Goal: Task Accomplishment & Management: Use online tool/utility

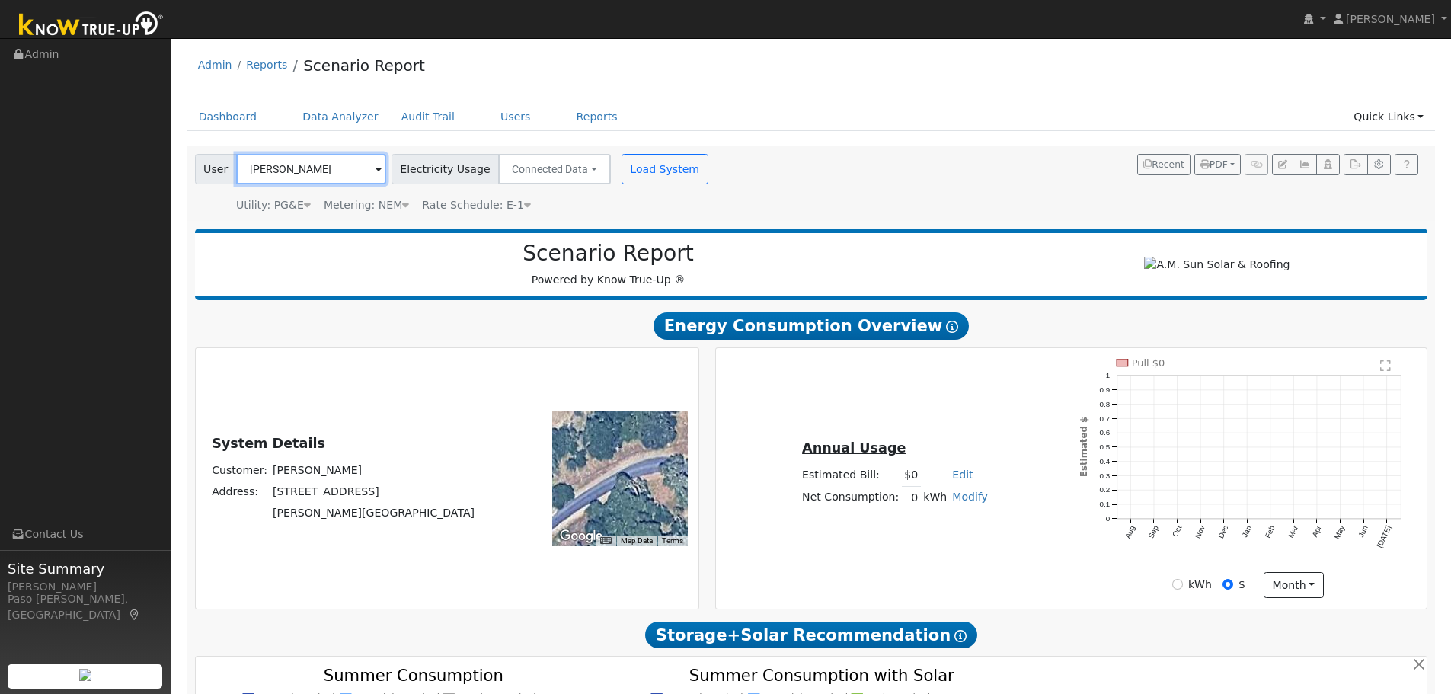
click at [356, 175] on input "[PERSON_NAME]" at bounding box center [311, 169] width 150 height 30
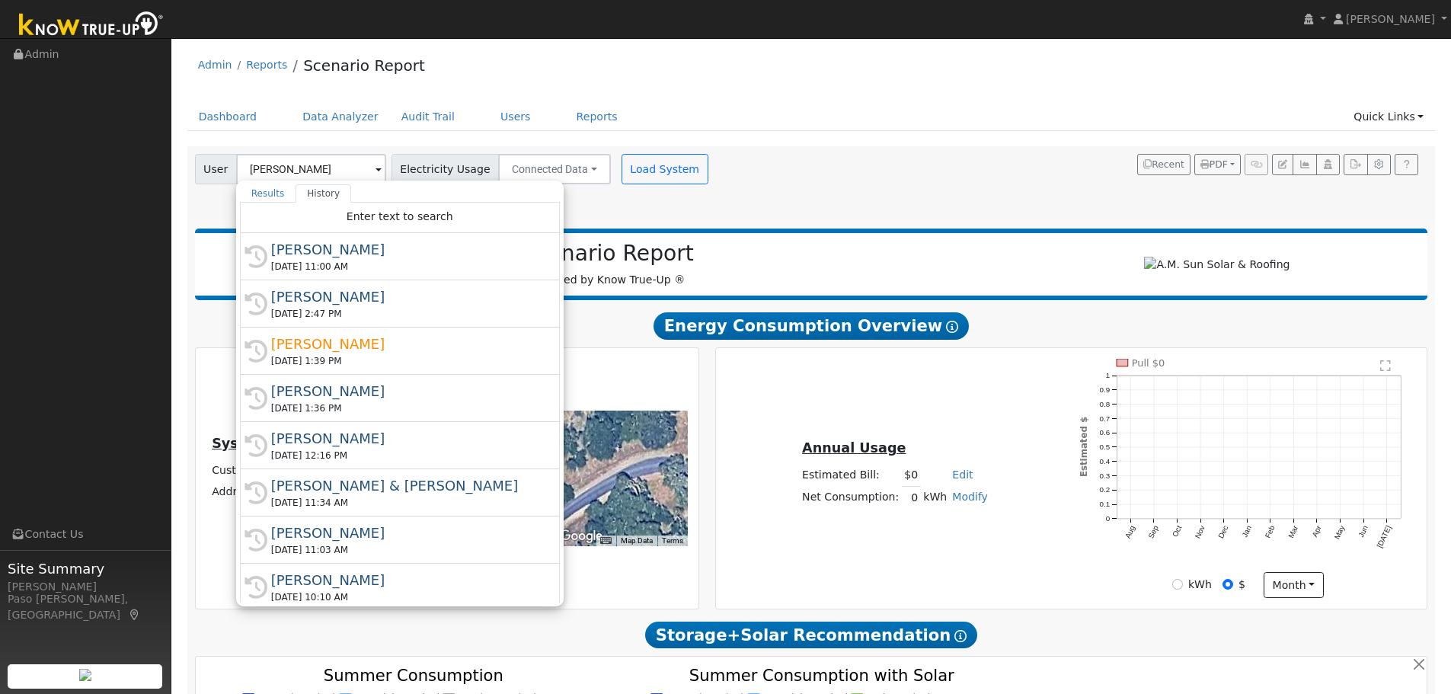
click at [843, 177] on div "User [PERSON_NAME] Results History Enter text to search [PERSON_NAME] [STREET_A…" at bounding box center [808, 181] width 1233 height 65
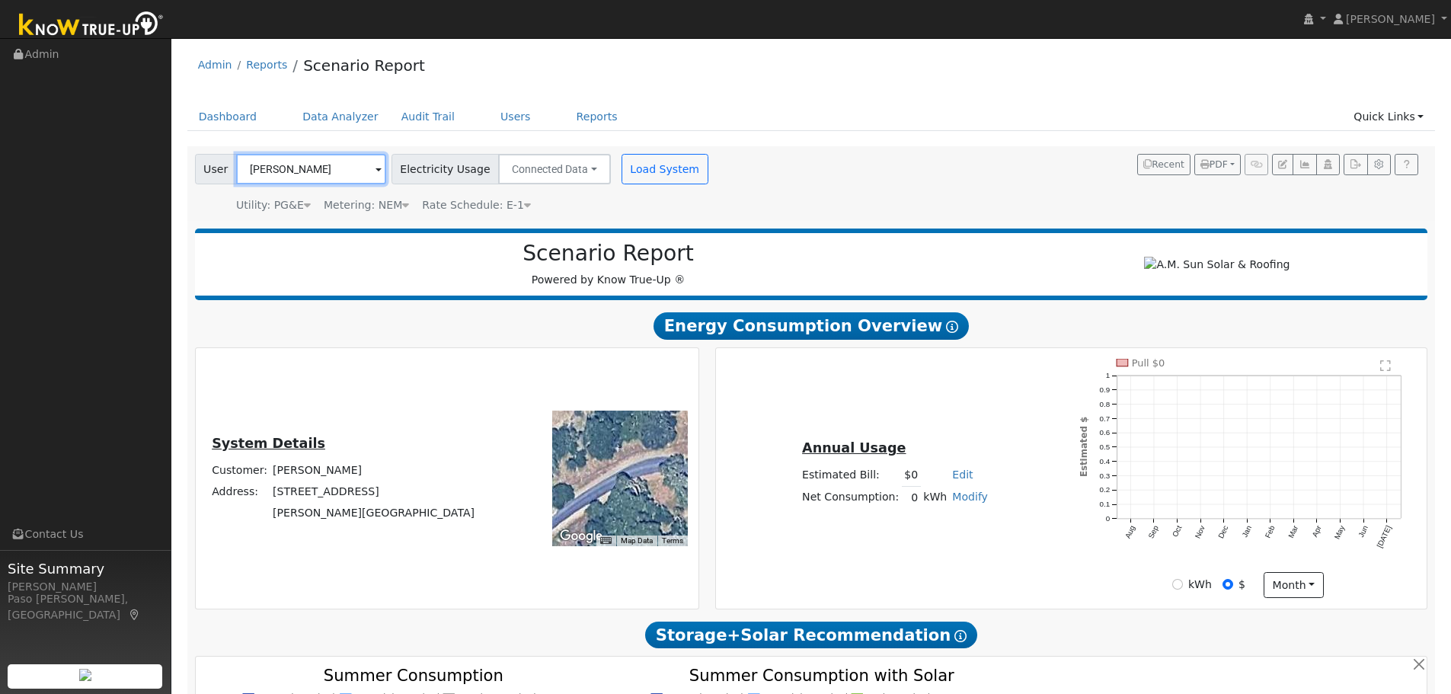
click at [306, 163] on input "Stewart McLennan" at bounding box center [311, 169] width 150 height 30
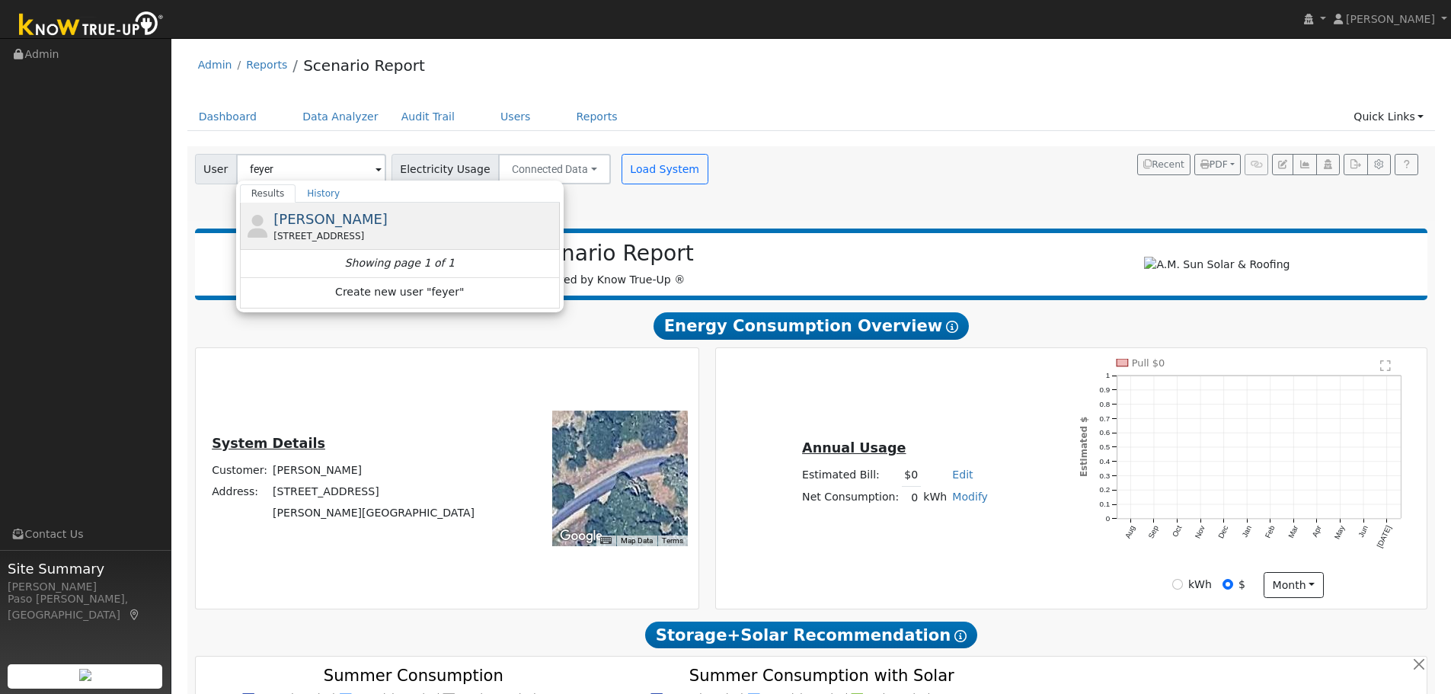
click at [334, 219] on span "Jim Feyereisen" at bounding box center [330, 219] width 114 height 16
type input "Jim Feyereisen"
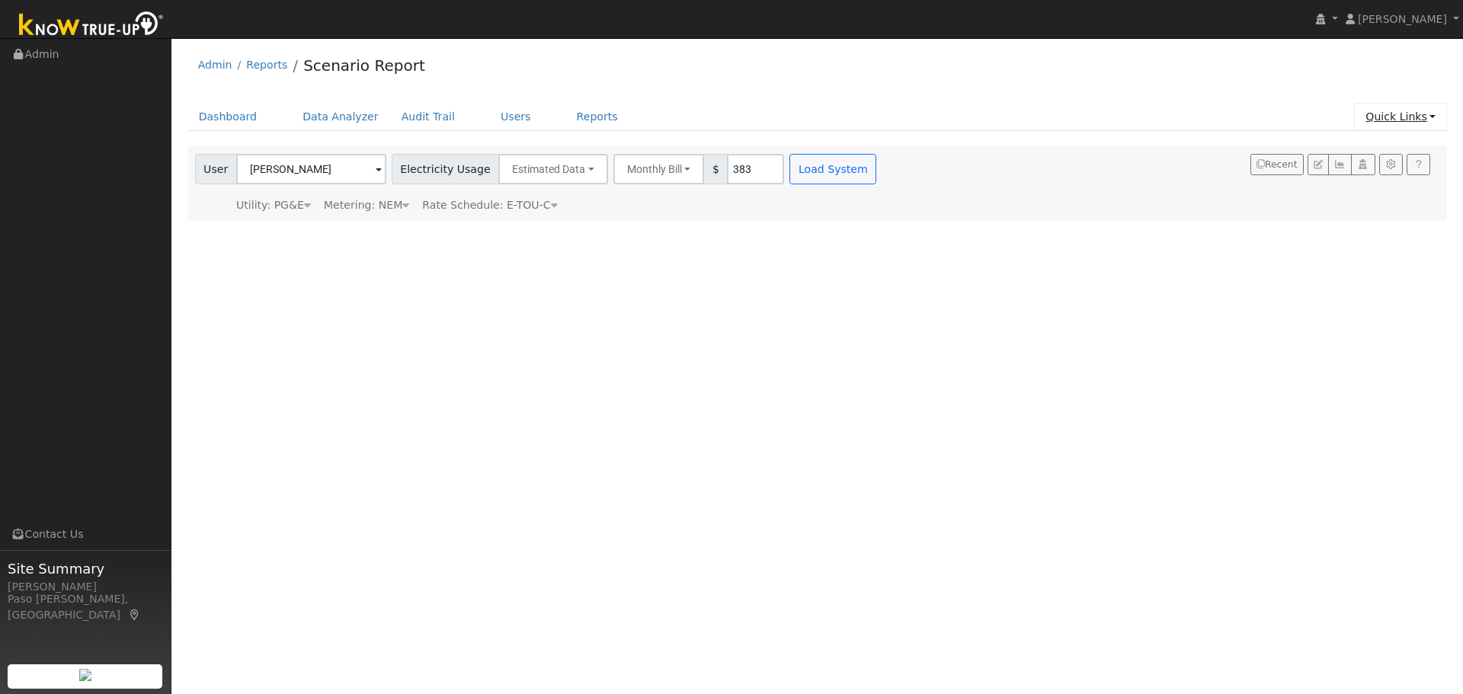
click at [1371, 119] on link "Quick Links" at bounding box center [1400, 117] width 93 height 28
click at [1357, 175] on link "Quick Connect" at bounding box center [1369, 170] width 155 height 21
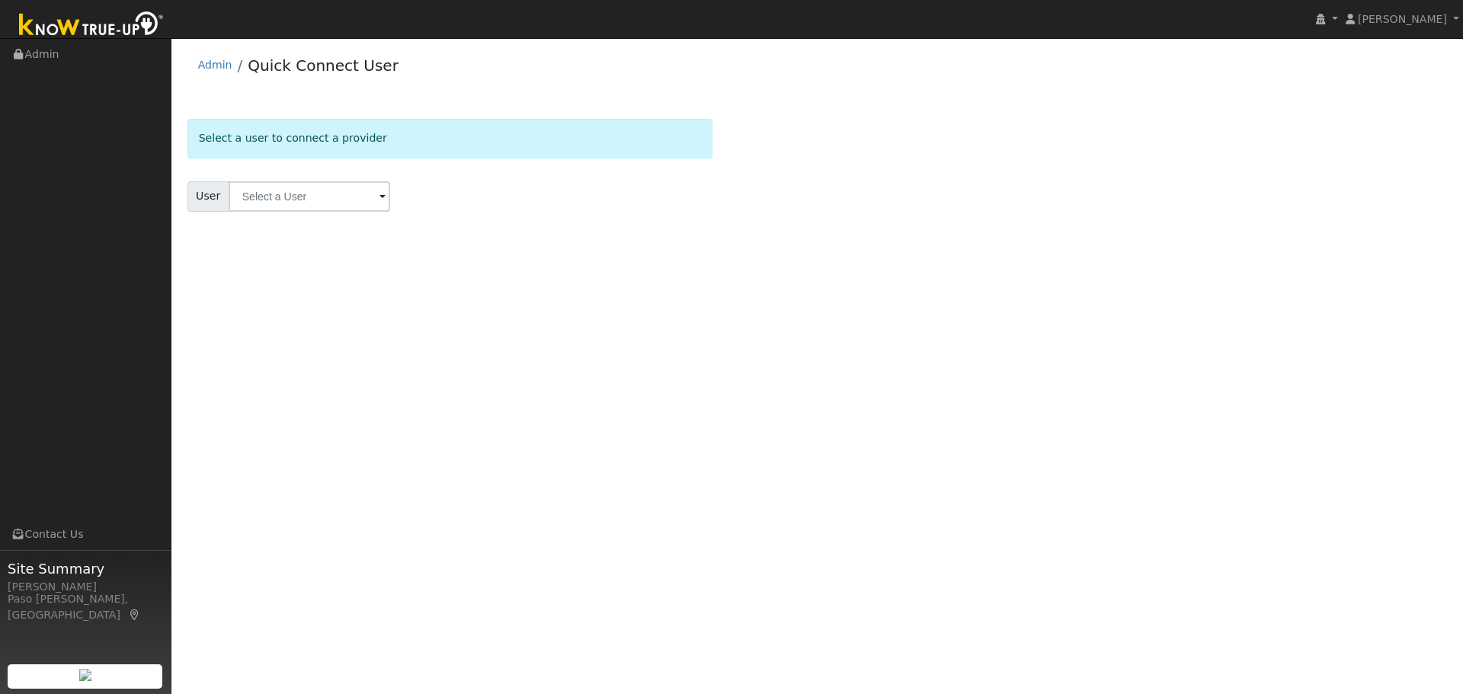
click at [289, 203] on input "text" at bounding box center [310, 196] width 162 height 30
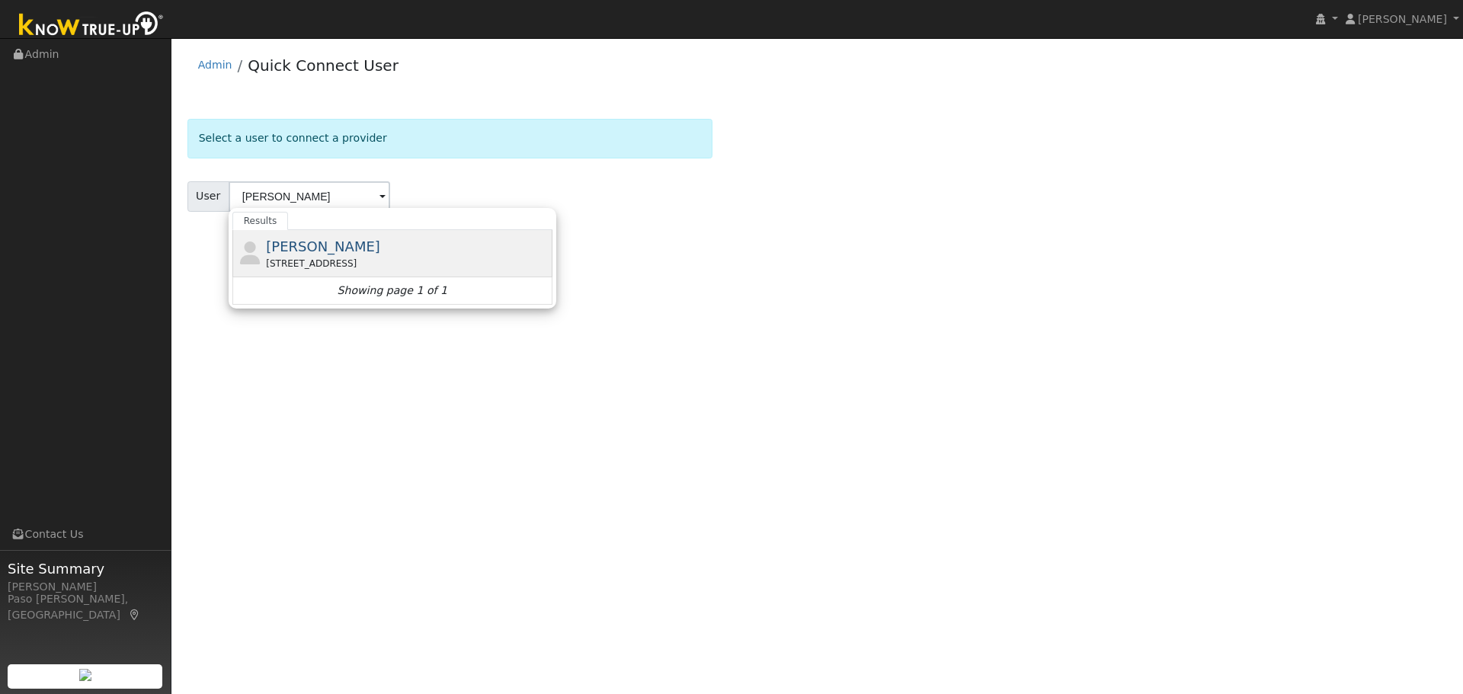
click at [314, 242] on span "[PERSON_NAME]" at bounding box center [323, 246] width 114 height 16
type input "[PERSON_NAME]"
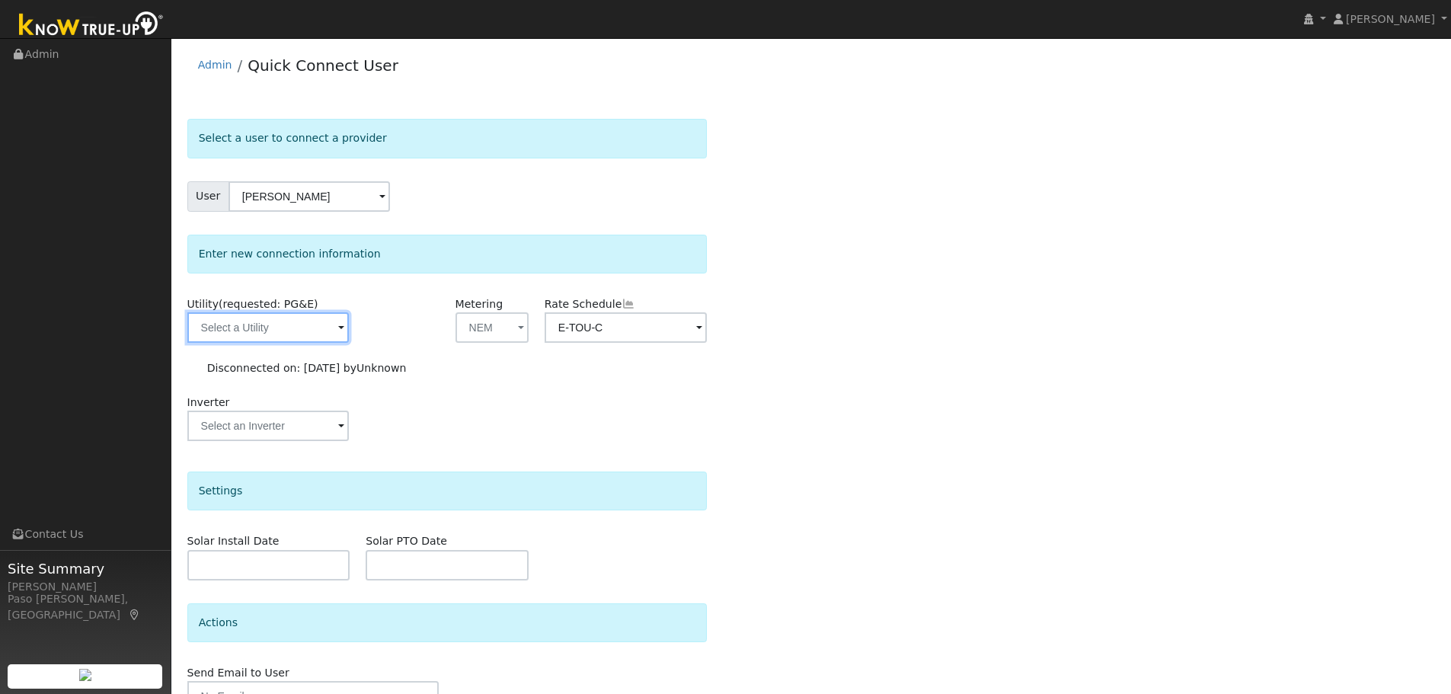
click at [295, 342] on input "text" at bounding box center [268, 327] width 162 height 30
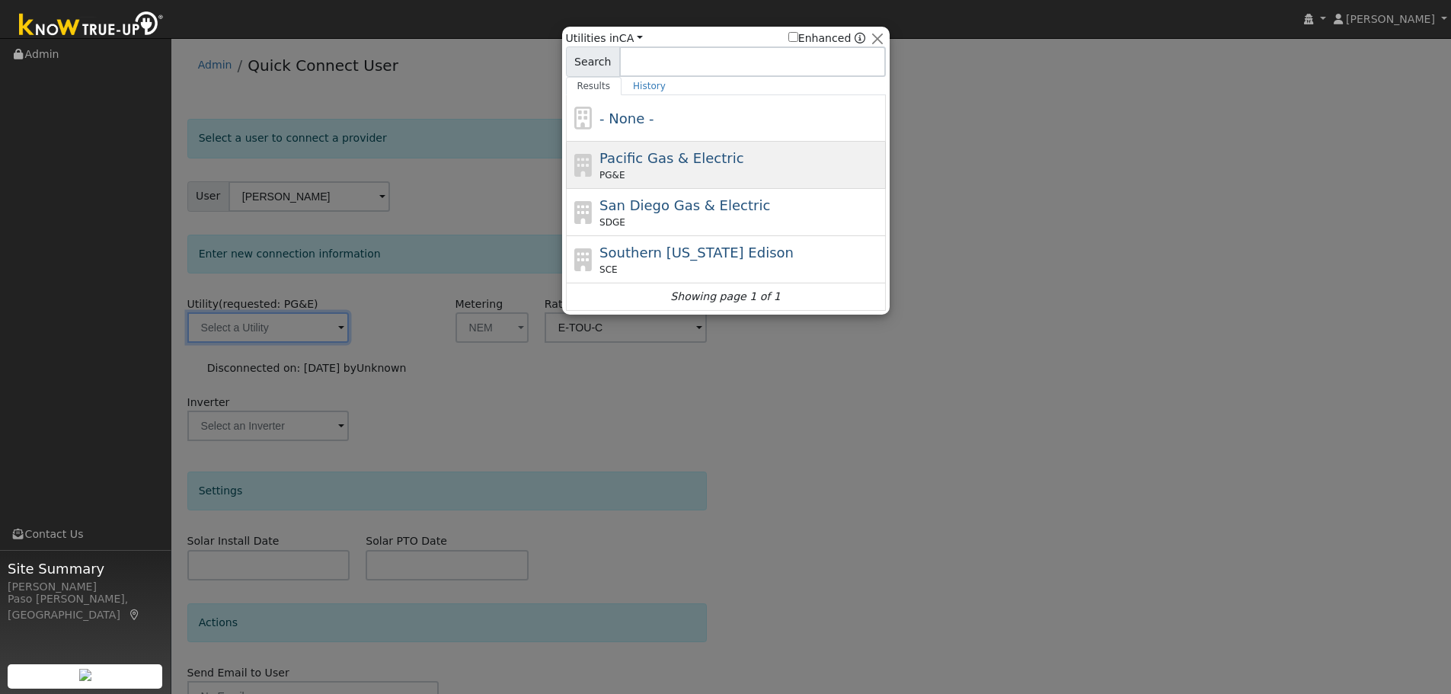
click at [680, 189] on div "Pacific Gas & Electric PG&E" at bounding box center [726, 212] width 320 height 47
type input "PG&E"
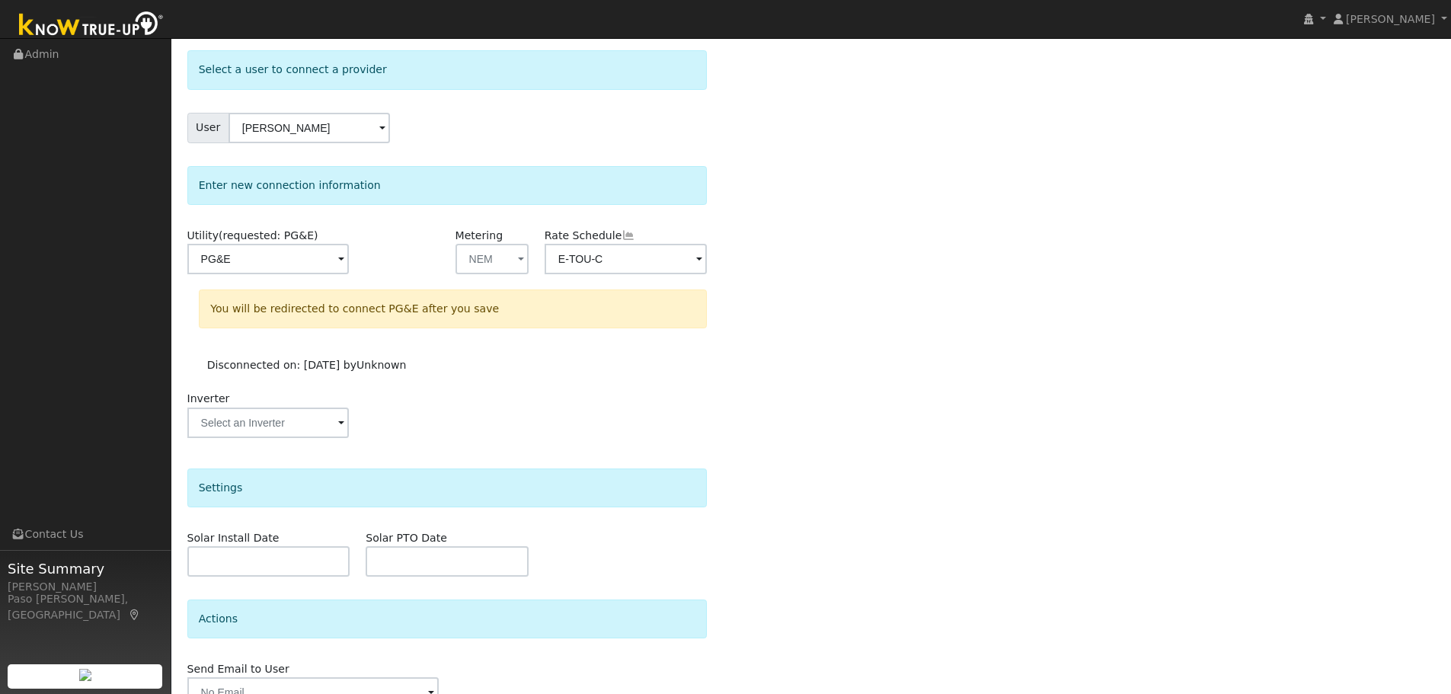
scroll to position [146, 0]
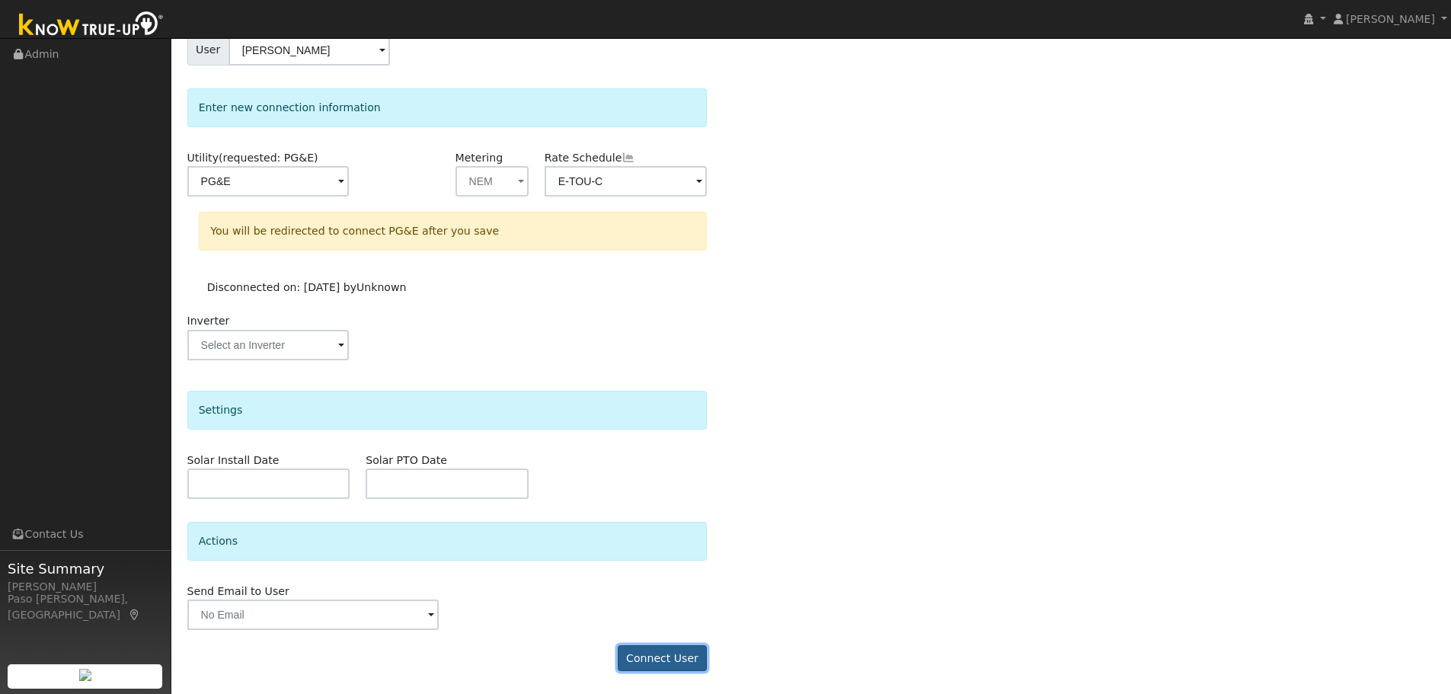
click at [662, 665] on button "Connect User" at bounding box center [663, 658] width 90 height 26
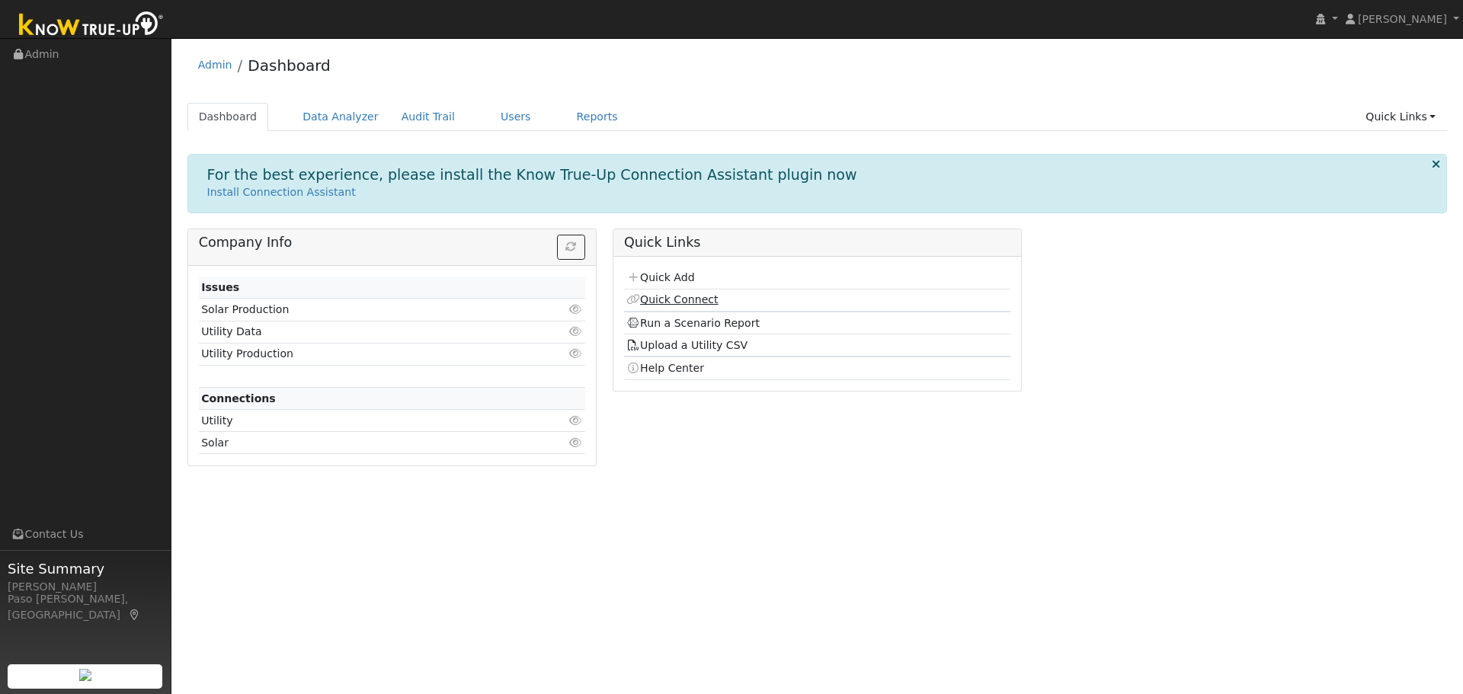
click at [679, 297] on link "Quick Connect" at bounding box center [671, 299] width 91 height 12
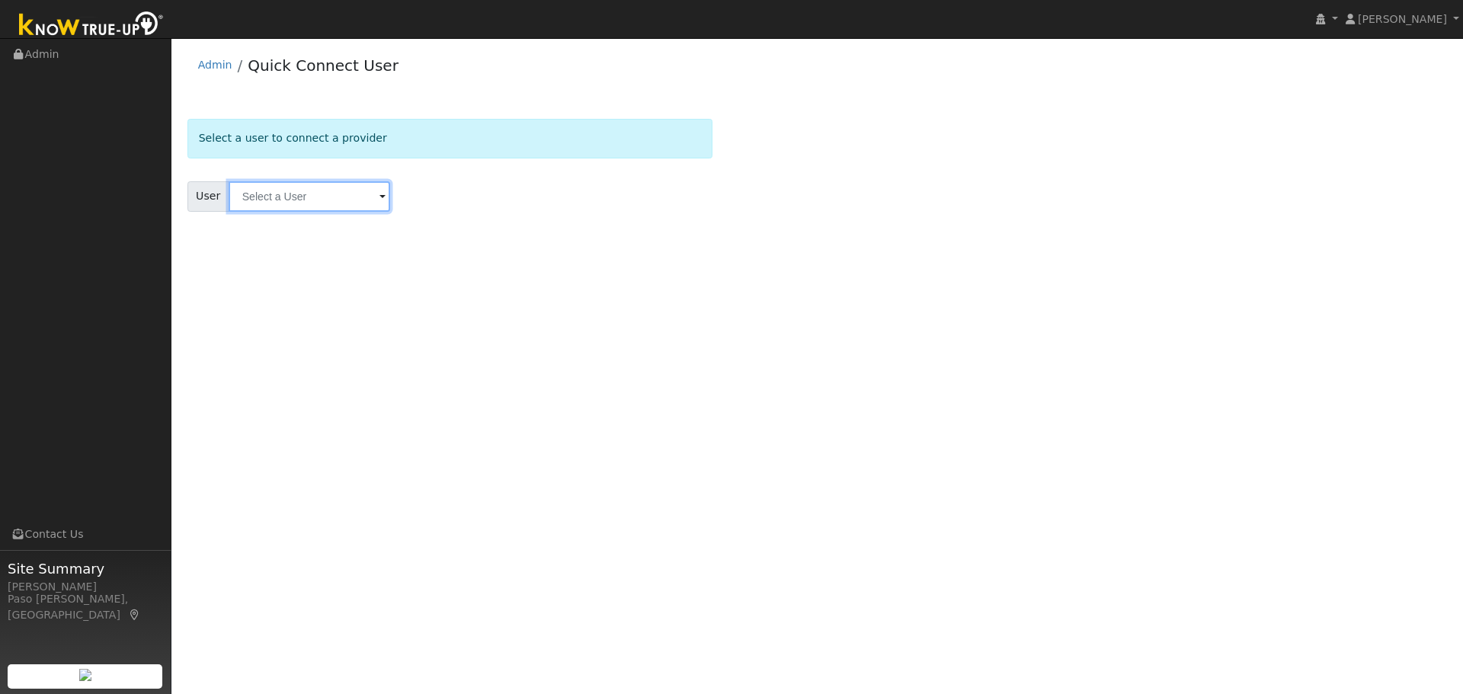
click at [347, 204] on input "text" at bounding box center [310, 196] width 162 height 30
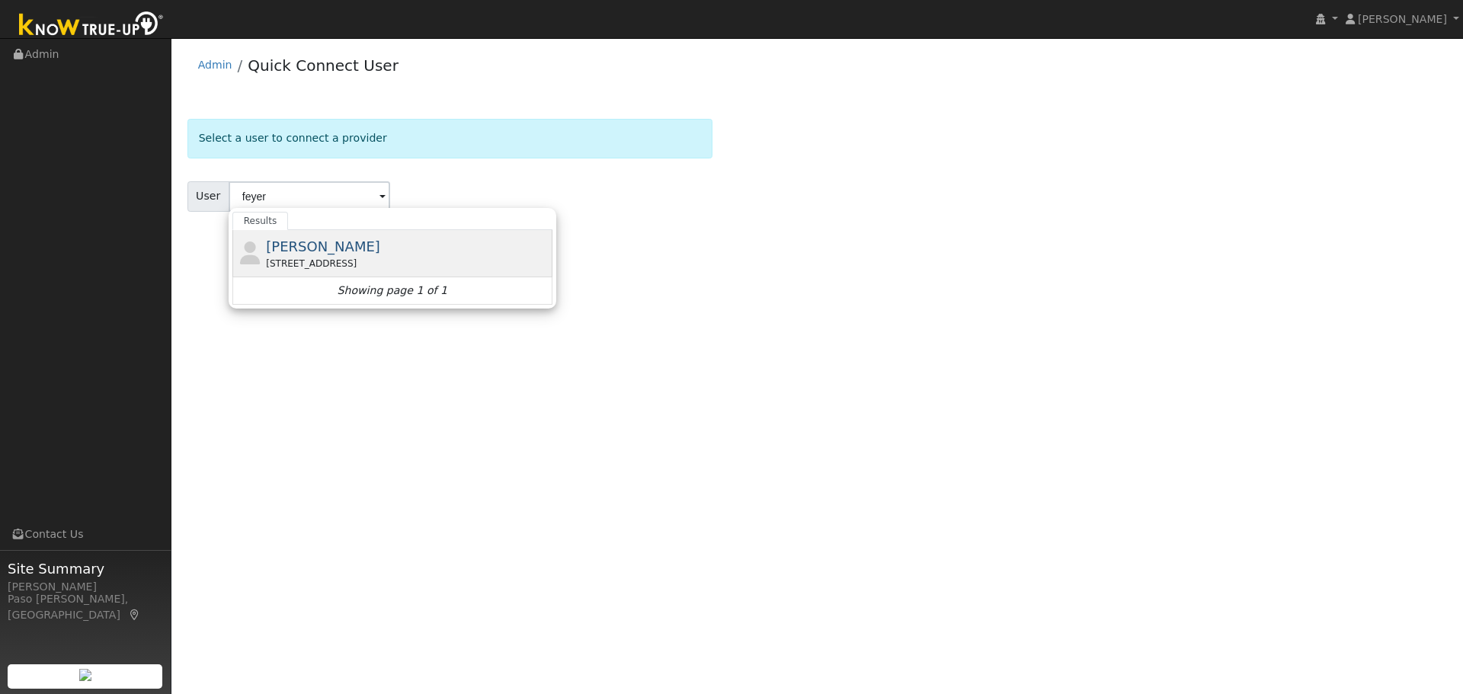
click at [298, 247] on span "Jim Feyereisen" at bounding box center [323, 246] width 114 height 16
type input "Jim Feyereisen"
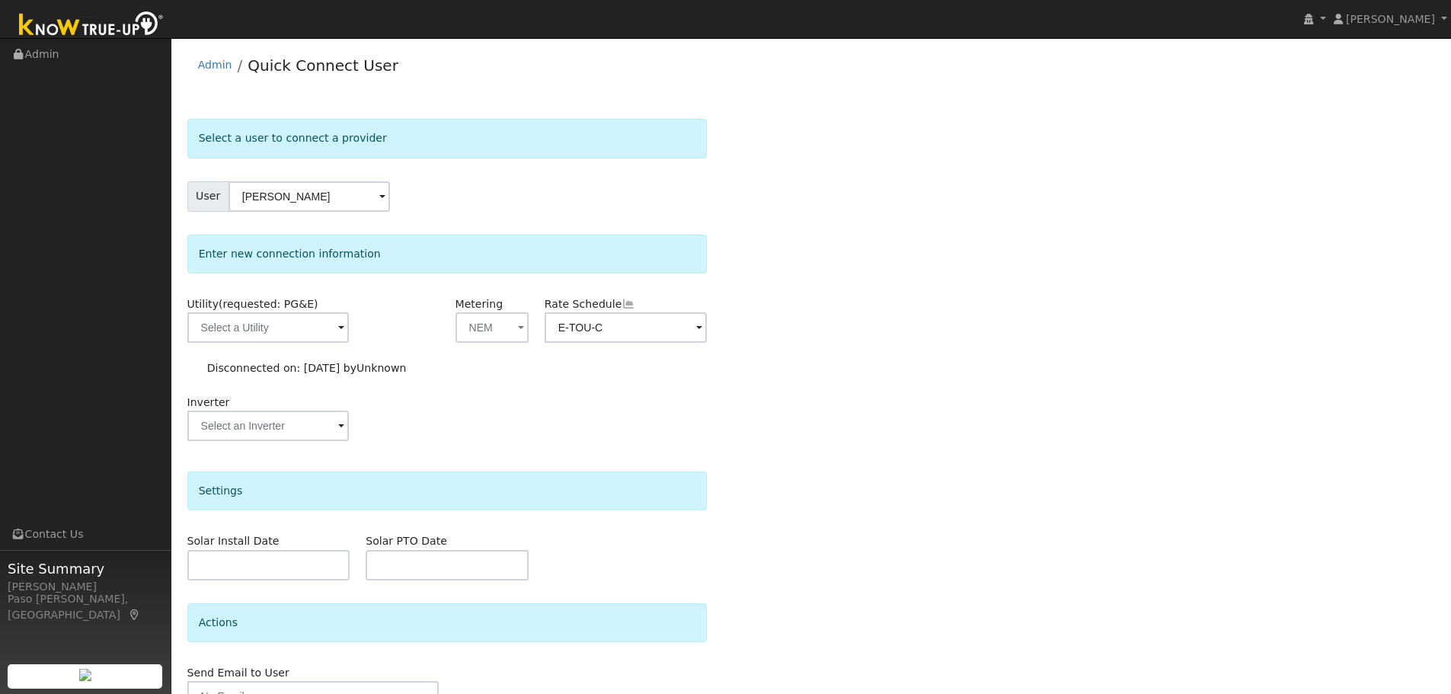
click at [353, 326] on div "Utility (requested: PG&E)" at bounding box center [268, 327] width 179 height 62
click at [338, 330] on span at bounding box center [341, 329] width 6 height 18
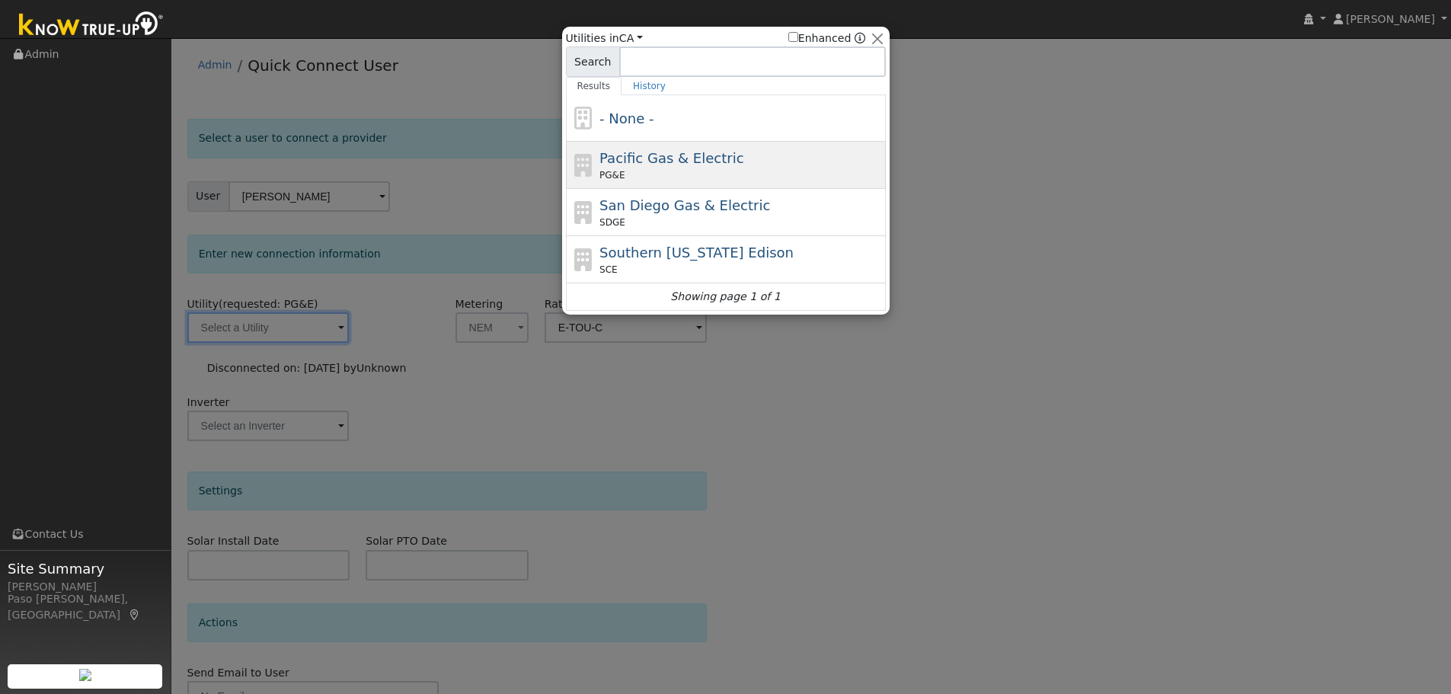
click at [624, 189] on div "Pacific Gas & Electric PG&E" at bounding box center [726, 212] width 320 height 47
type input "PG&E"
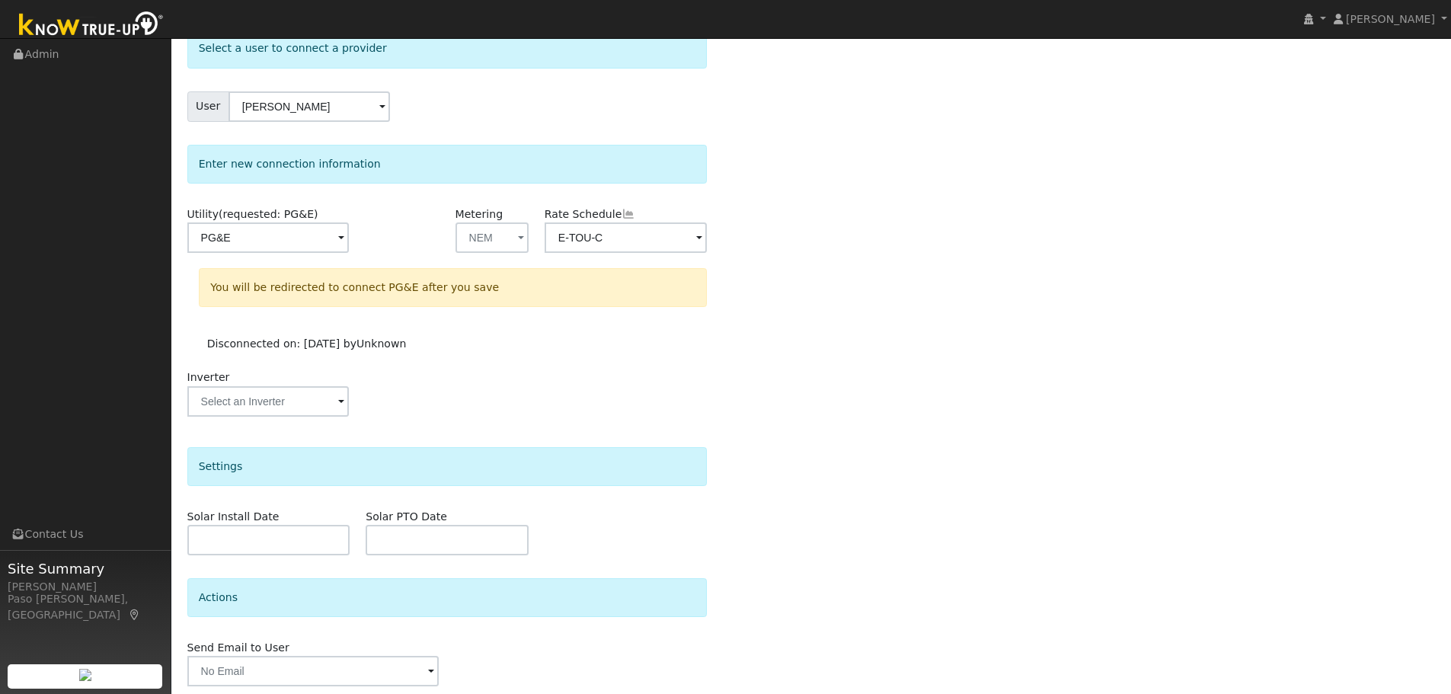
scroll to position [146, 0]
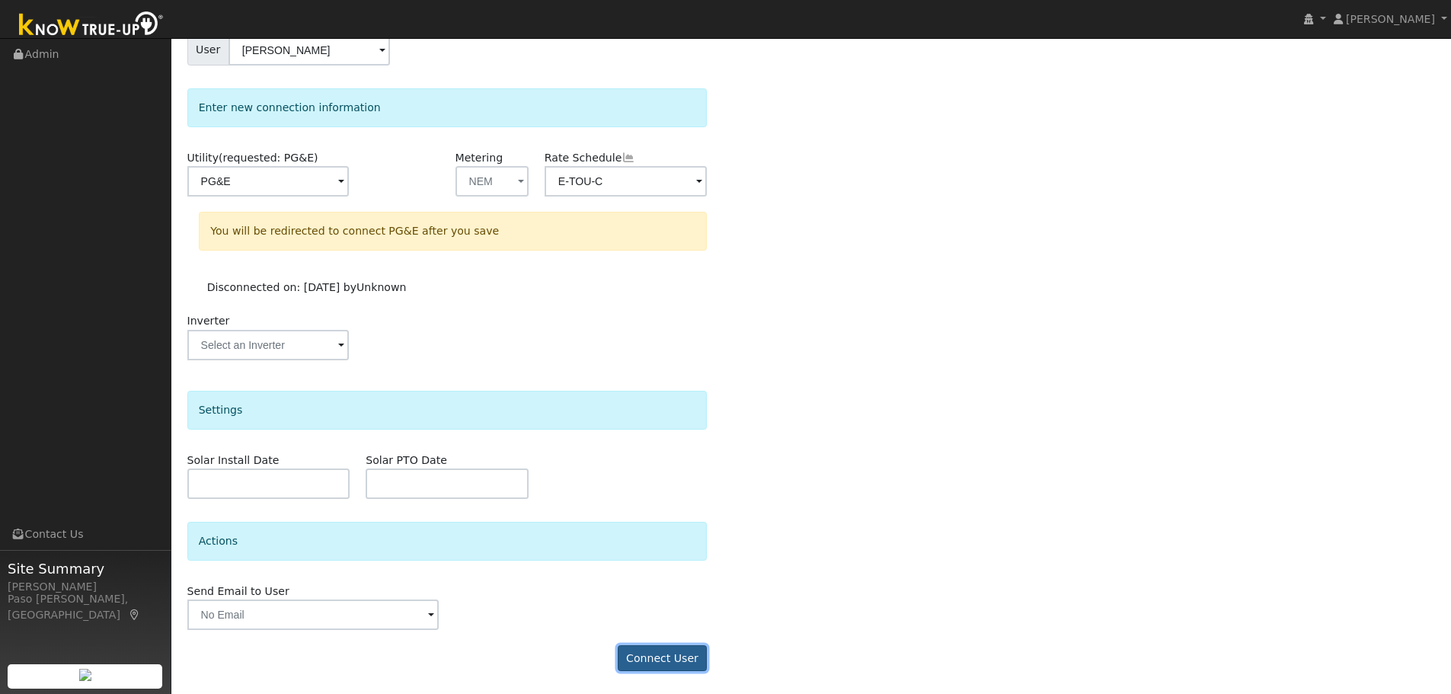
click at [657, 659] on button "Connect User" at bounding box center [663, 658] width 90 height 26
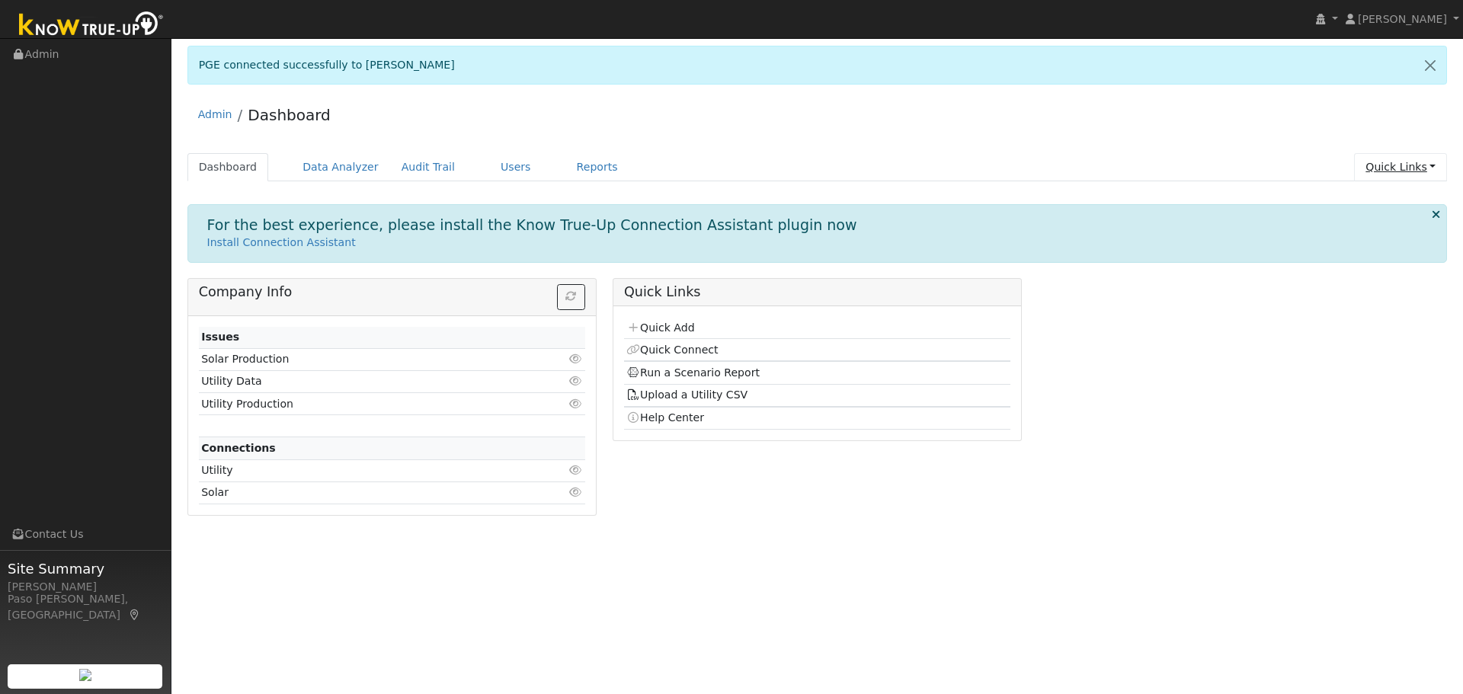
click at [1392, 167] on link "Quick Links" at bounding box center [1400, 167] width 93 height 28
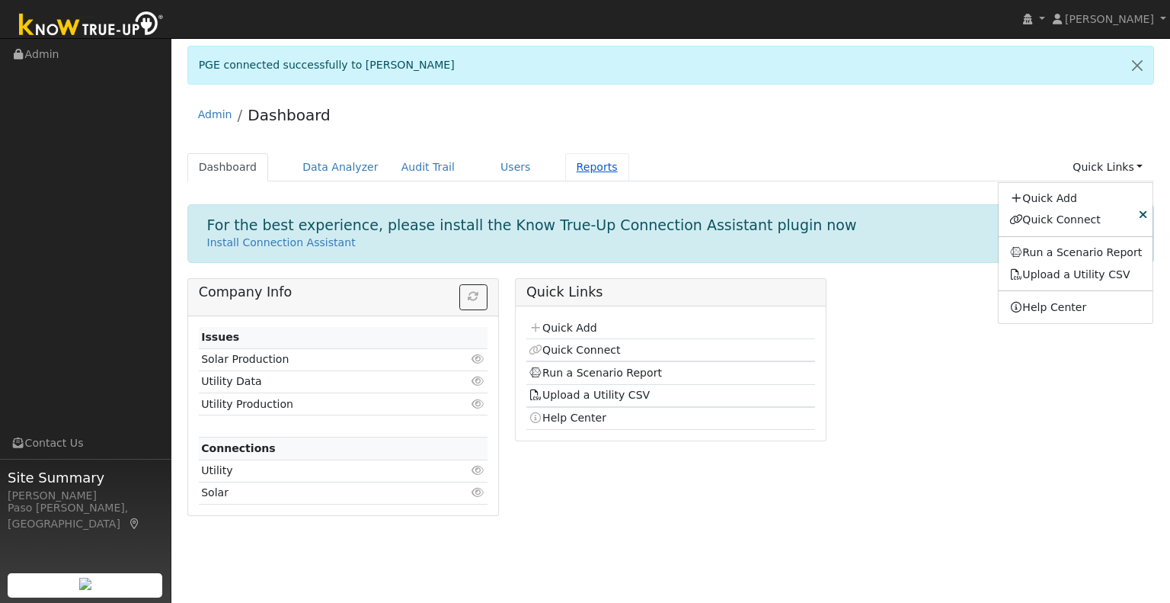
click at [565, 166] on link "Reports" at bounding box center [597, 167] width 64 height 28
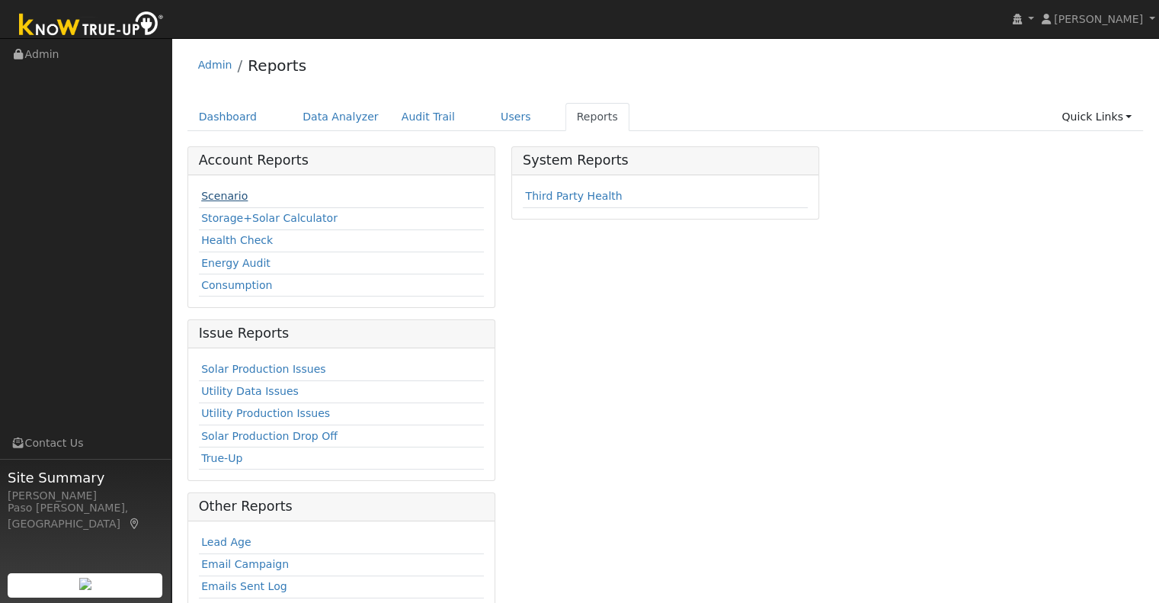
click at [228, 202] on link "Scenario" at bounding box center [224, 196] width 46 height 12
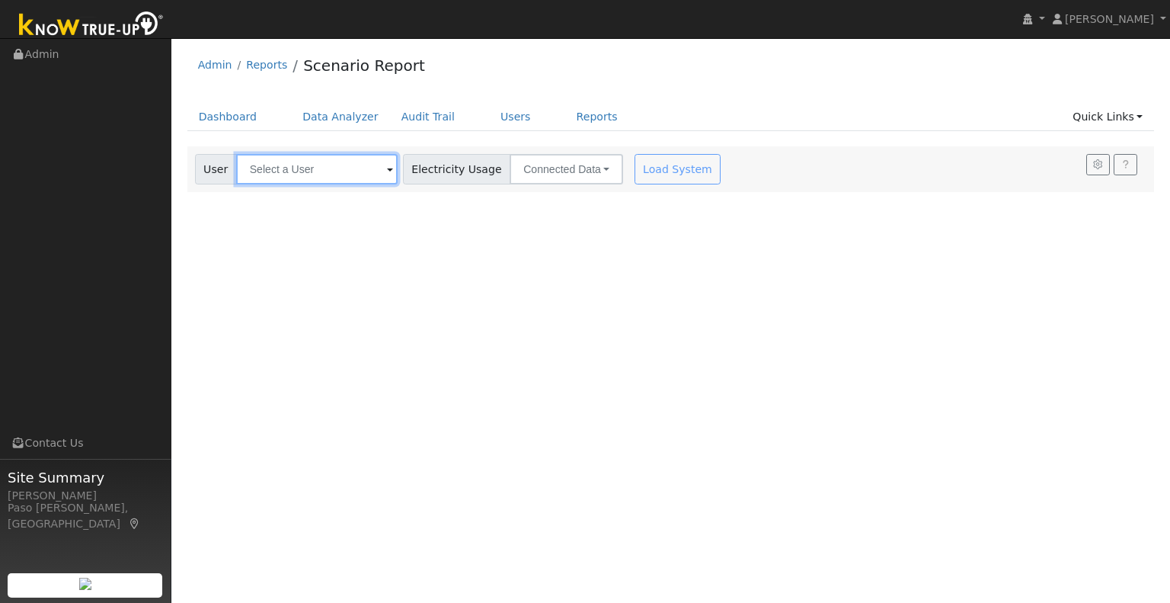
click at [343, 175] on input "text" at bounding box center [317, 169] width 162 height 30
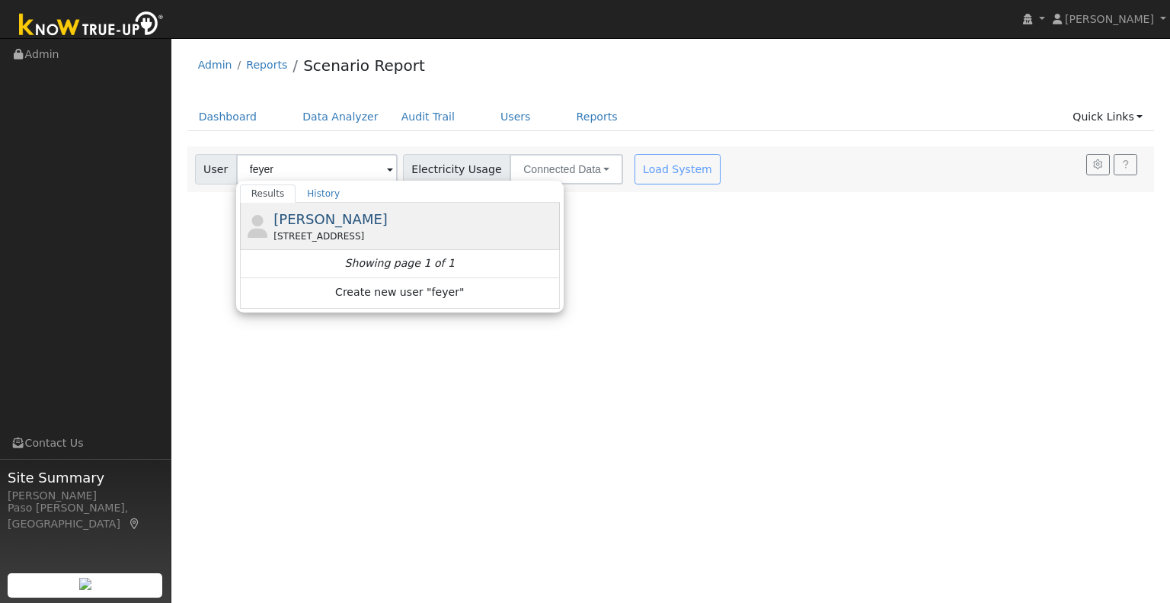
click at [357, 241] on div "[STREET_ADDRESS]" at bounding box center [414, 236] width 283 height 14
type input "[PERSON_NAME]"
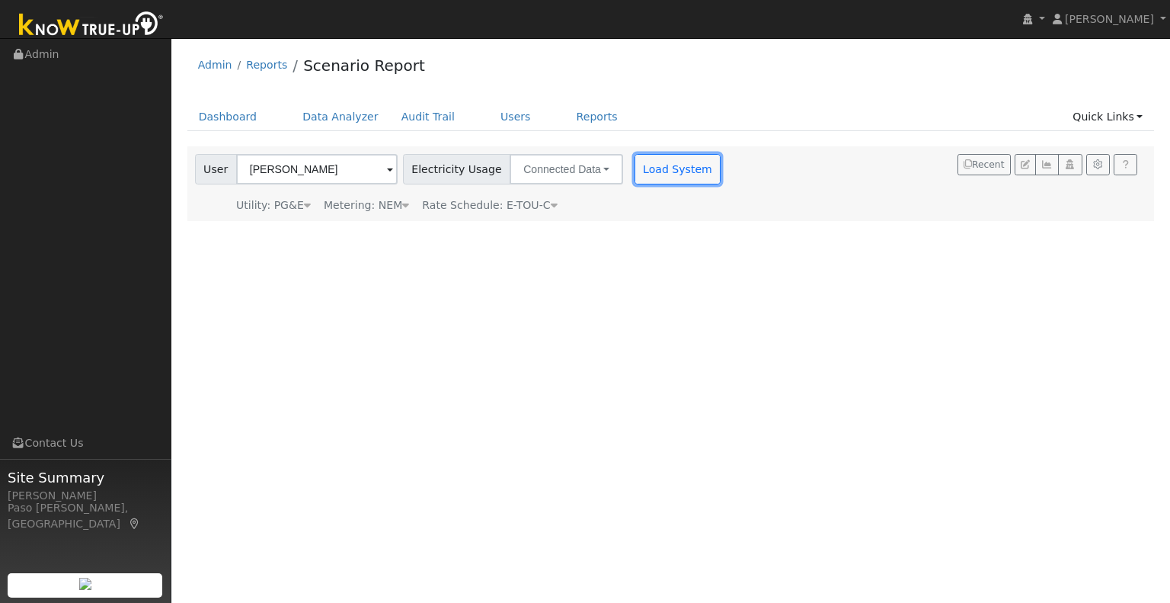
click at [649, 165] on button "Load System" at bounding box center [678, 169] width 87 height 30
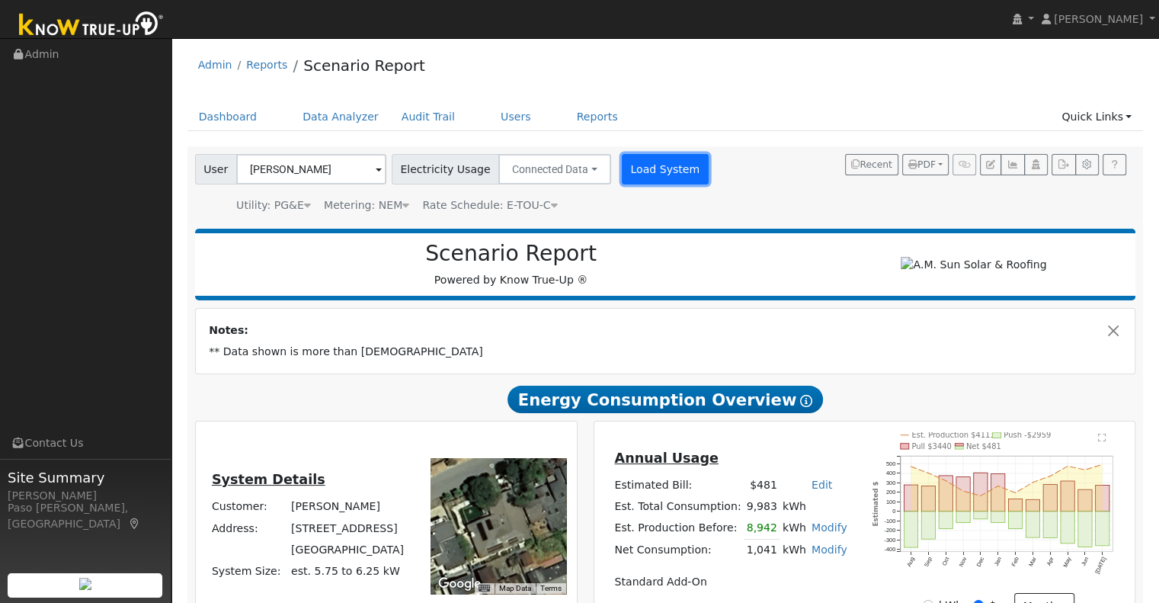
click at [622, 176] on button "Load System" at bounding box center [665, 169] width 87 height 30
click at [926, 165] on span "PDF" at bounding box center [921, 164] width 27 height 11
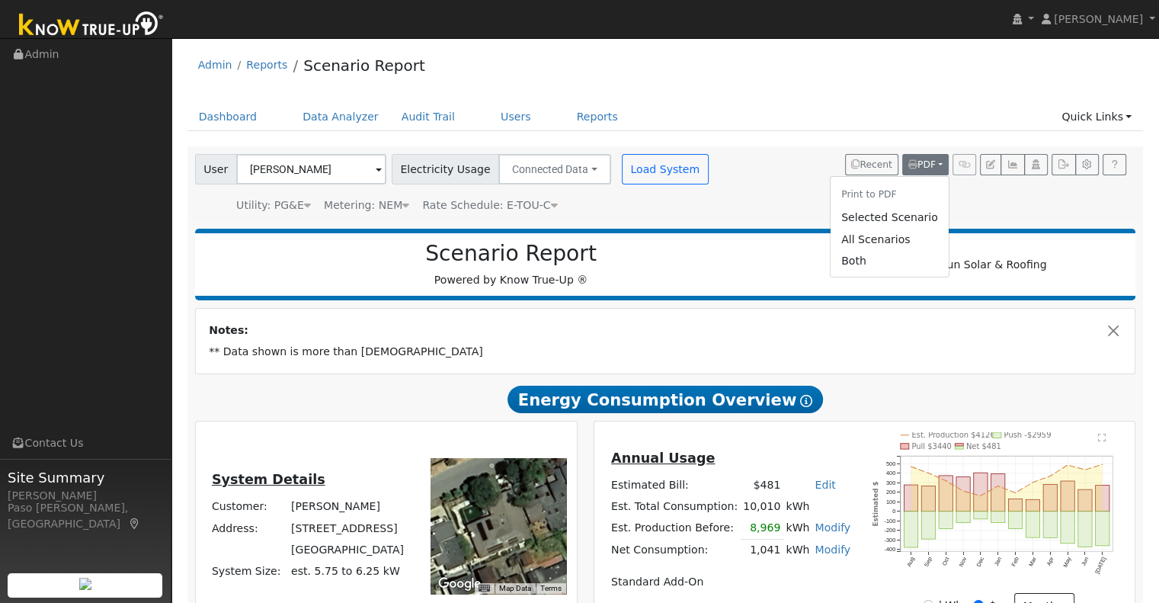
click at [1006, 191] on div "User Jim Feyereisen Account Default Account Default Account 522 Leighton Street…" at bounding box center [662, 181] width 941 height 65
click at [1064, 168] on icon "button" at bounding box center [1062, 164] width 11 height 9
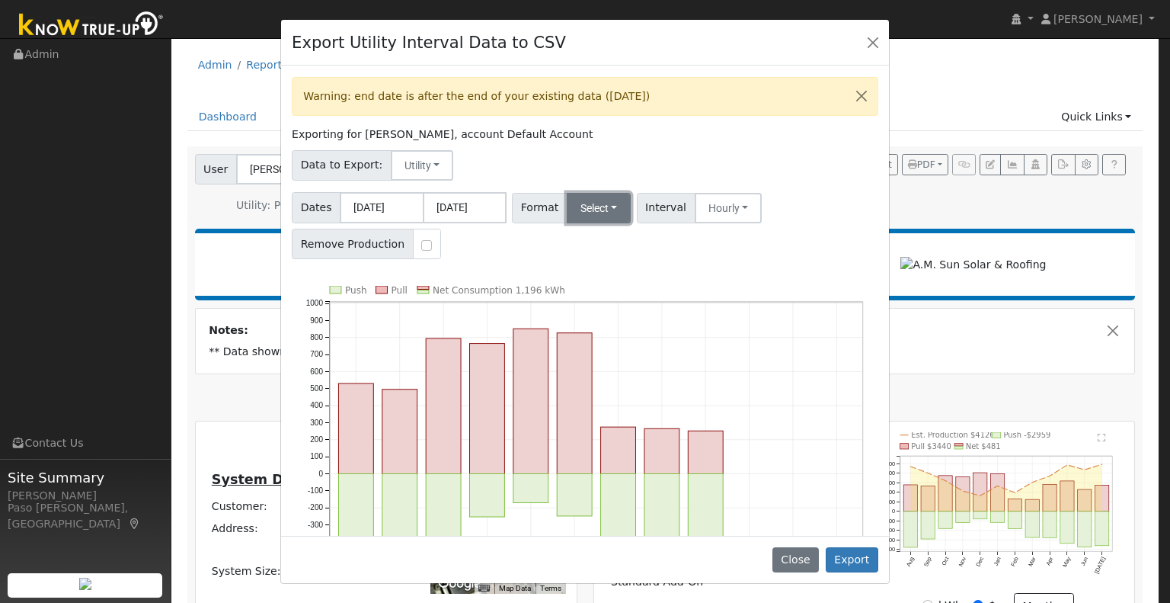
click at [585, 213] on button "Select" at bounding box center [599, 208] width 65 height 30
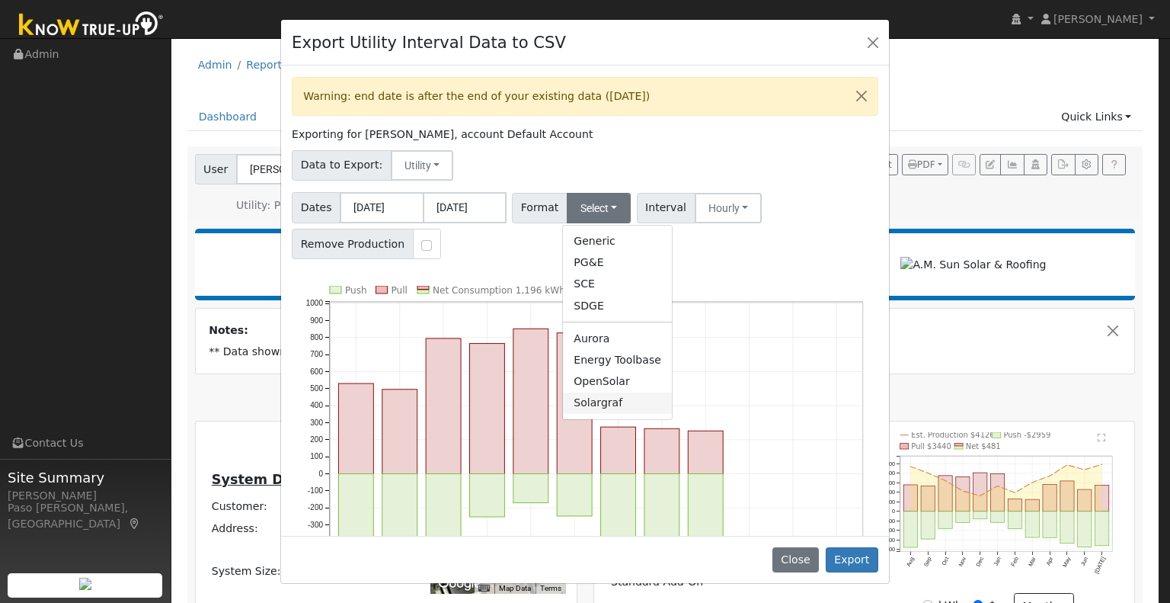
click at [597, 405] on link "Solargraf" at bounding box center [617, 402] width 109 height 21
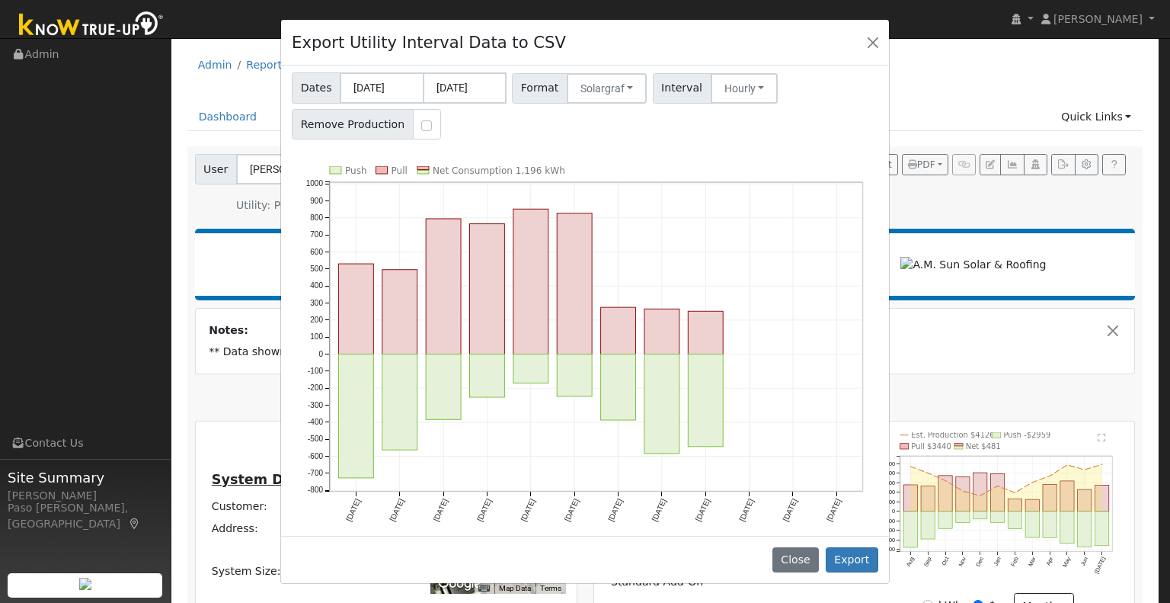
scroll to position [43, 0]
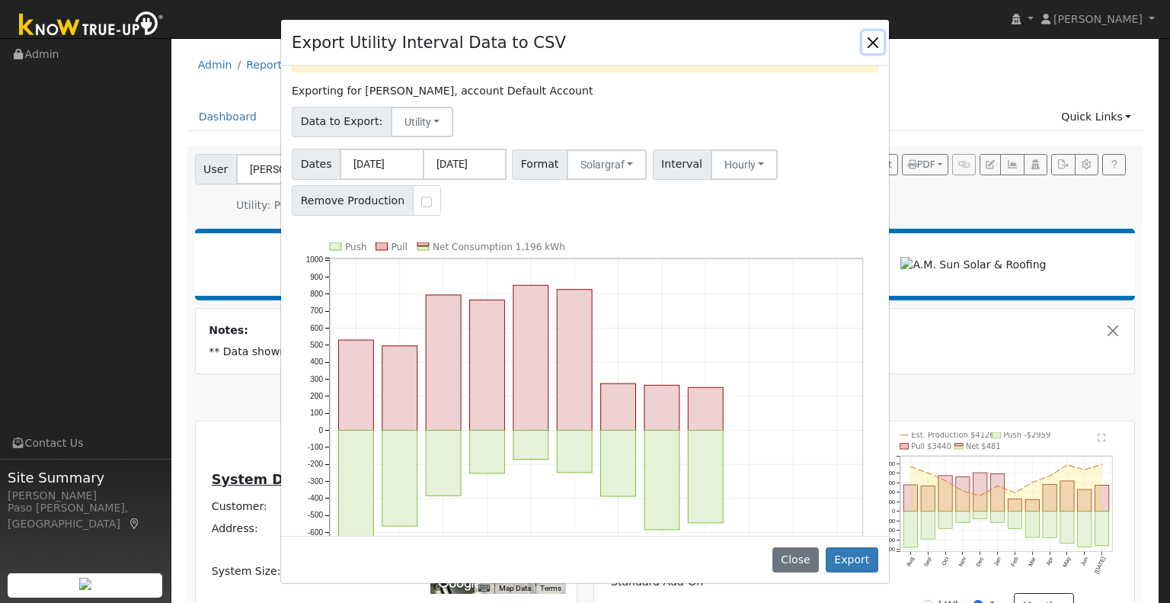
click at [868, 39] on button "Close" at bounding box center [872, 41] width 21 height 21
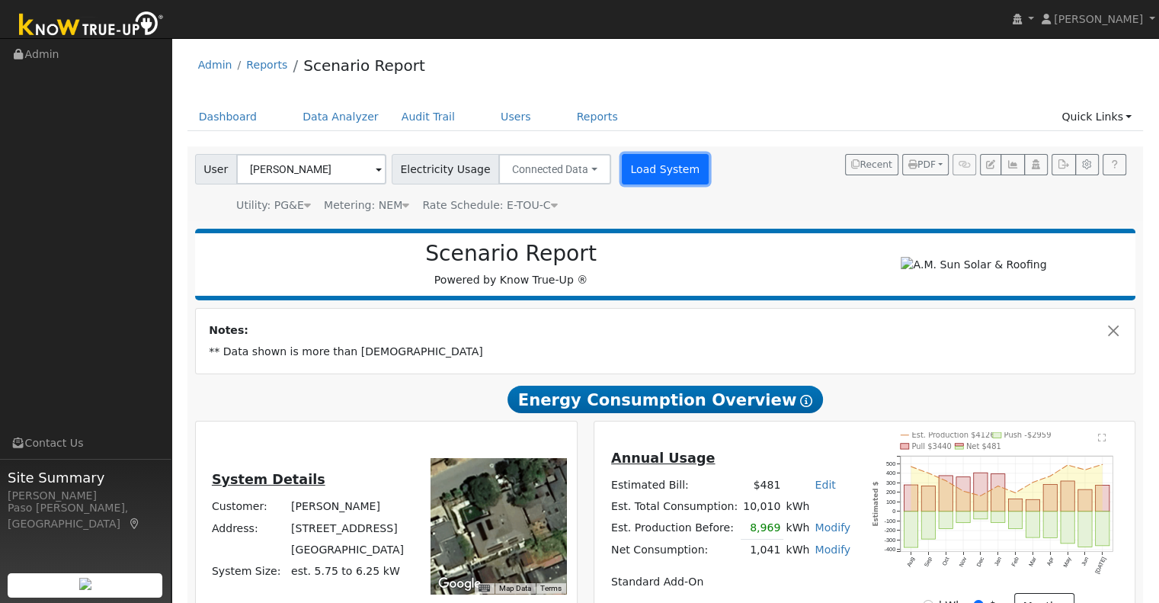
click at [646, 178] on button "Load System" at bounding box center [665, 169] width 87 height 30
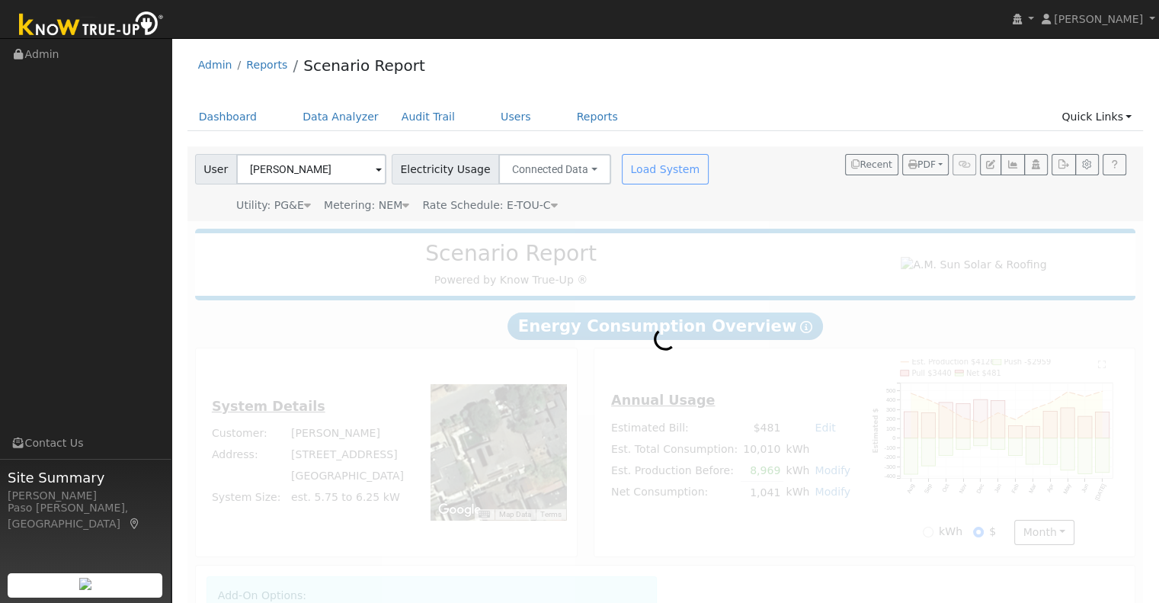
radio input "true"
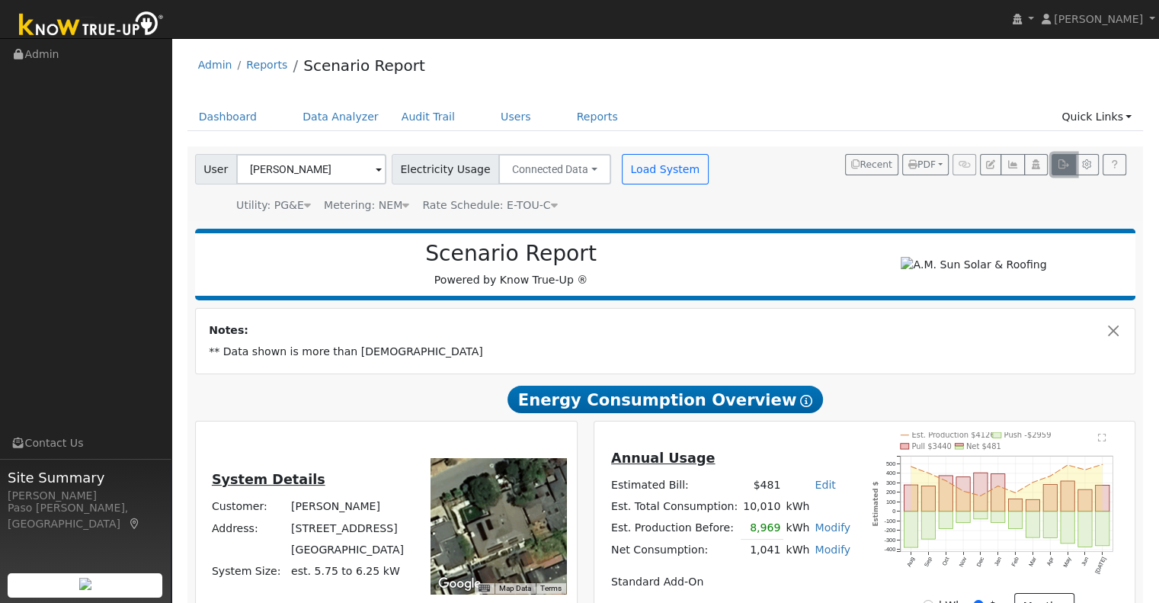
click at [1064, 162] on icon "button" at bounding box center [1062, 164] width 11 height 9
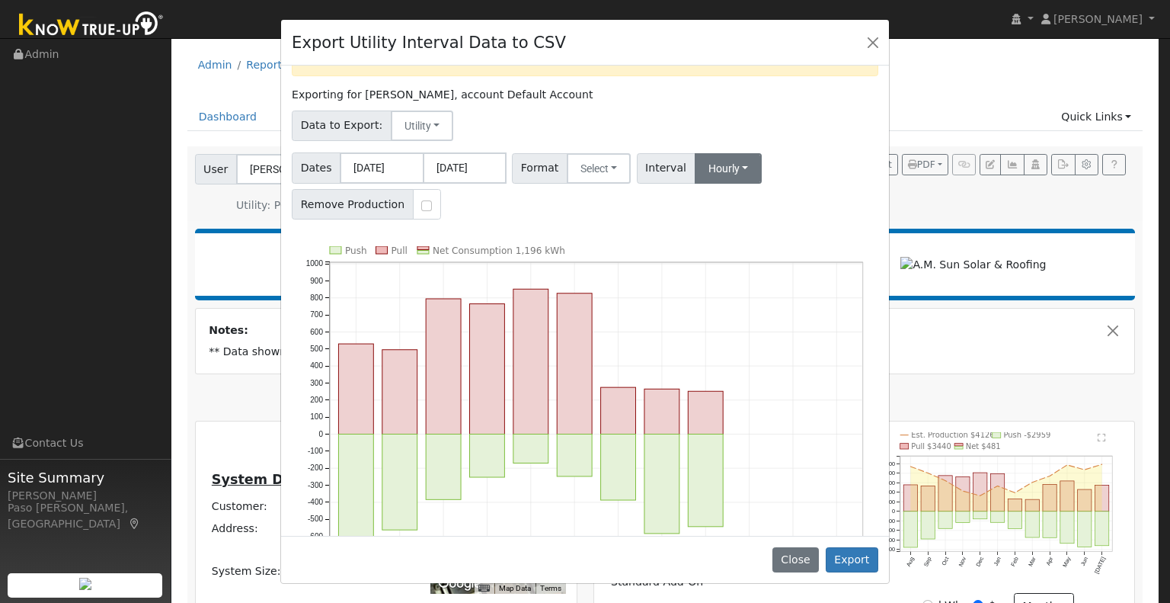
scroll to position [120, 0]
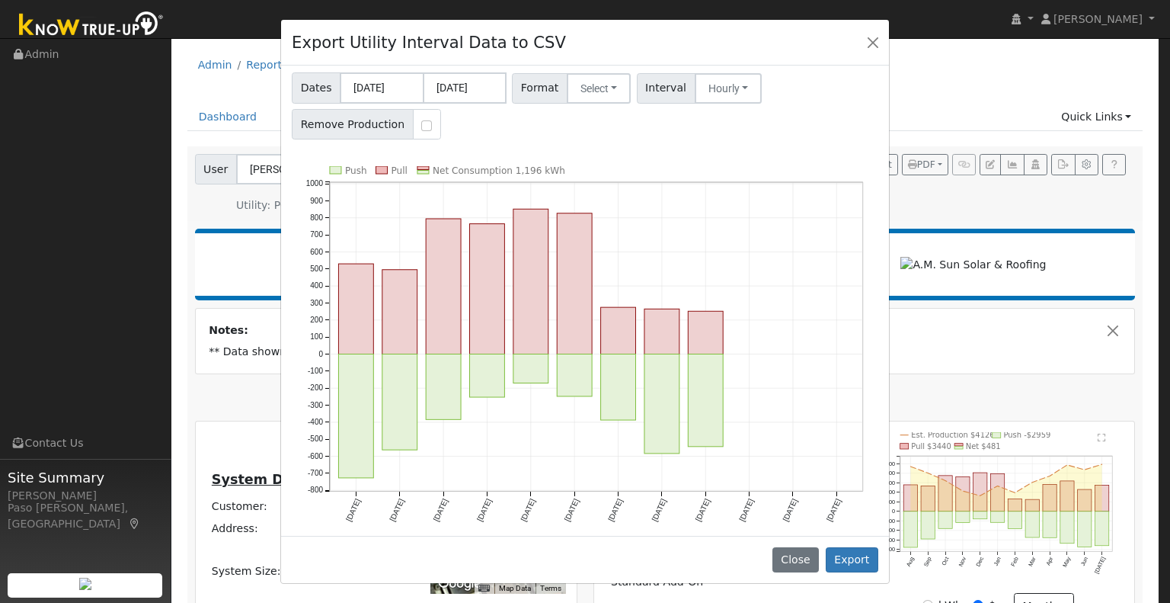
click at [751, 385] on icon "Push Pull Net Consumption 1,196 kWh Aug '24 Sep '24 Oct '24 Nov '24 Dec '24 Jan…" at bounding box center [585, 355] width 587 height 379
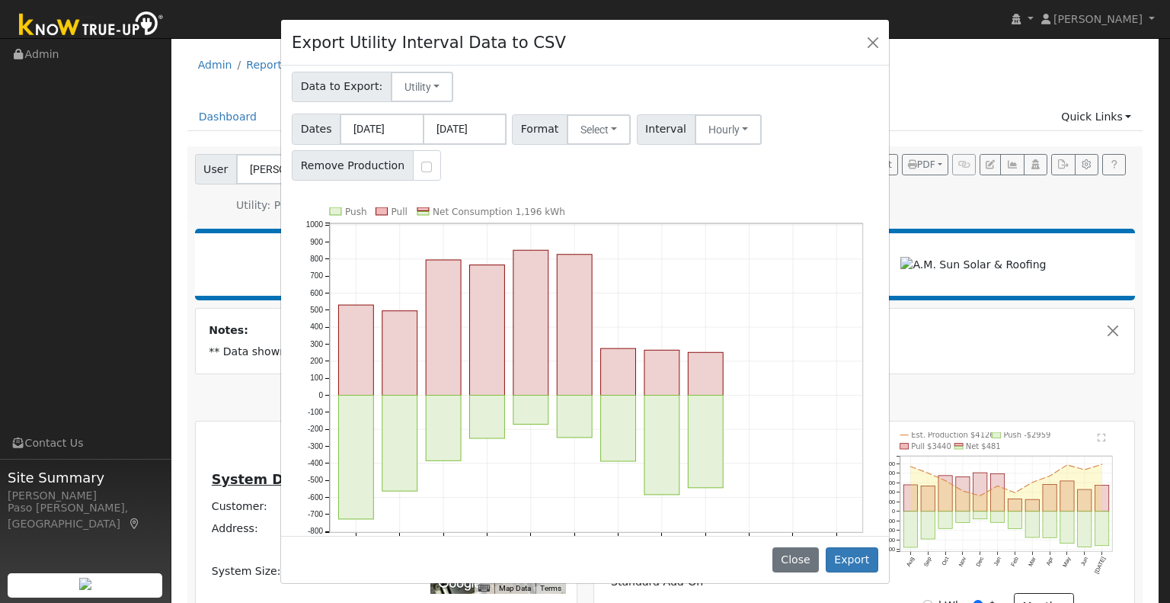
scroll to position [43, 0]
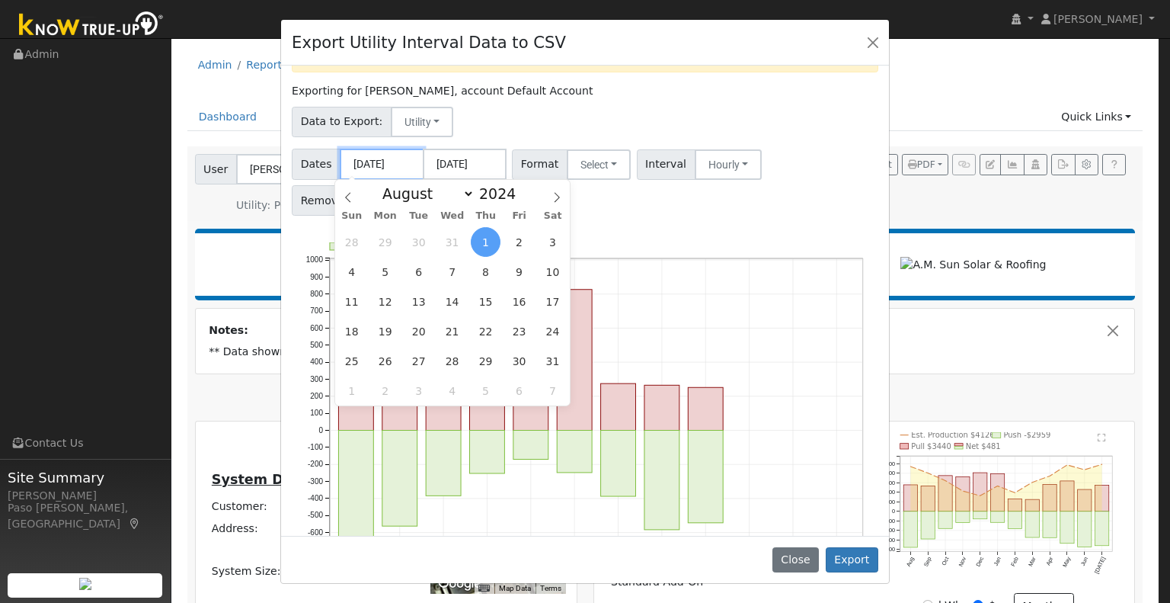
click at [408, 161] on input "08/01/2024" at bounding box center [382, 164] width 84 height 31
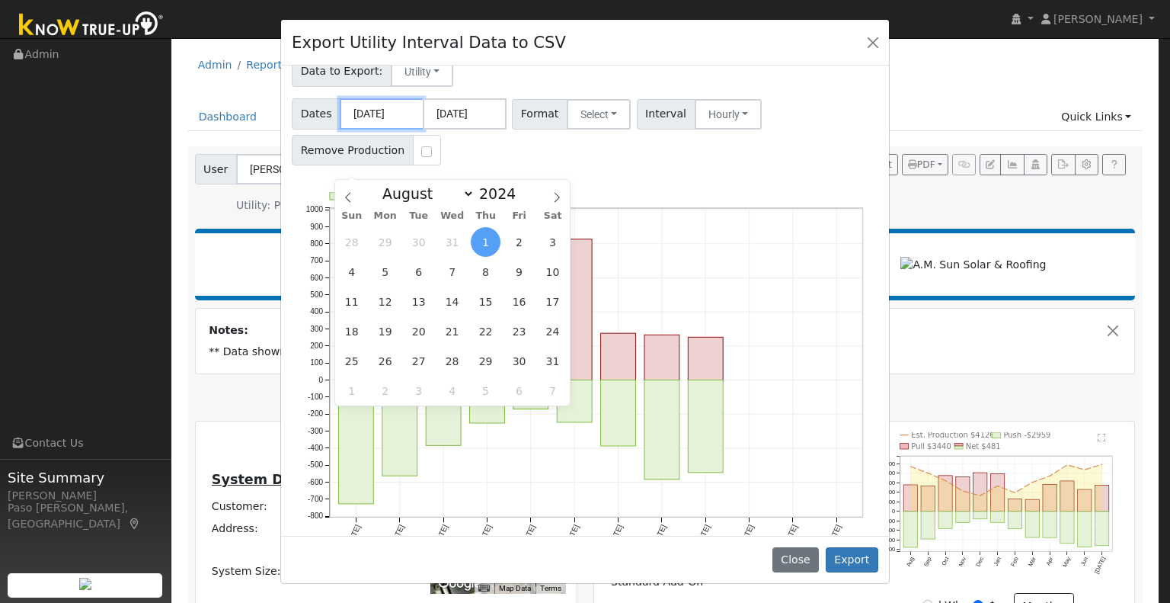
scroll to position [120, 0]
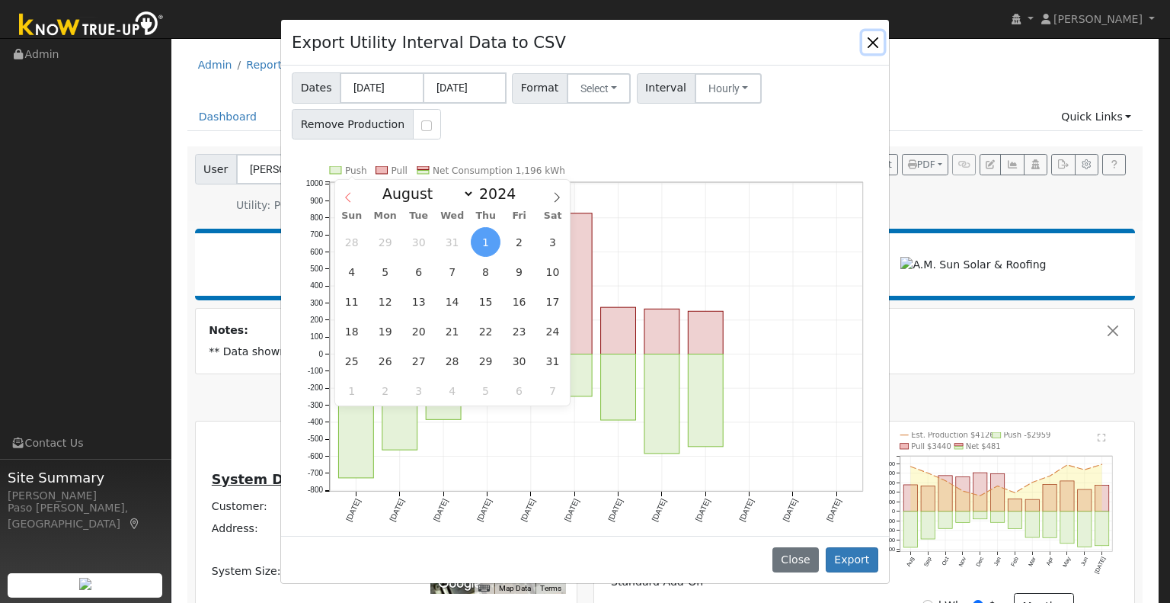
click at [351, 200] on icon at bounding box center [348, 197] width 11 height 11
drag, startPoint x: 350, startPoint y: 198, endPoint x: 375, endPoint y: 200, distance: 24.4
click at [350, 199] on icon at bounding box center [348, 197] width 11 height 11
select select "4"
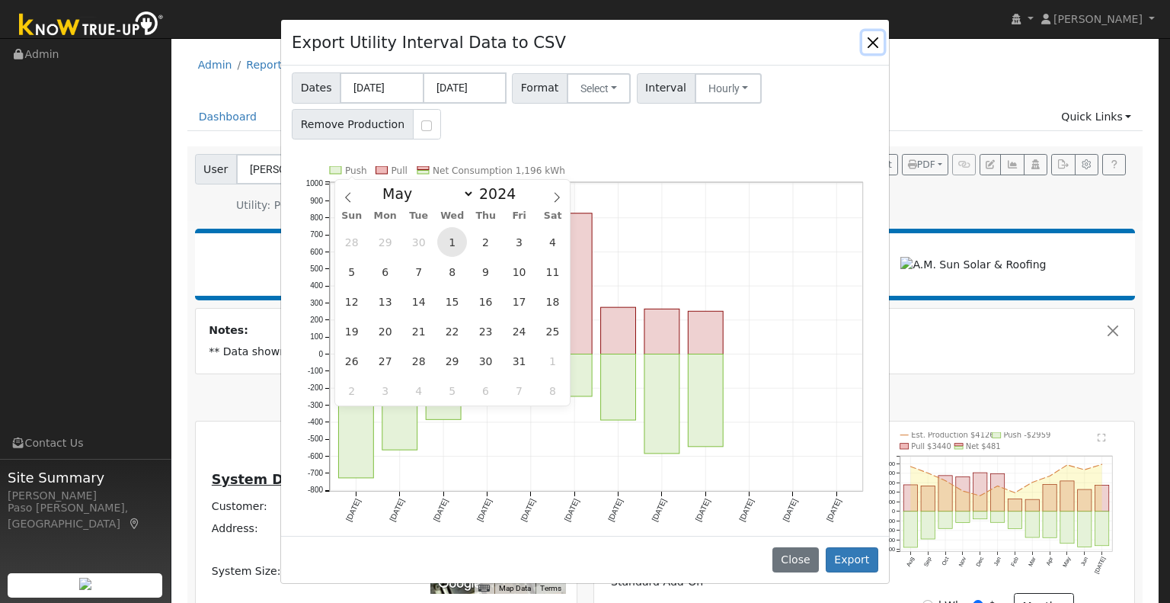
click at [451, 245] on span "1" at bounding box center [452, 242] width 30 height 30
type input "05/01/2024"
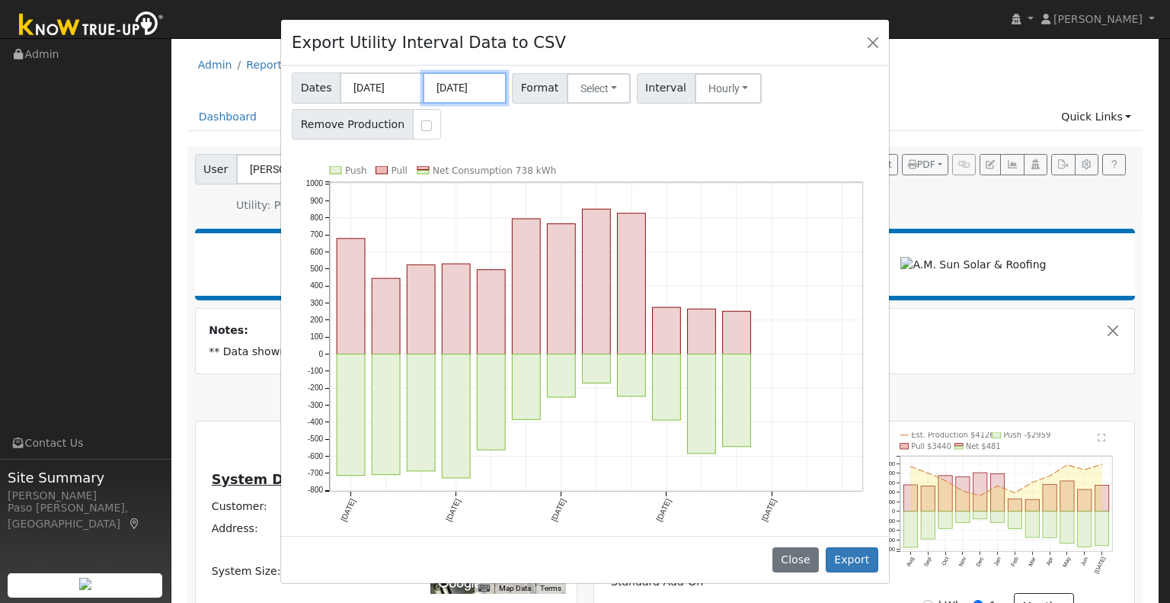
click at [439, 82] on input "07/31/2025" at bounding box center [465, 87] width 84 height 31
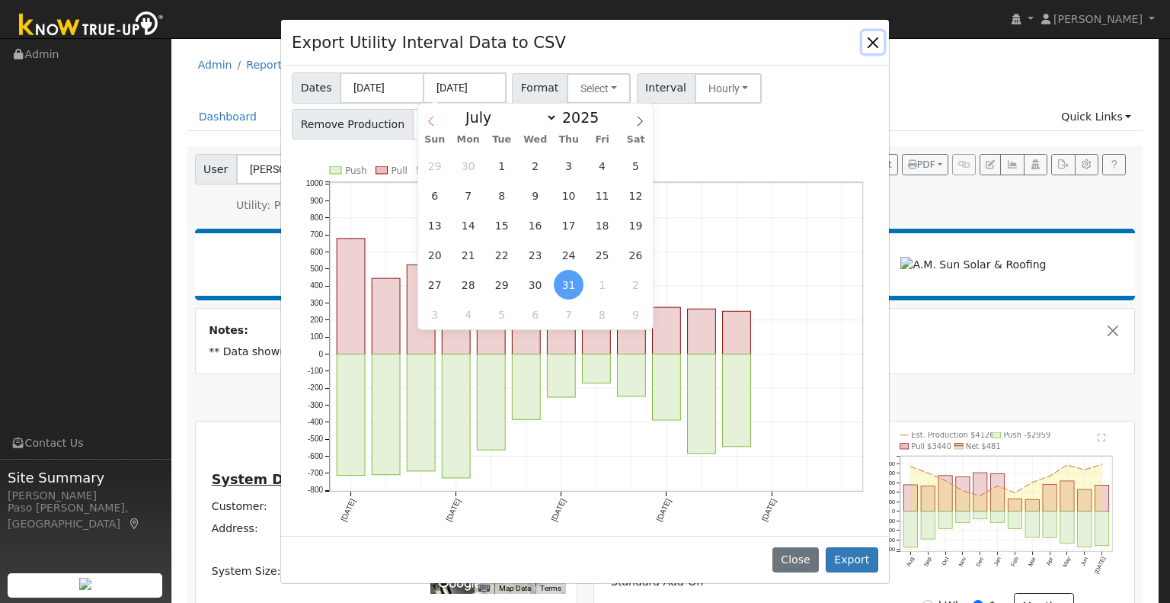
click at [437, 122] on span at bounding box center [431, 117] width 26 height 26
select select "3"
click at [538, 283] on span "30" at bounding box center [535, 285] width 30 height 30
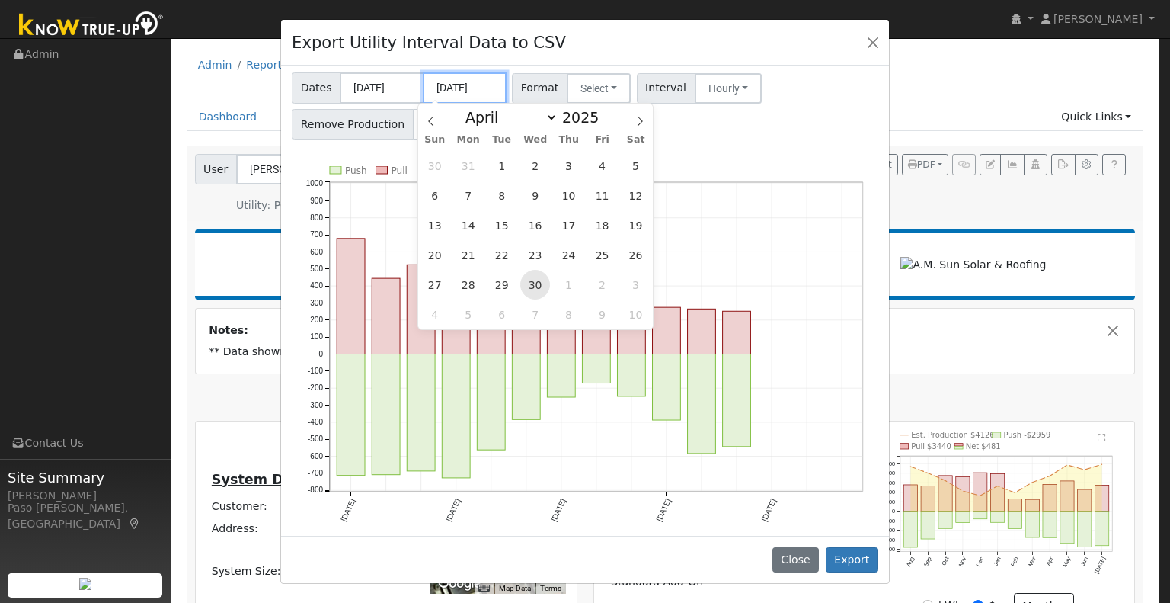
type input "04/30/2025"
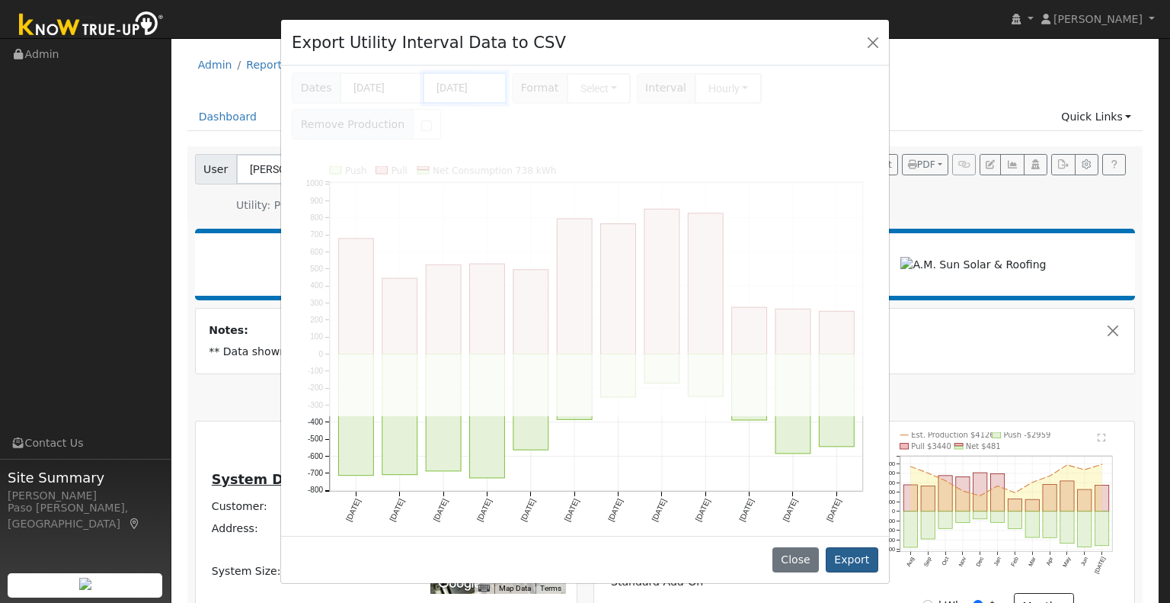
scroll to position [0, 0]
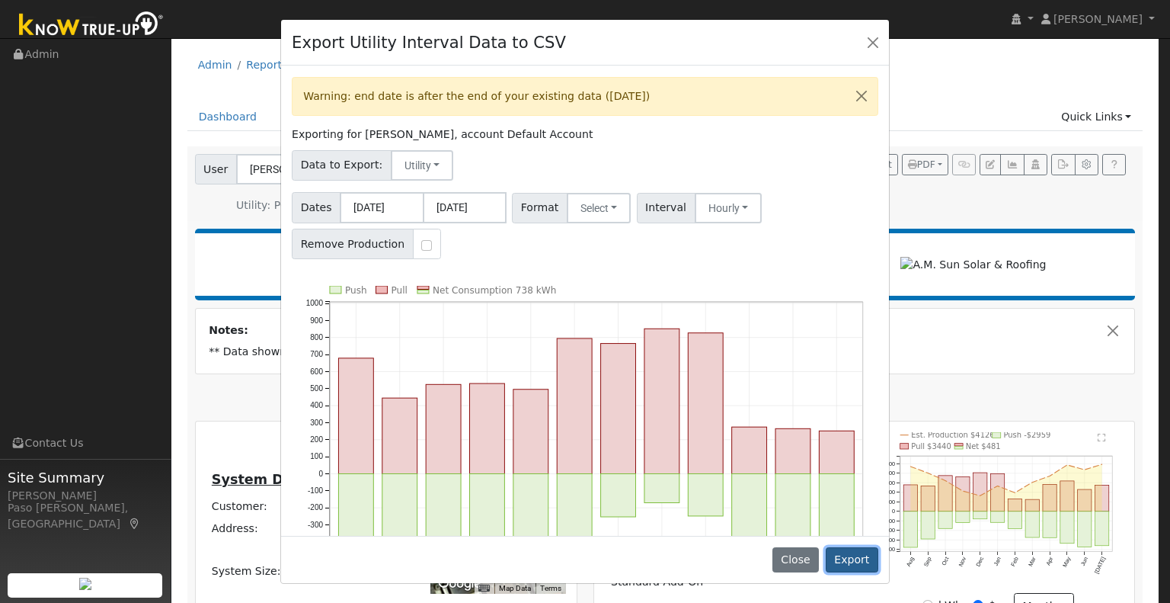
click at [867, 565] on button "Export" at bounding box center [852, 560] width 53 height 26
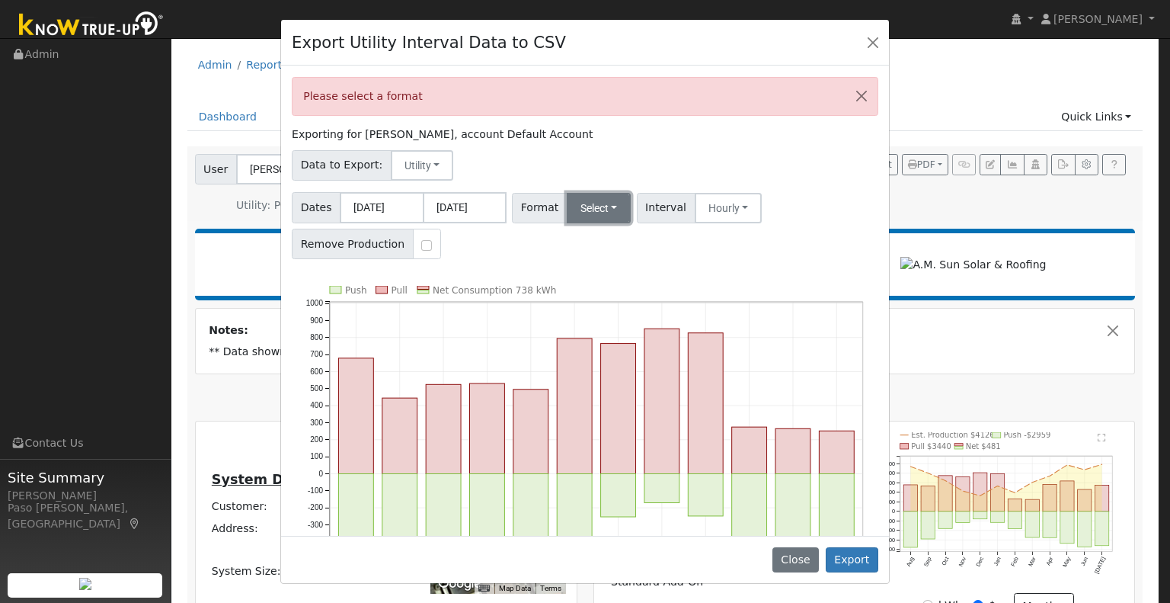
click at [605, 219] on button "Select" at bounding box center [599, 208] width 65 height 30
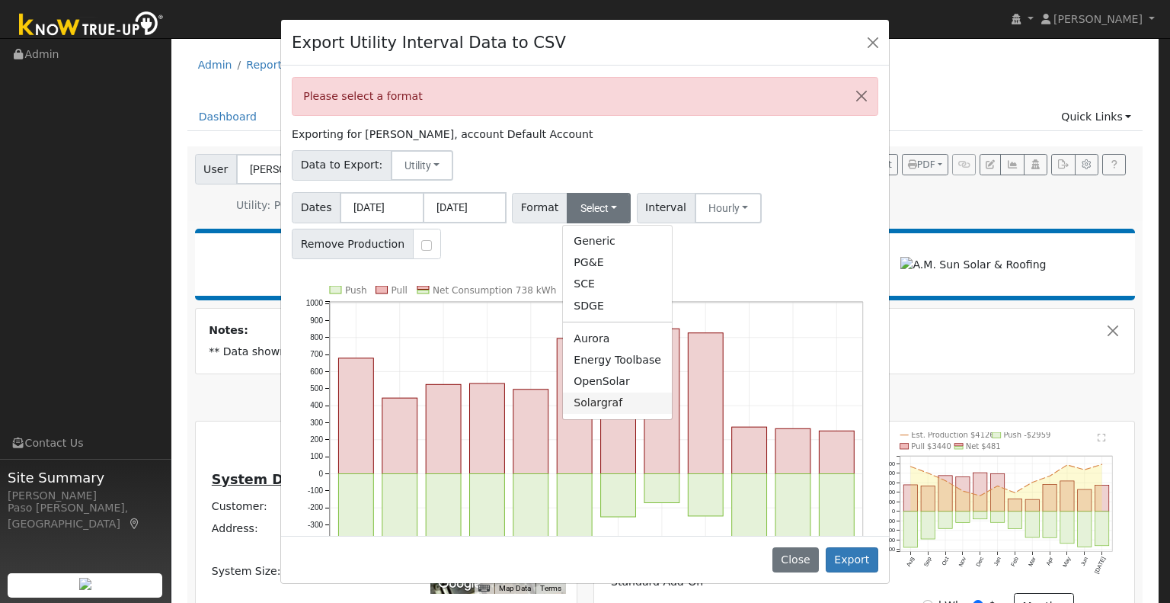
click at [606, 401] on link "Solargraf" at bounding box center [617, 402] width 109 height 21
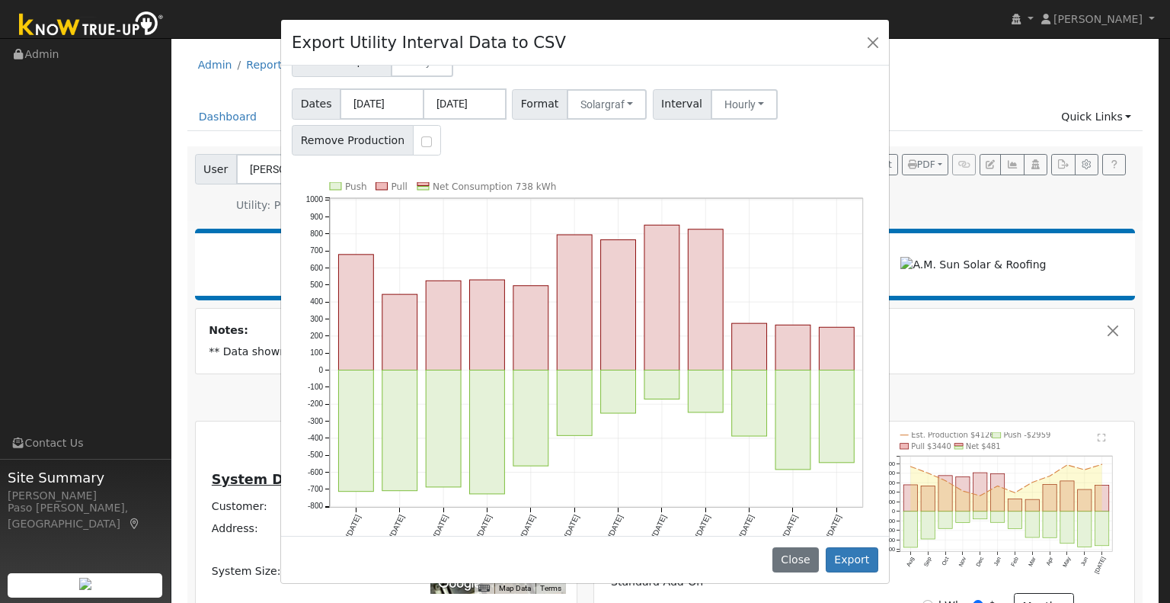
scroll to position [120, 0]
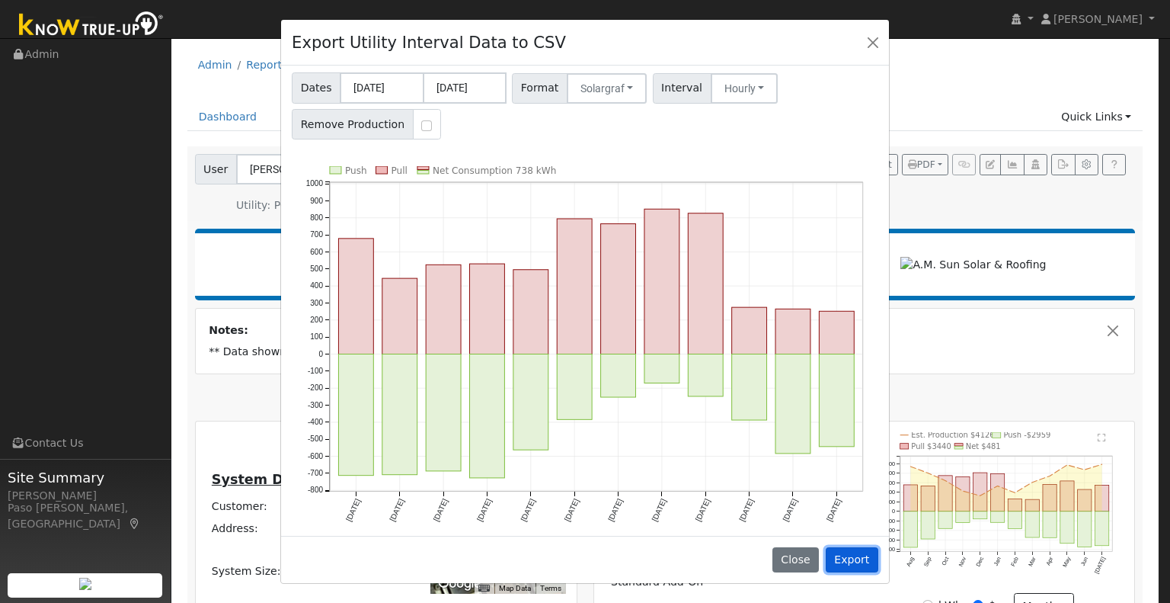
click at [864, 564] on button "Export" at bounding box center [852, 560] width 53 height 26
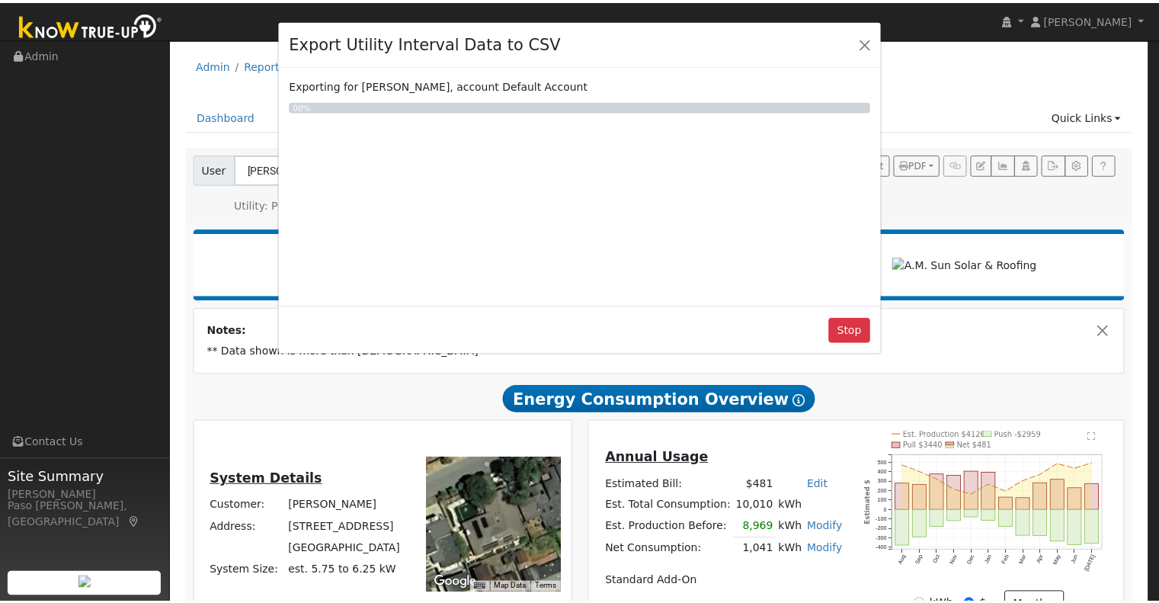
scroll to position [0, 0]
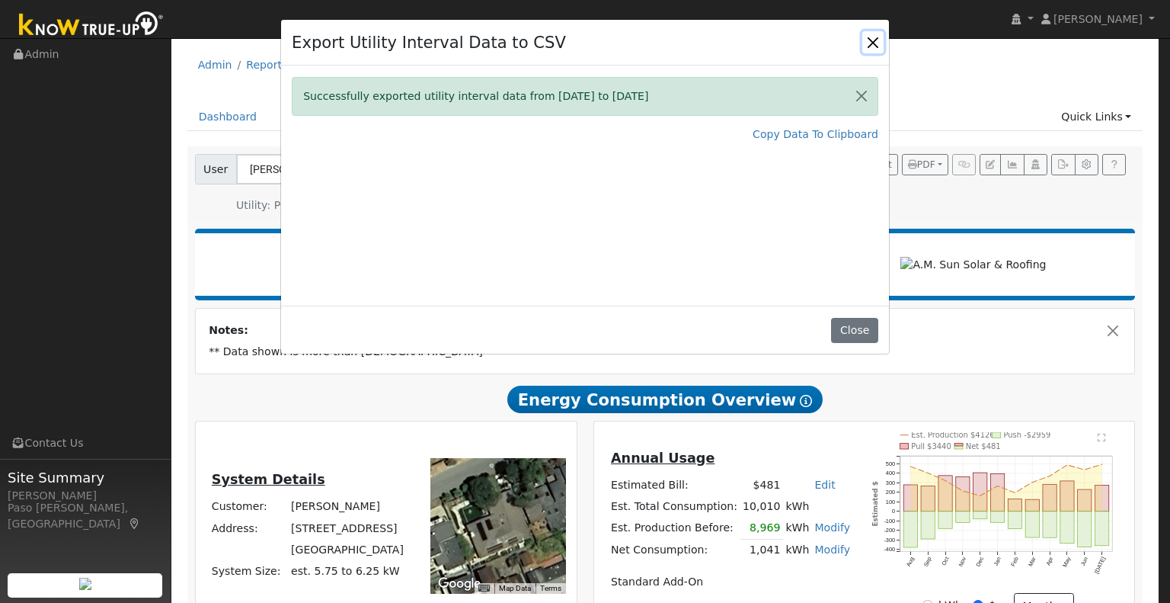
click at [878, 43] on button "Close" at bounding box center [872, 41] width 21 height 21
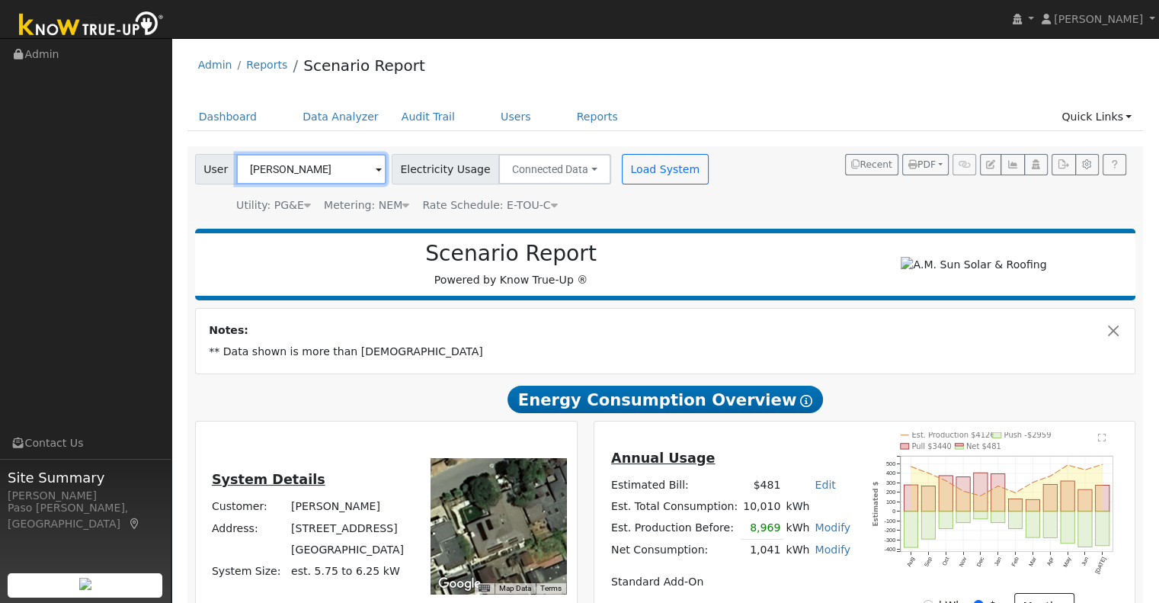
click at [304, 164] on input "Jim Feyereisen" at bounding box center [311, 169] width 150 height 30
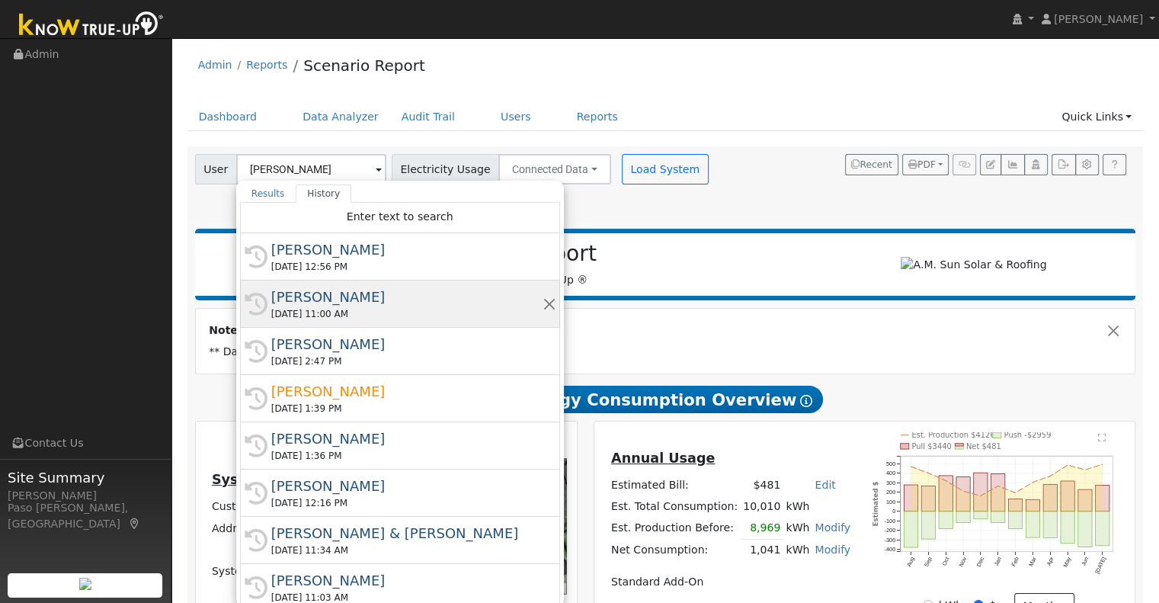
click at [332, 296] on div "Stewart McLennan" at bounding box center [406, 296] width 271 height 21
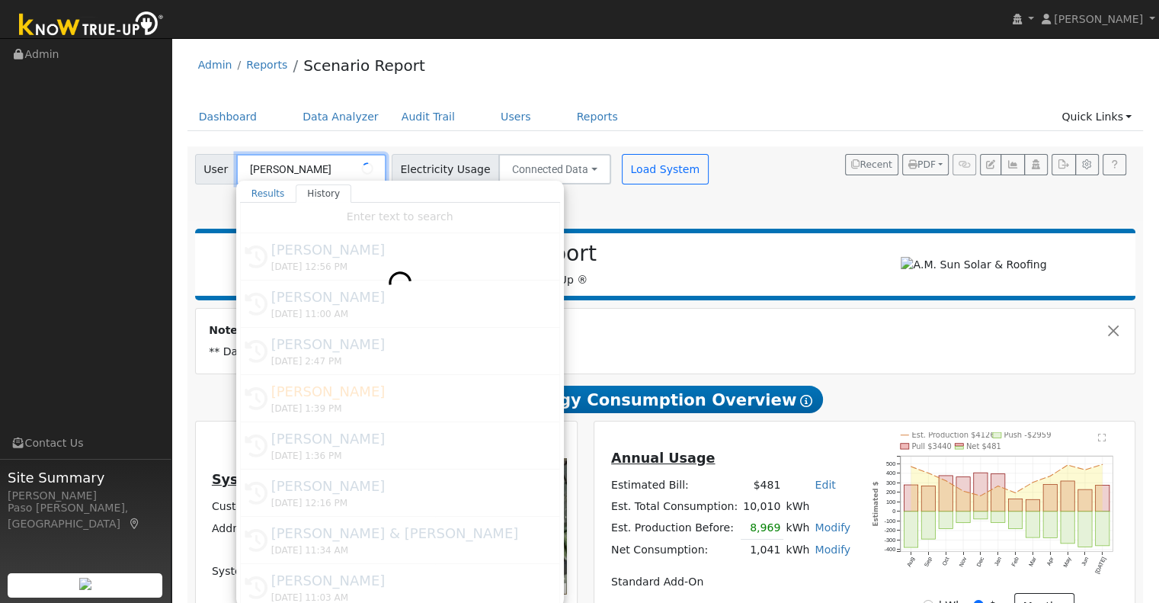
type input "Stewart McLennan"
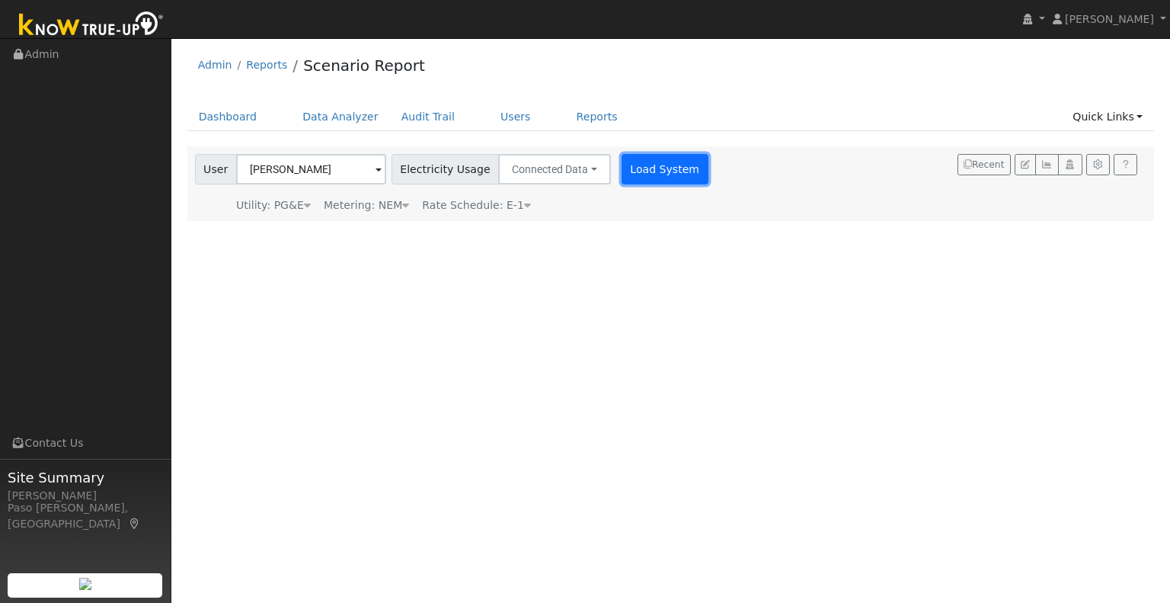
click at [661, 179] on button "Load System" at bounding box center [665, 169] width 87 height 30
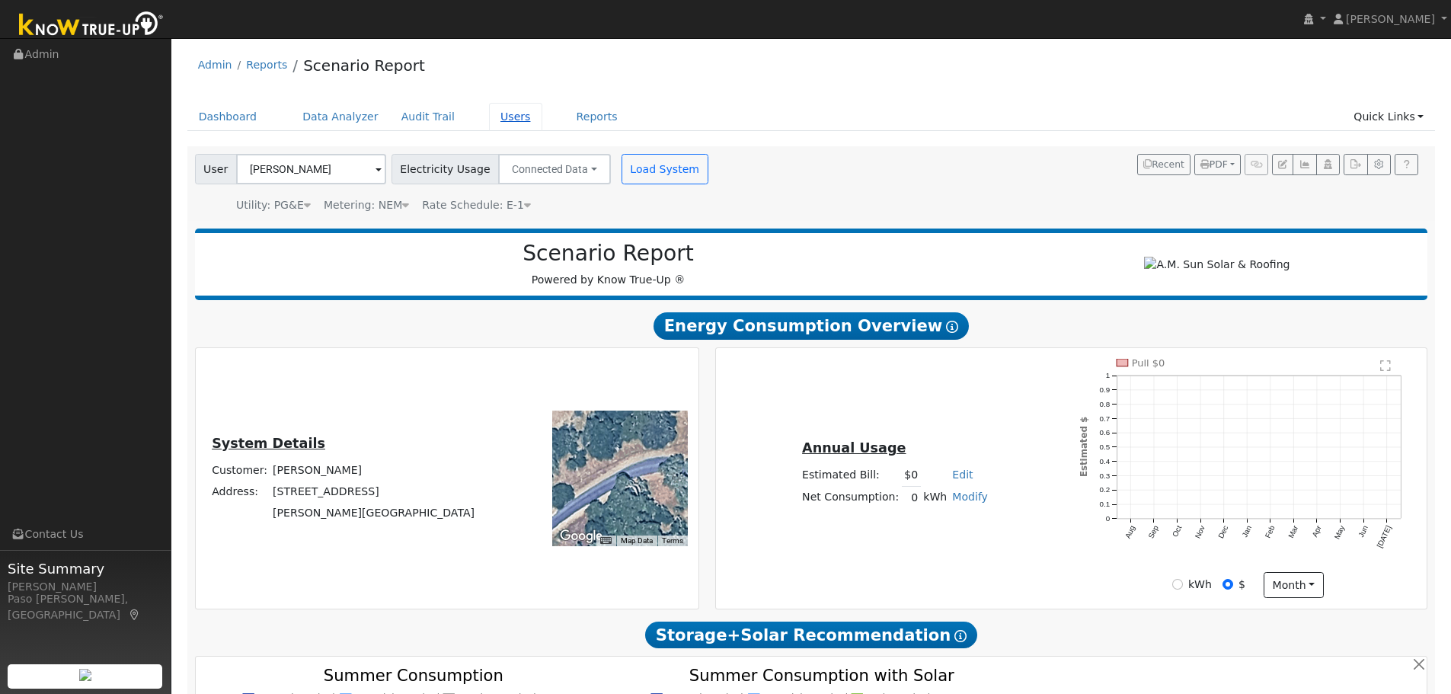
click at [502, 123] on link "Users" at bounding box center [515, 117] width 53 height 28
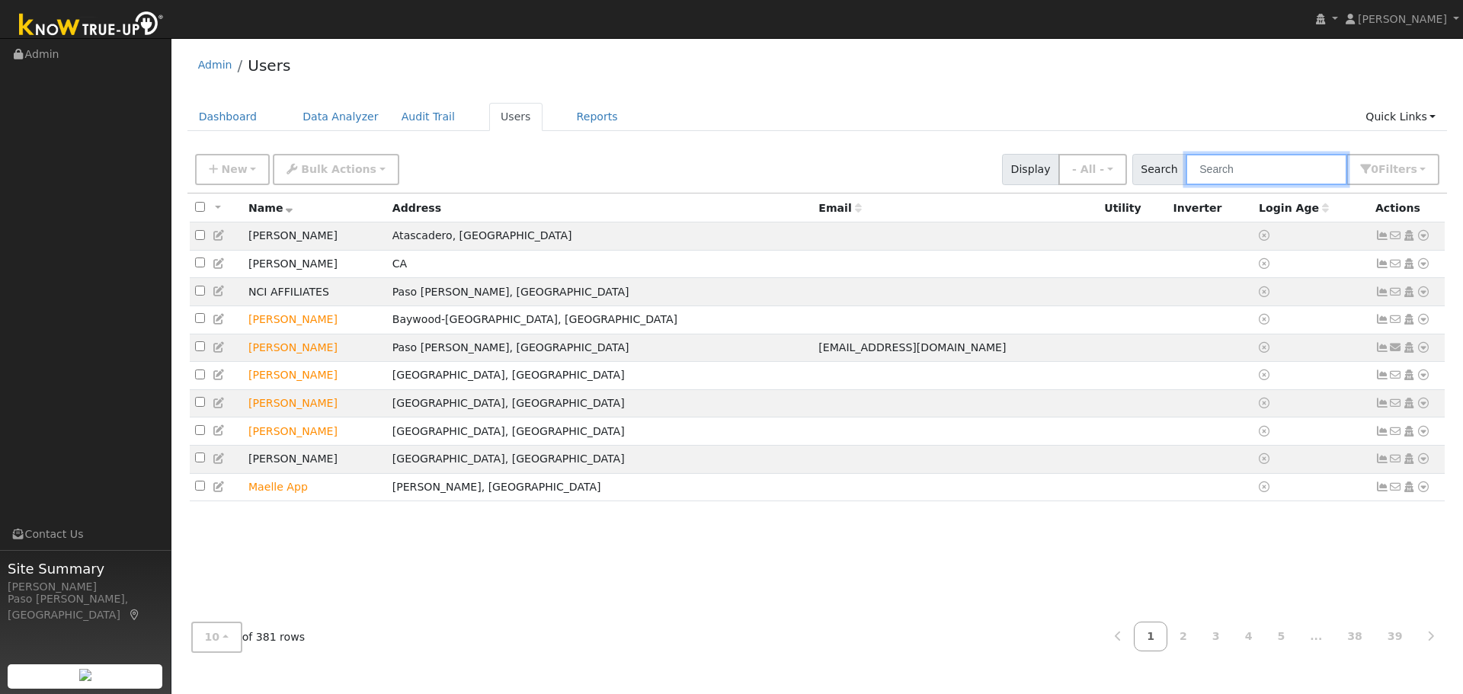
click at [1237, 173] on input "text" at bounding box center [1266, 169] width 162 height 31
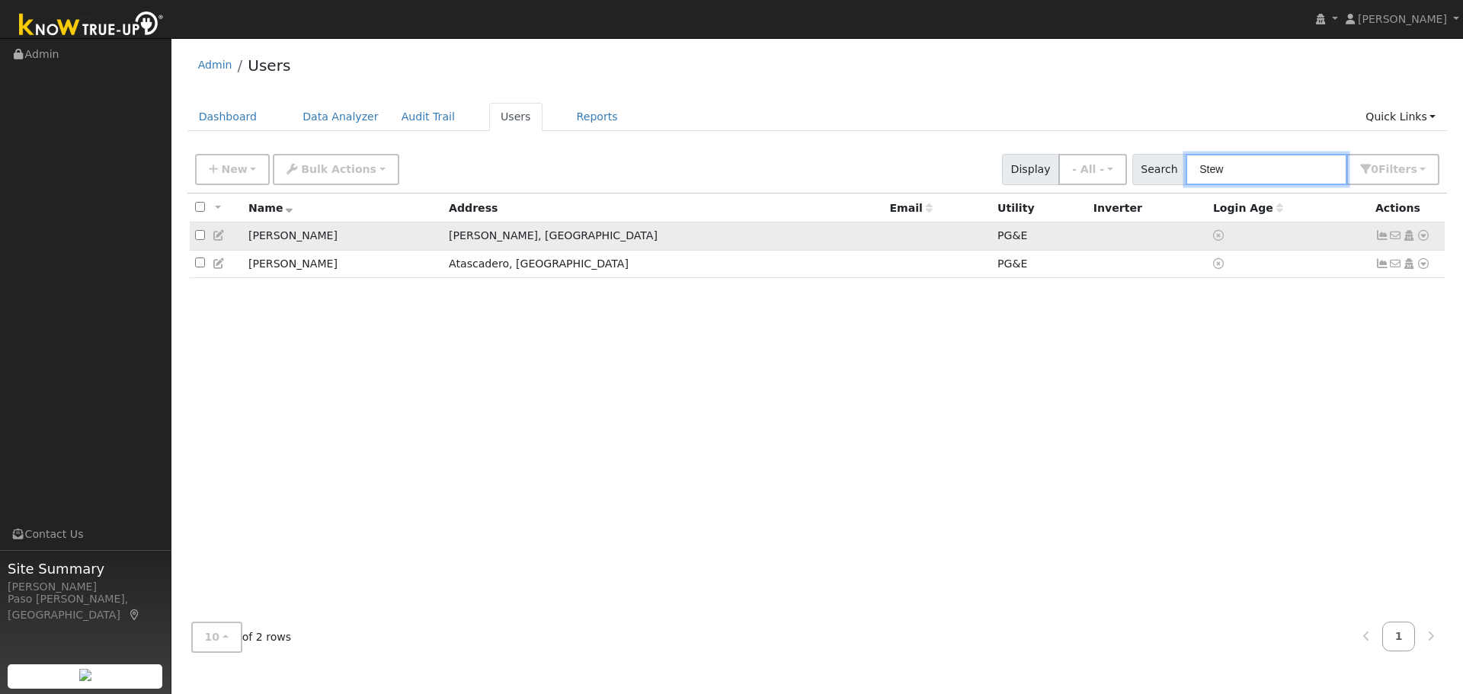
type input "Stew"
click at [1425, 238] on icon at bounding box center [1423, 235] width 14 height 11
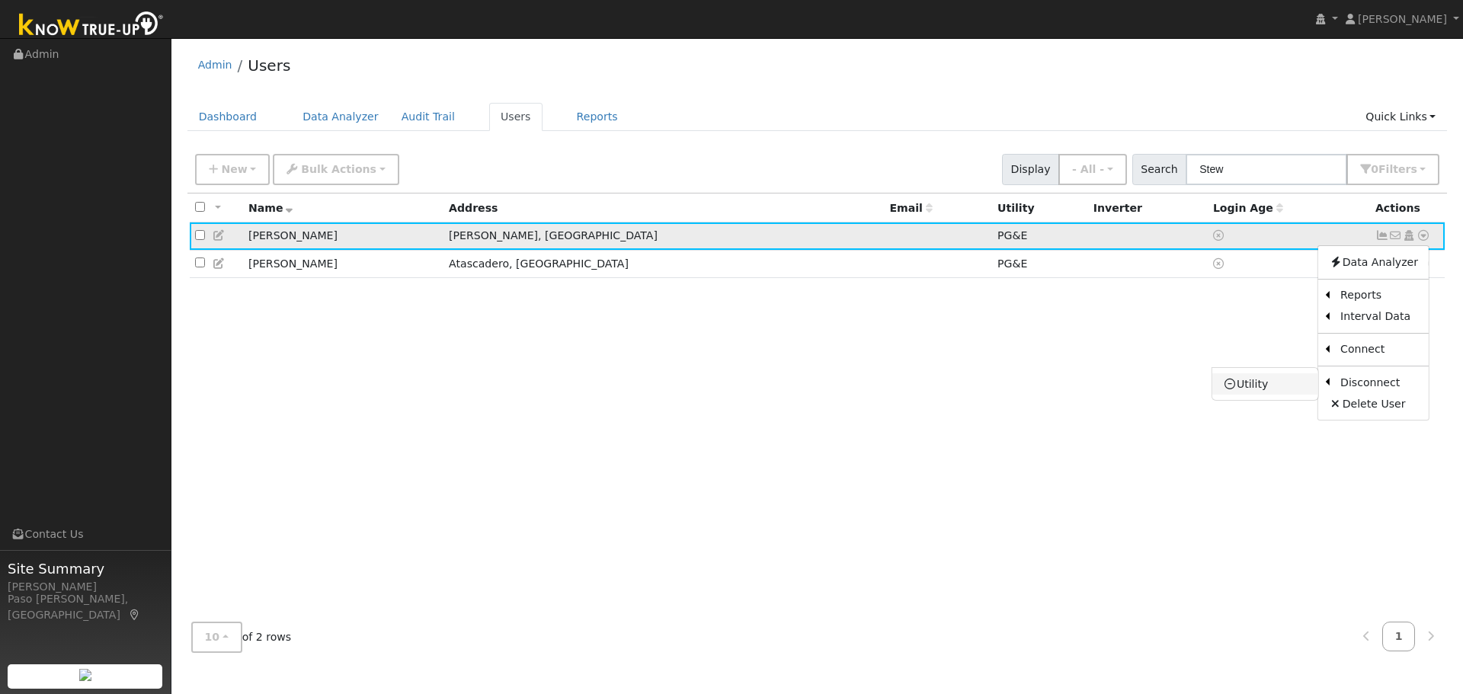
click at [1275, 387] on link "Utility" at bounding box center [1265, 383] width 106 height 21
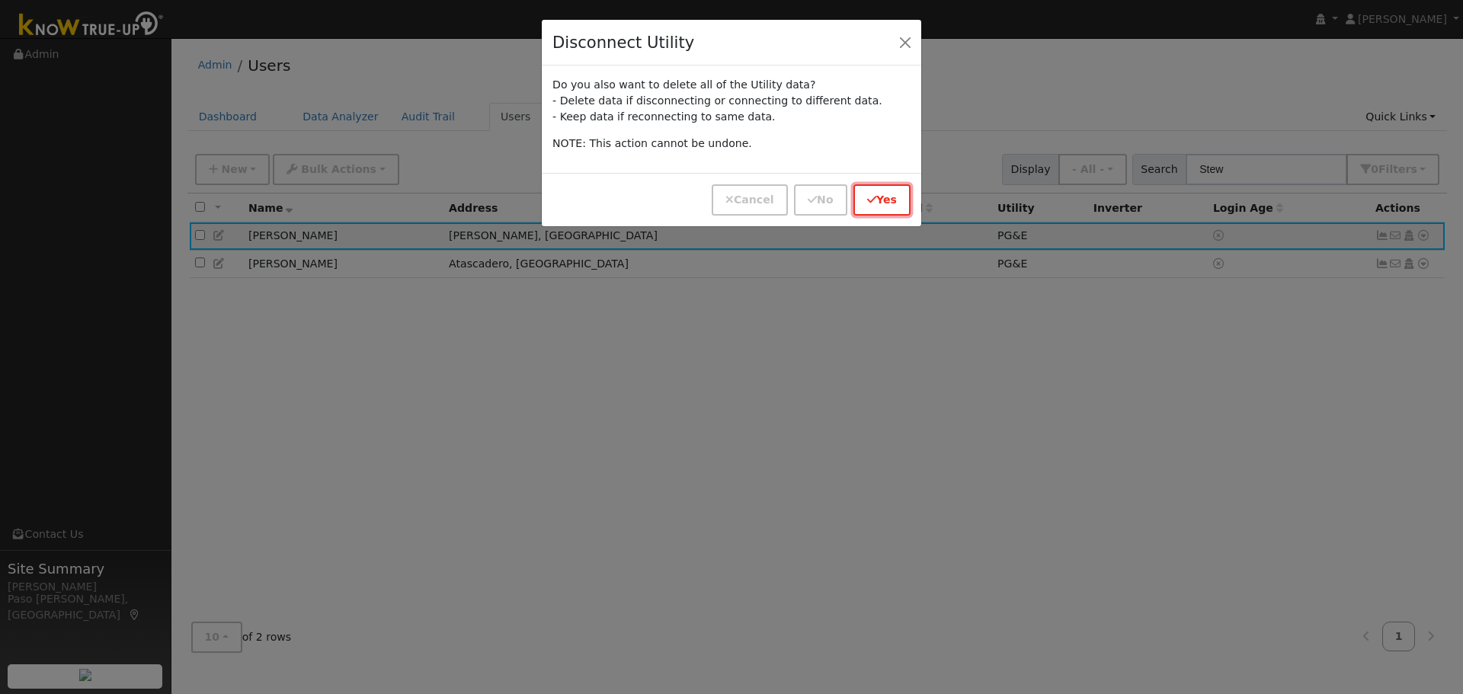
click at [875, 194] on button "Yes" at bounding box center [881, 199] width 57 height 31
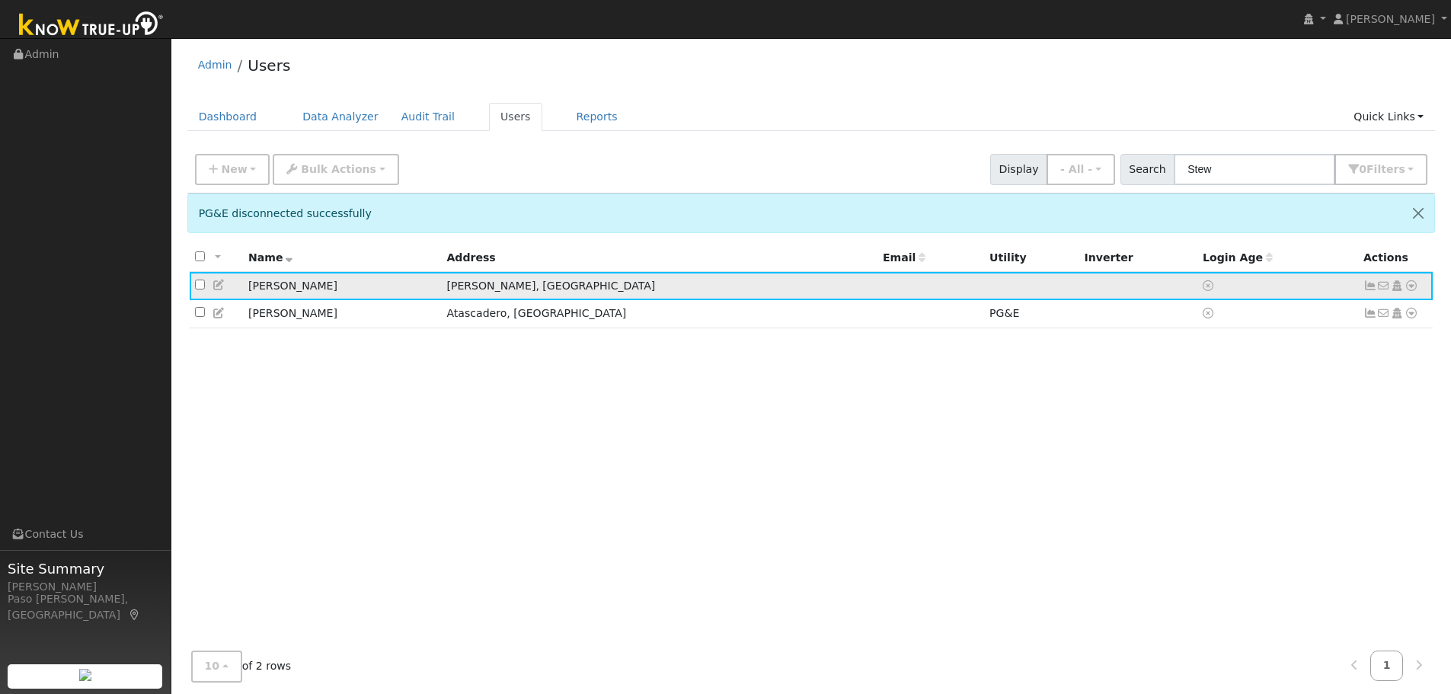
click at [1412, 288] on icon at bounding box center [1412, 285] width 14 height 11
click at [1246, 401] on link "Utility" at bounding box center [1254, 400] width 106 height 21
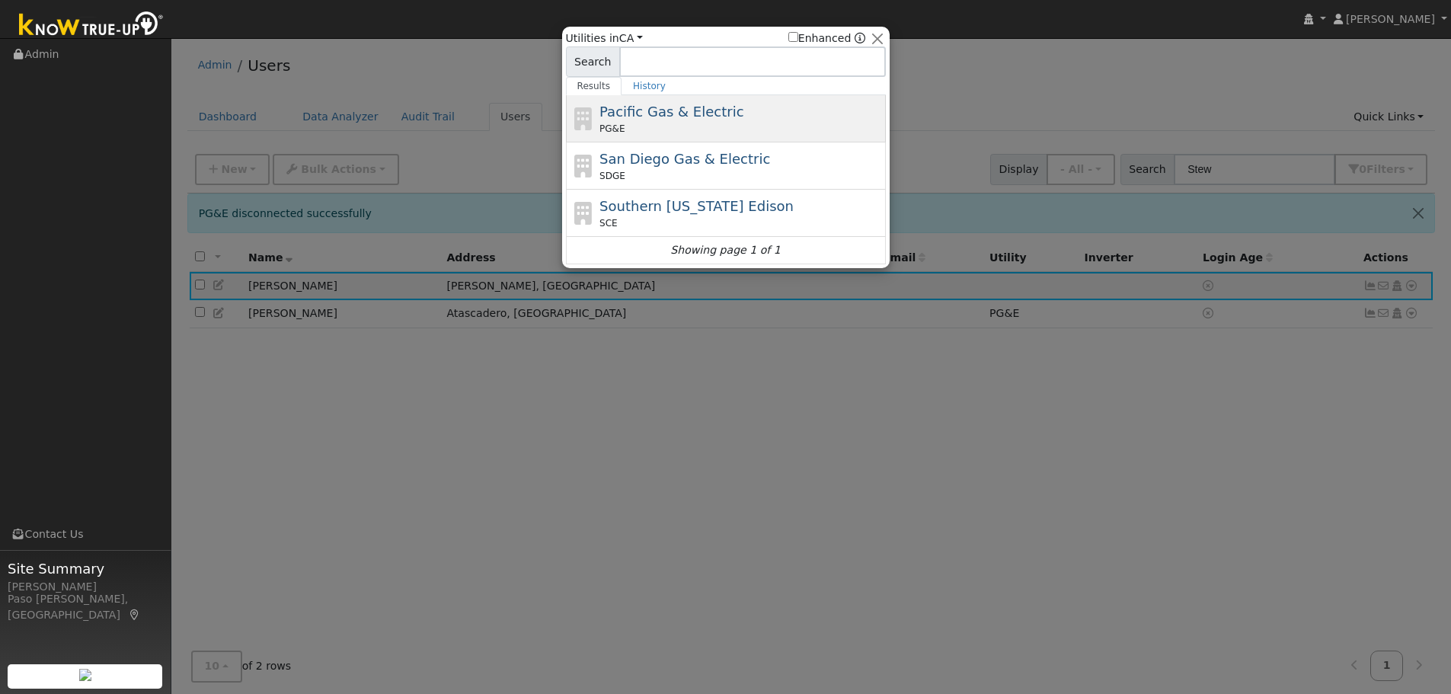
click at [727, 118] on div "Pacific Gas & Electric PG&E" at bounding box center [741, 118] width 283 height 34
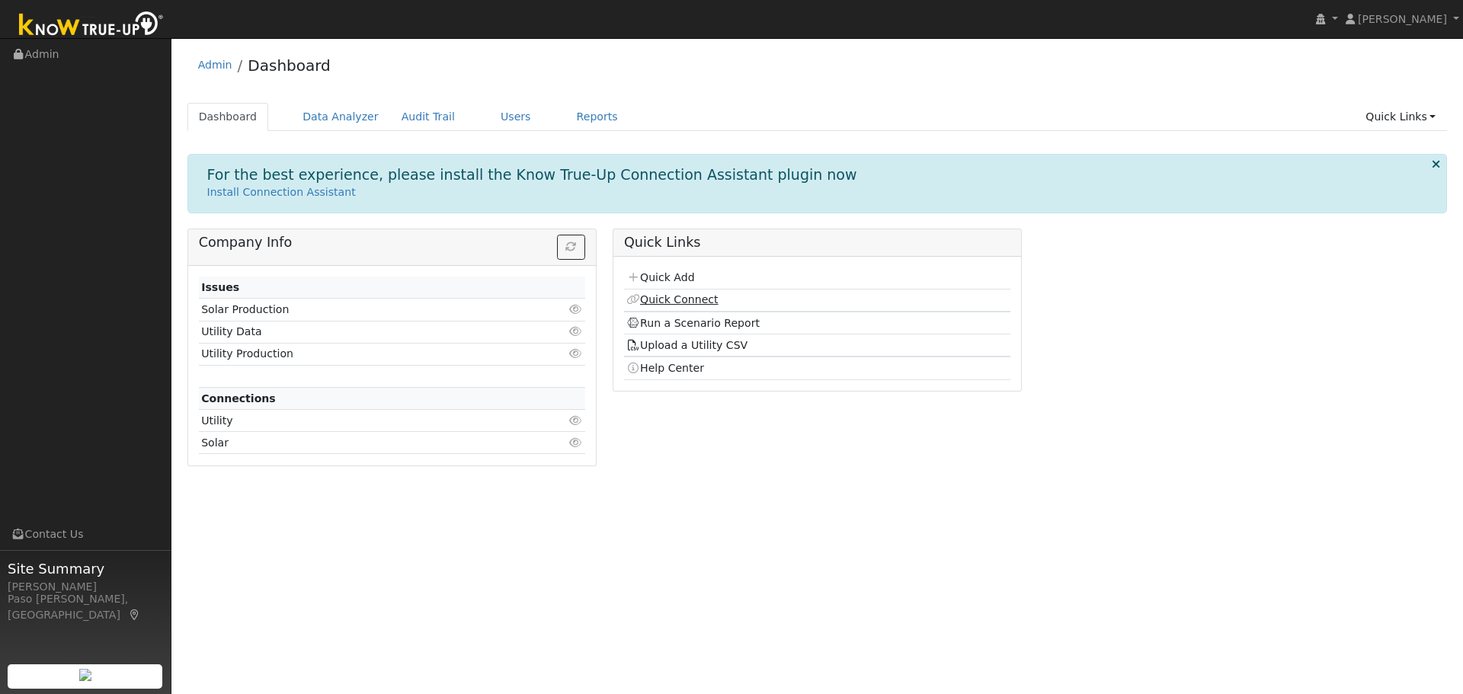
click at [683, 302] on link "Quick Connect" at bounding box center [671, 299] width 91 height 12
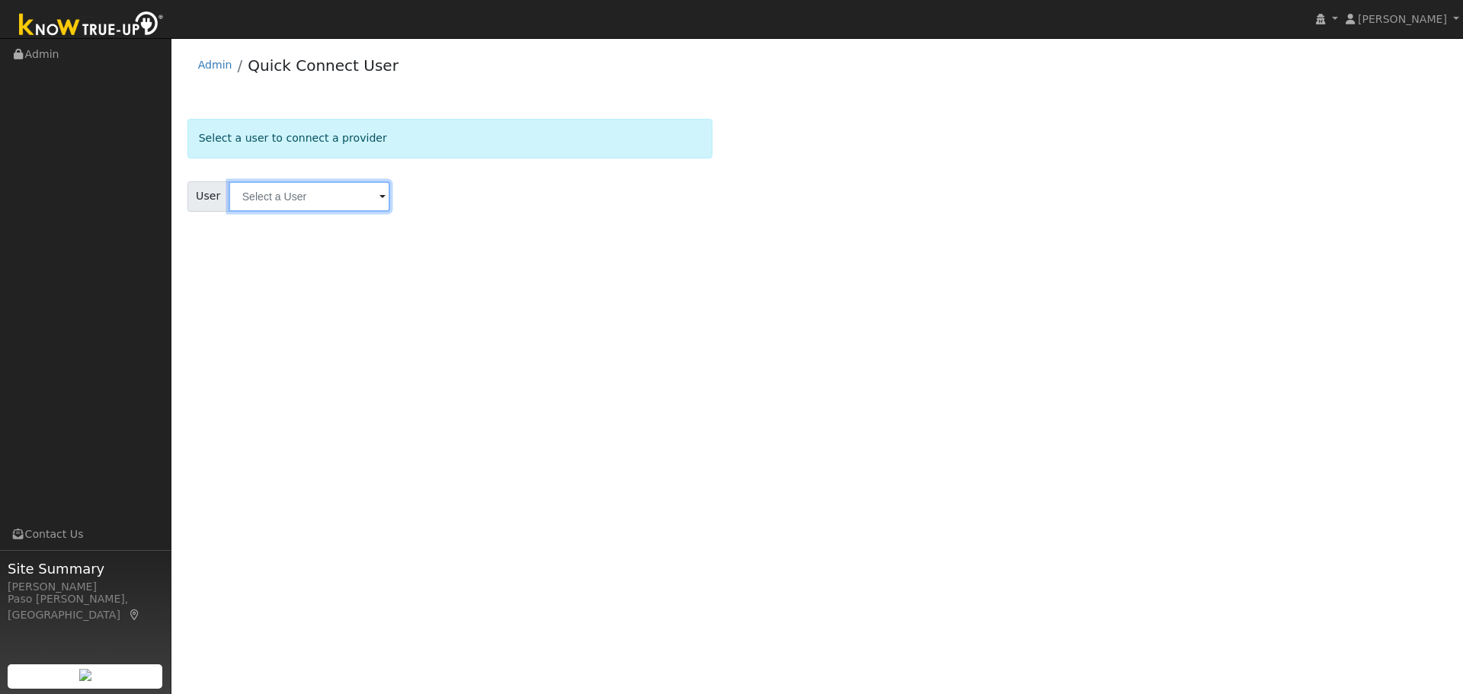
click at [331, 194] on input "text" at bounding box center [310, 196] width 162 height 30
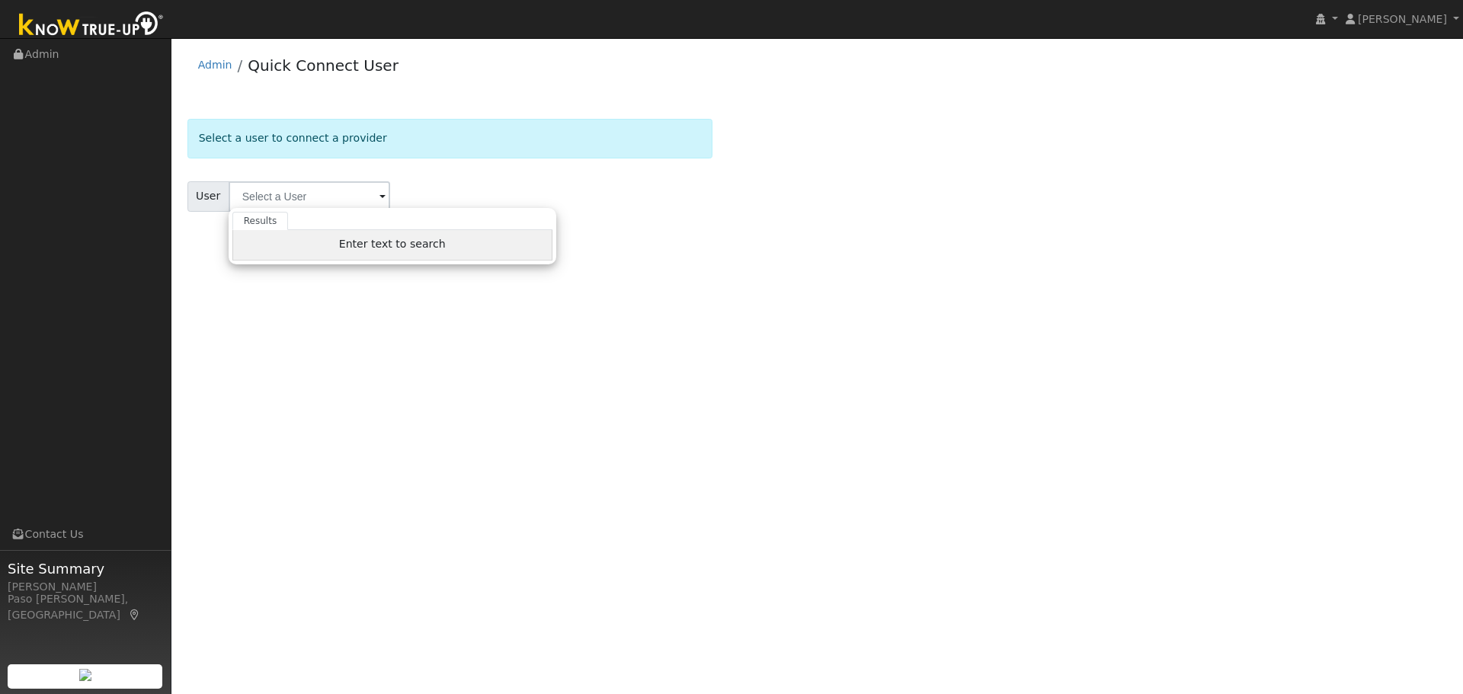
click at [315, 245] on div "Enter text to search" at bounding box center [392, 245] width 320 height 30
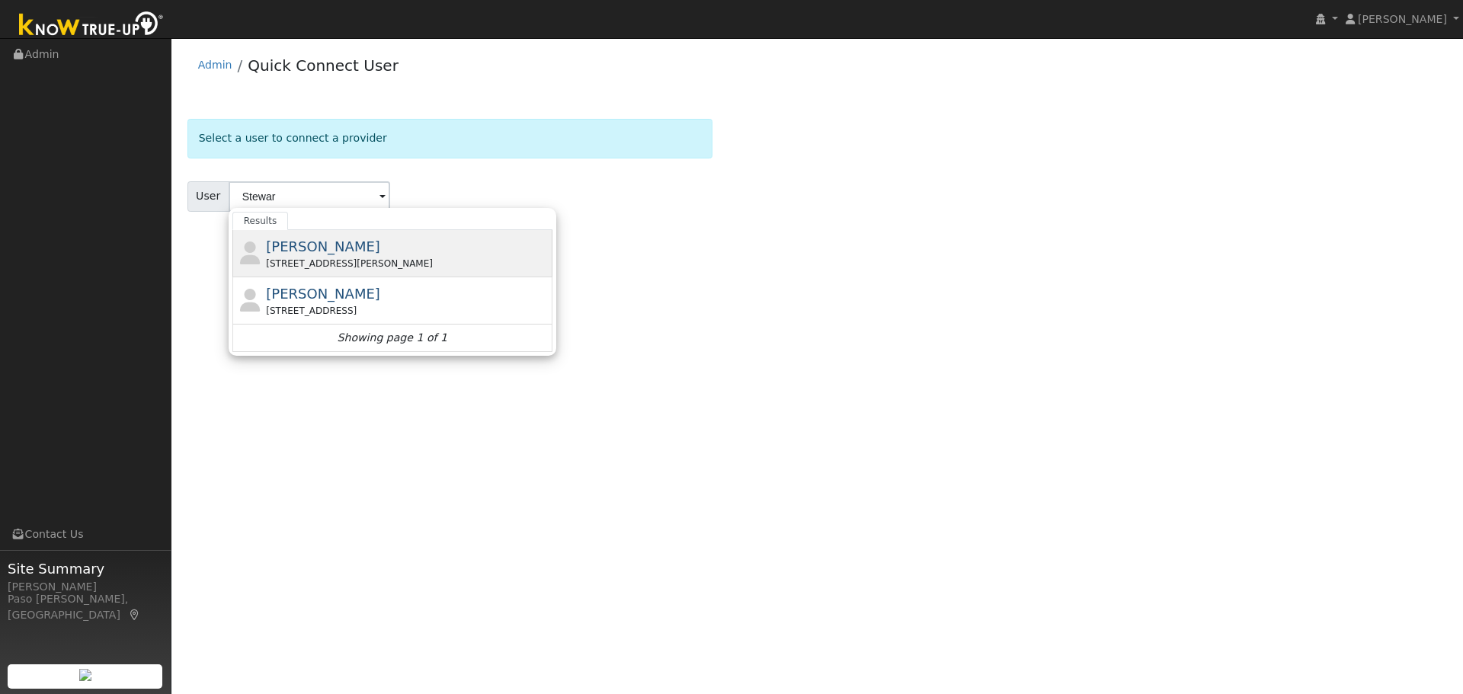
click at [307, 261] on div "[STREET_ADDRESS][PERSON_NAME]" at bounding box center [407, 264] width 283 height 14
type input "[PERSON_NAME]"
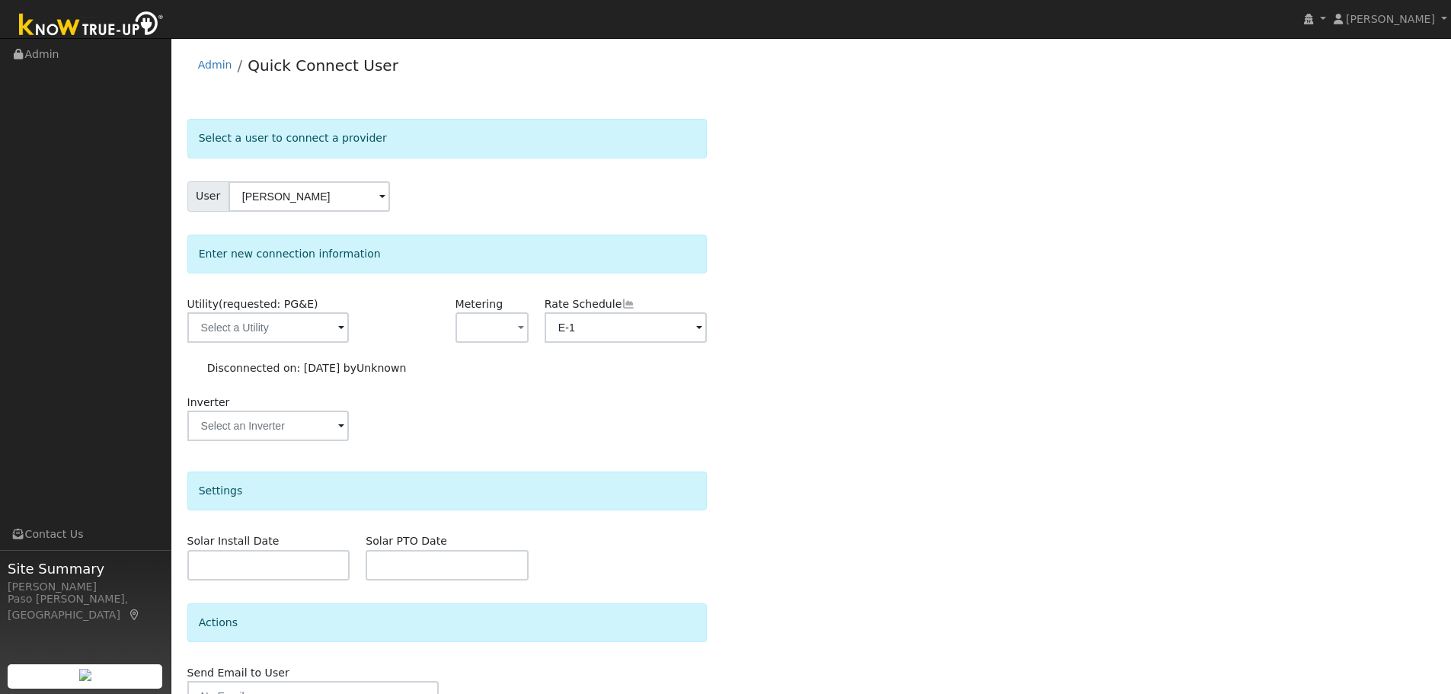
scroll to position [82, 0]
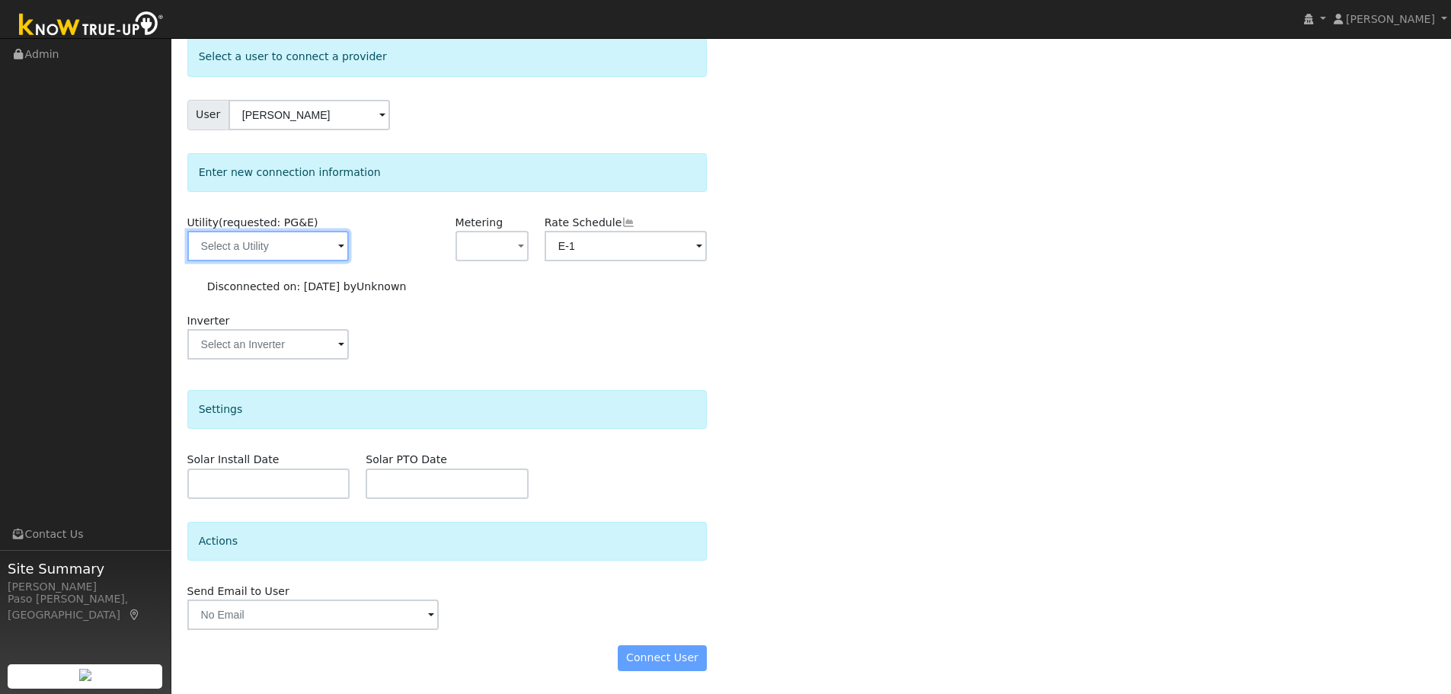
click at [330, 250] on input "text" at bounding box center [268, 246] width 162 height 30
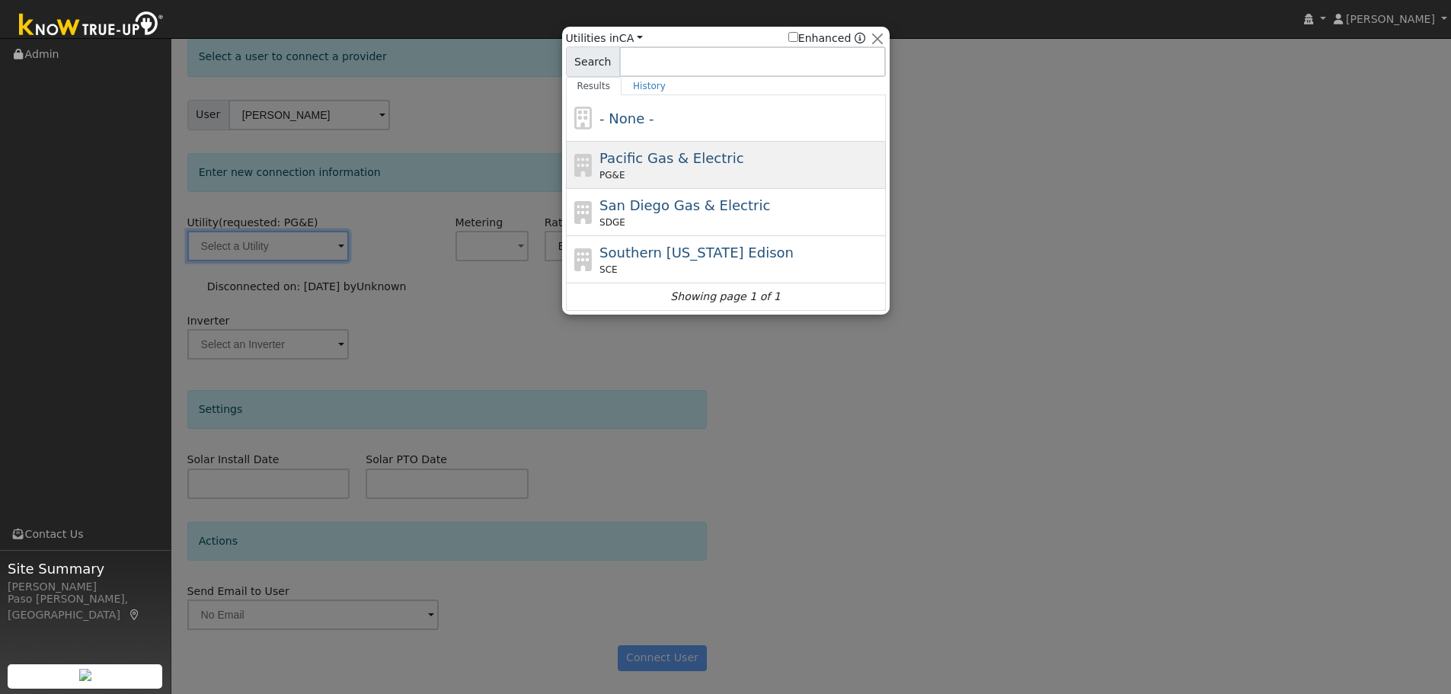
click at [641, 174] on div "PG&E" at bounding box center [741, 175] width 283 height 14
type input "PG&E"
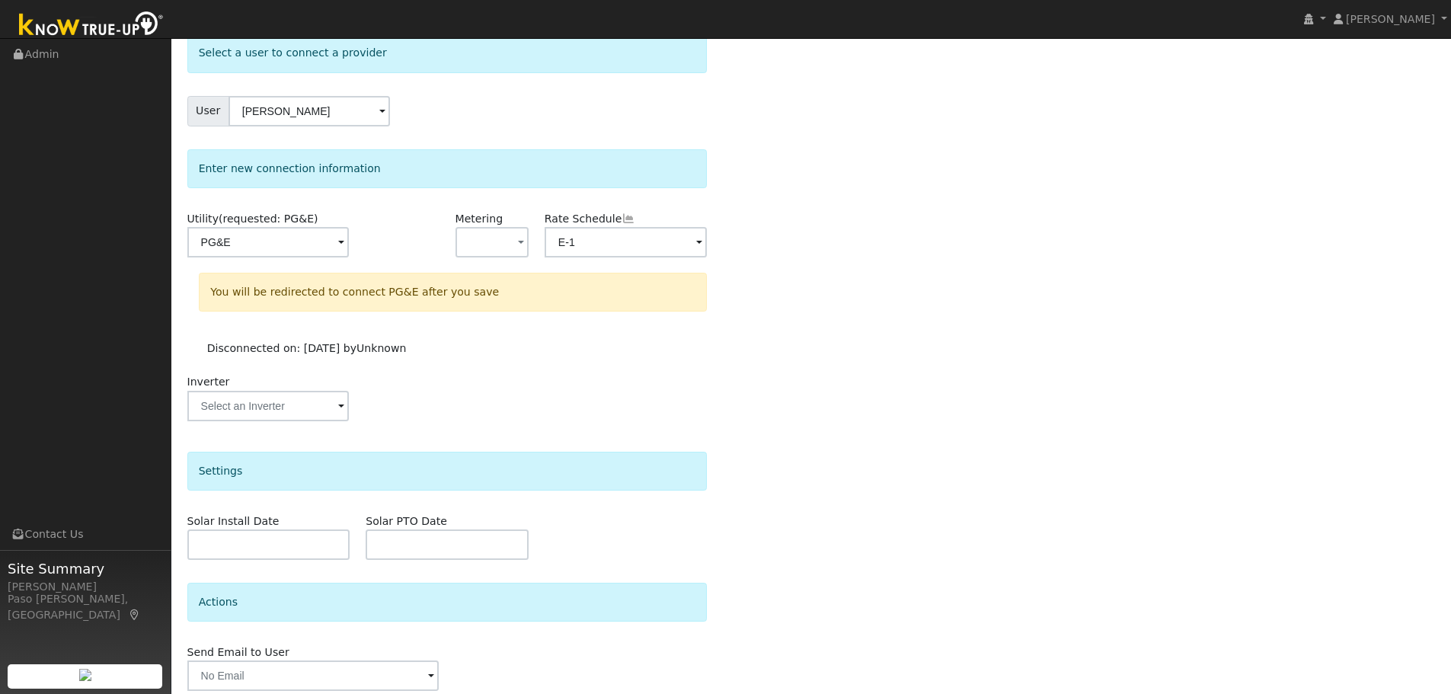
scroll to position [146, 0]
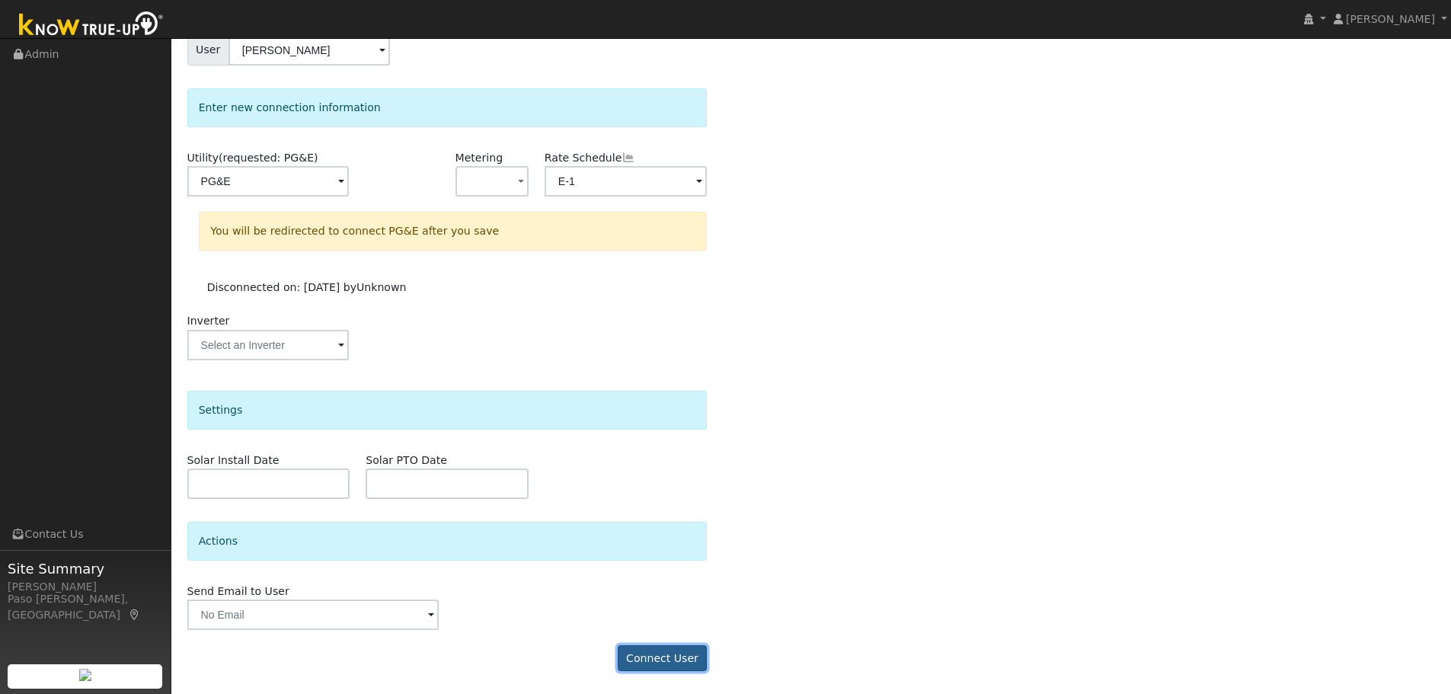
click at [656, 668] on button "Connect User" at bounding box center [663, 658] width 90 height 26
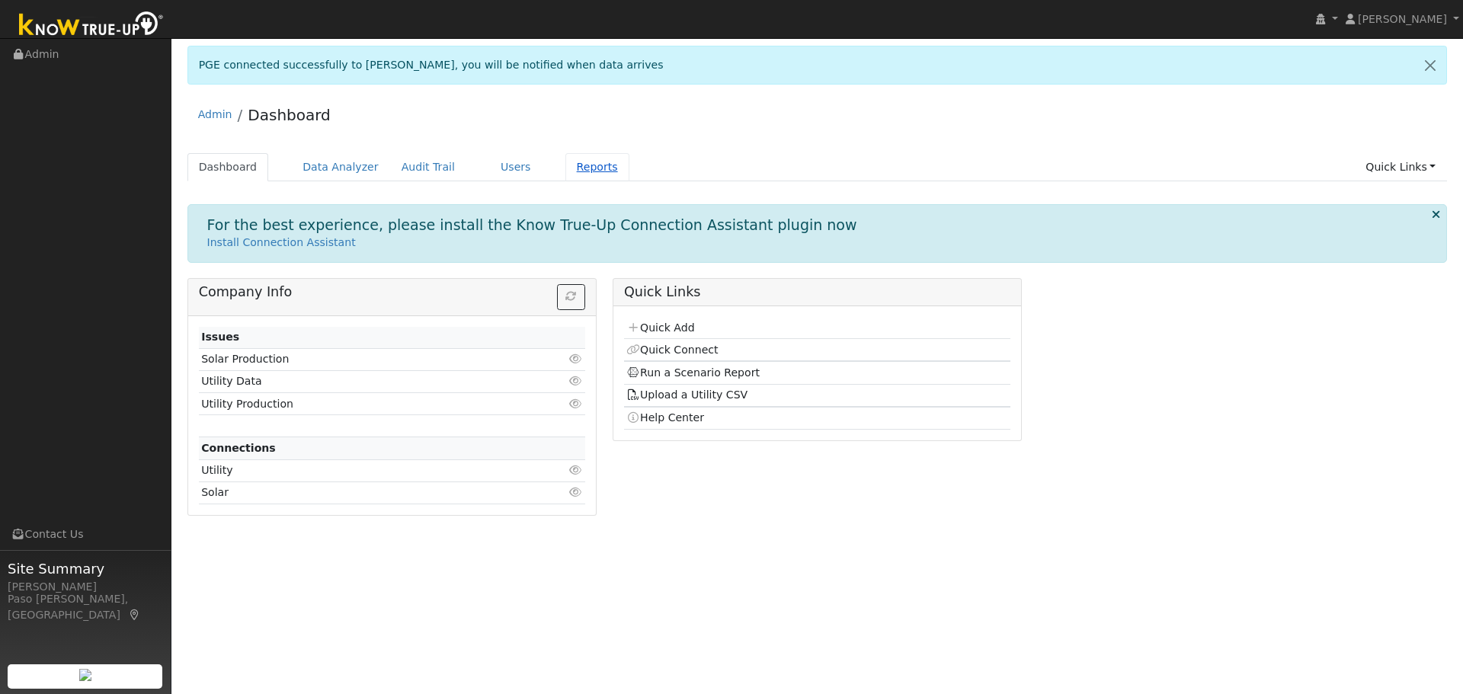
click at [566, 165] on link "Reports" at bounding box center [597, 167] width 64 height 28
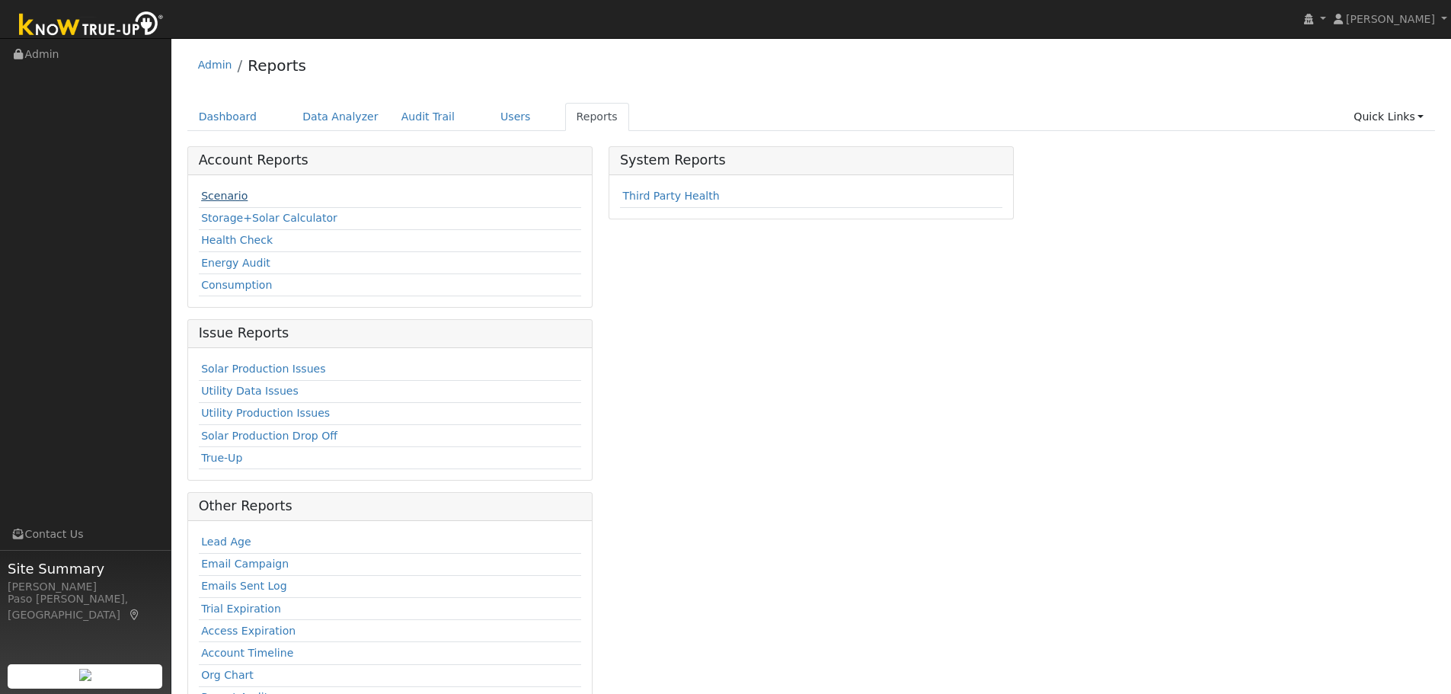
click at [225, 202] on link "Scenario" at bounding box center [224, 196] width 46 height 12
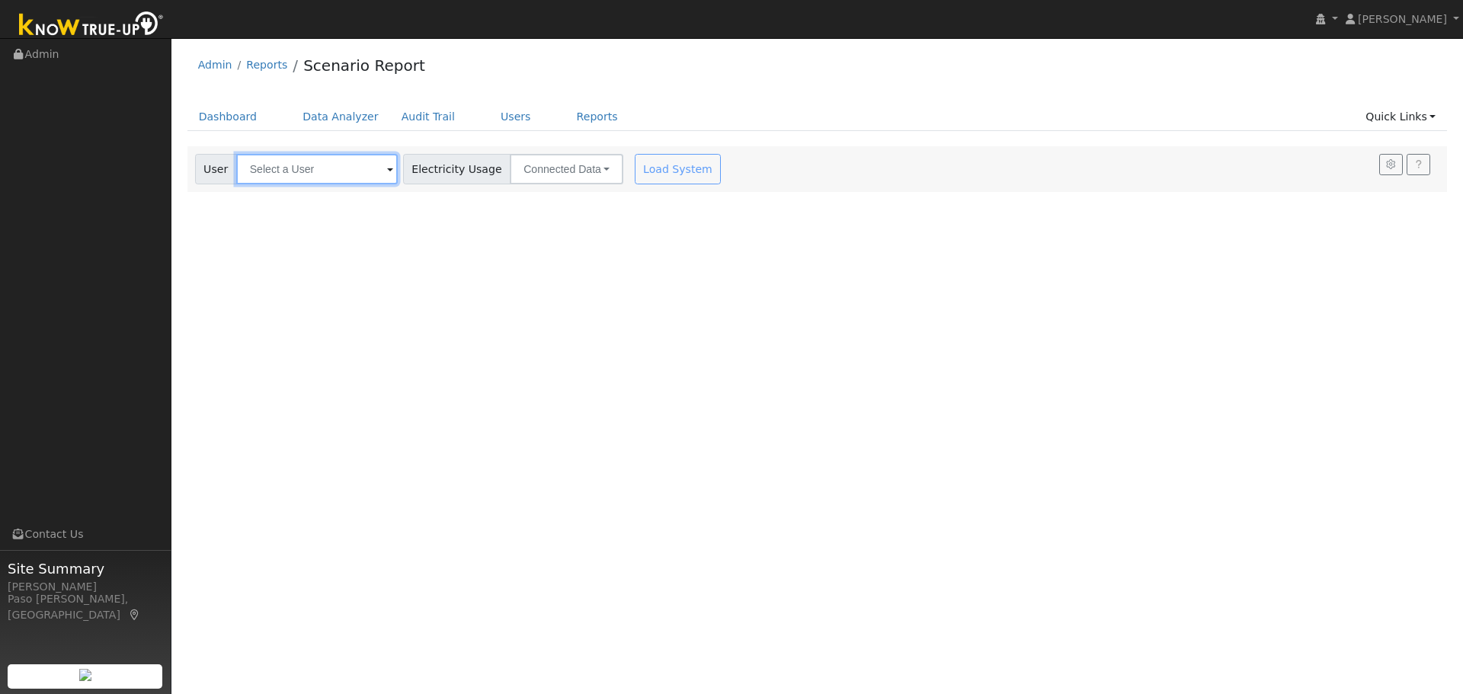
click at [291, 171] on input "text" at bounding box center [317, 169] width 162 height 30
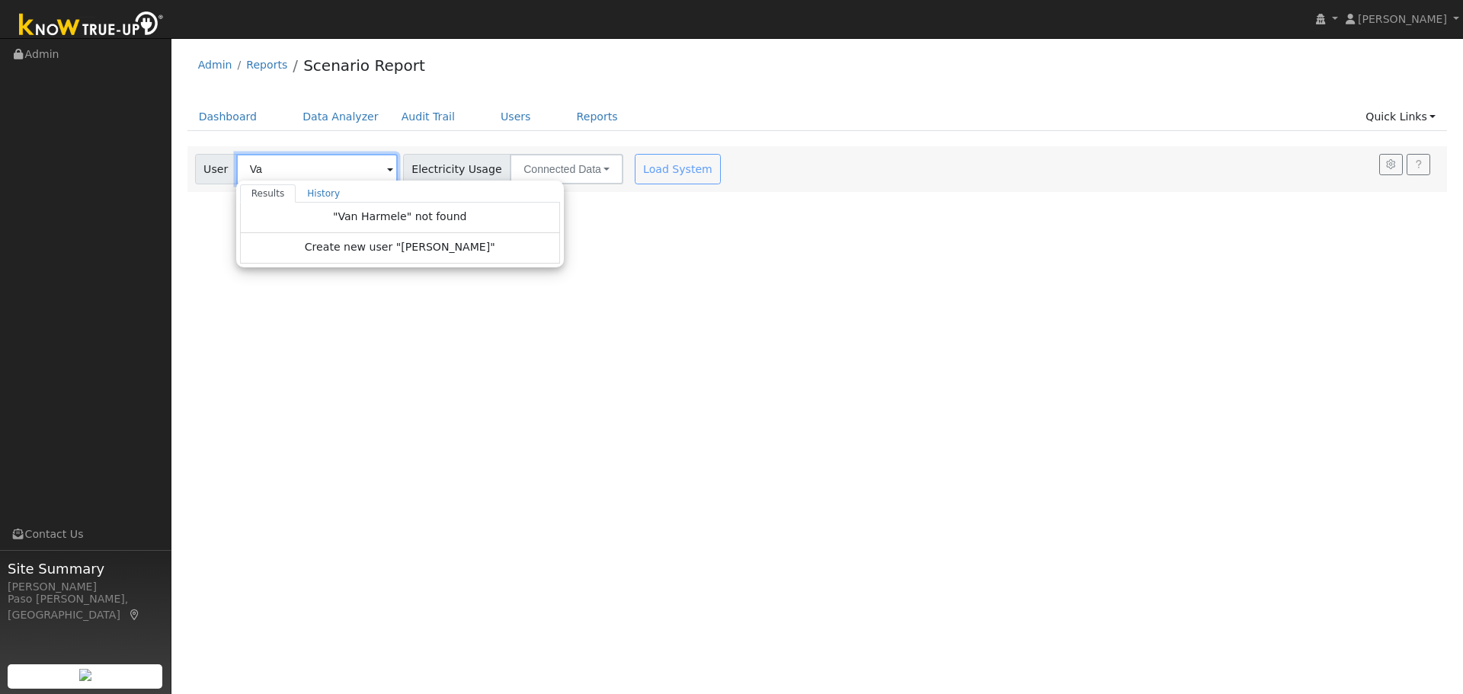
type input "V"
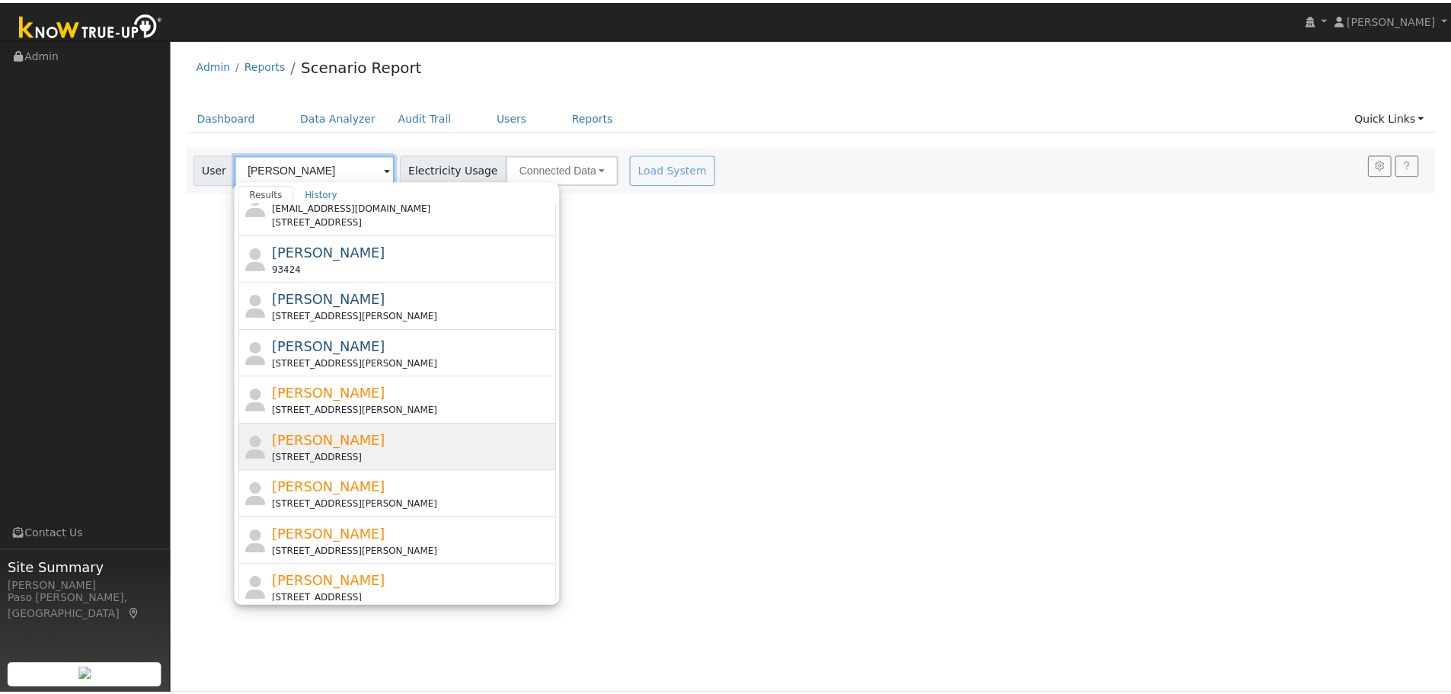
scroll to position [205, 0]
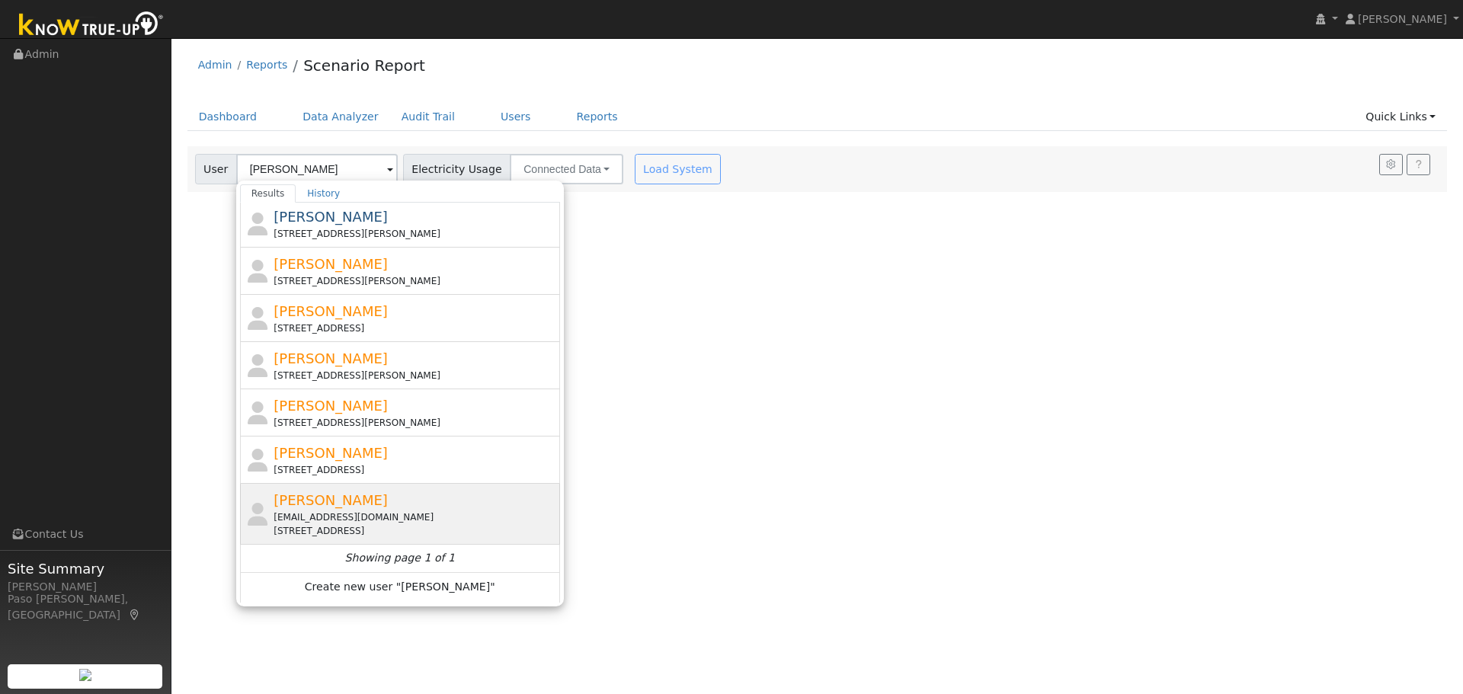
click at [363, 506] on span "[PERSON_NAME]" at bounding box center [330, 500] width 114 height 16
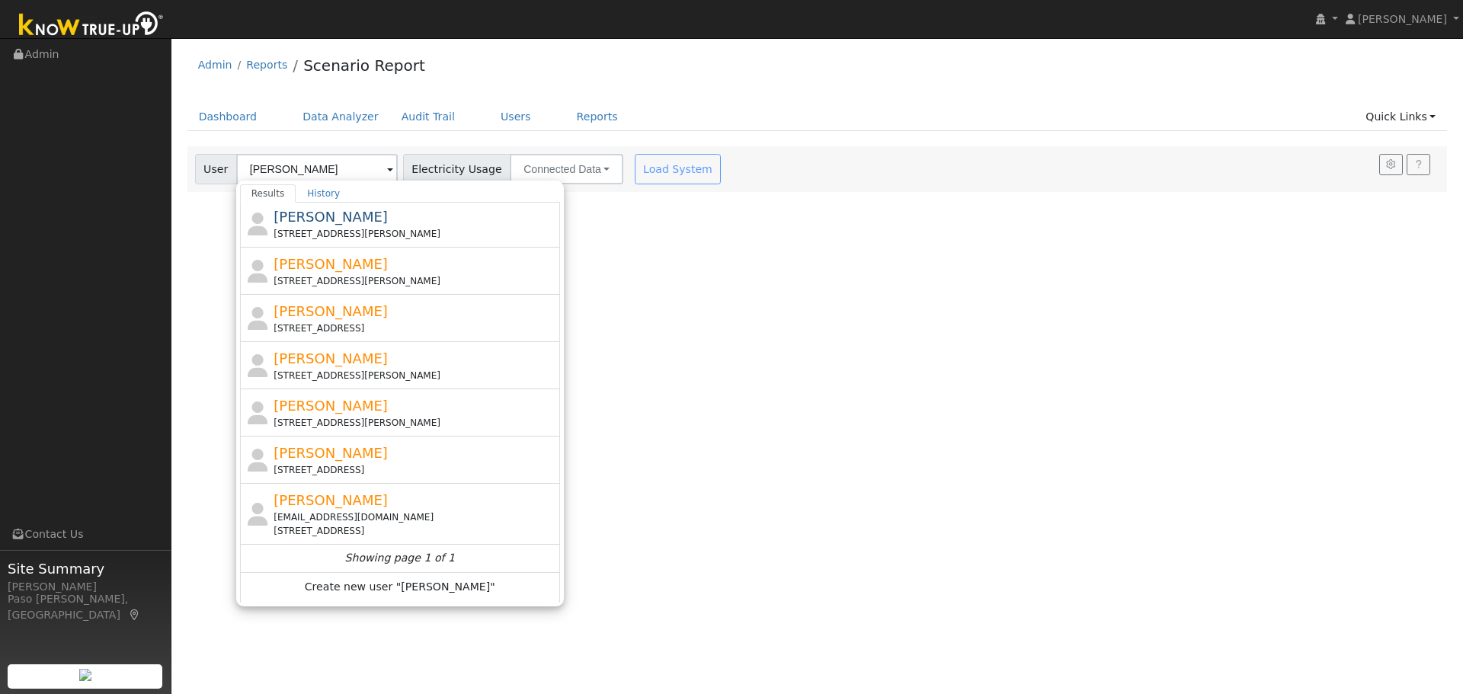
type input "[PERSON_NAME]"
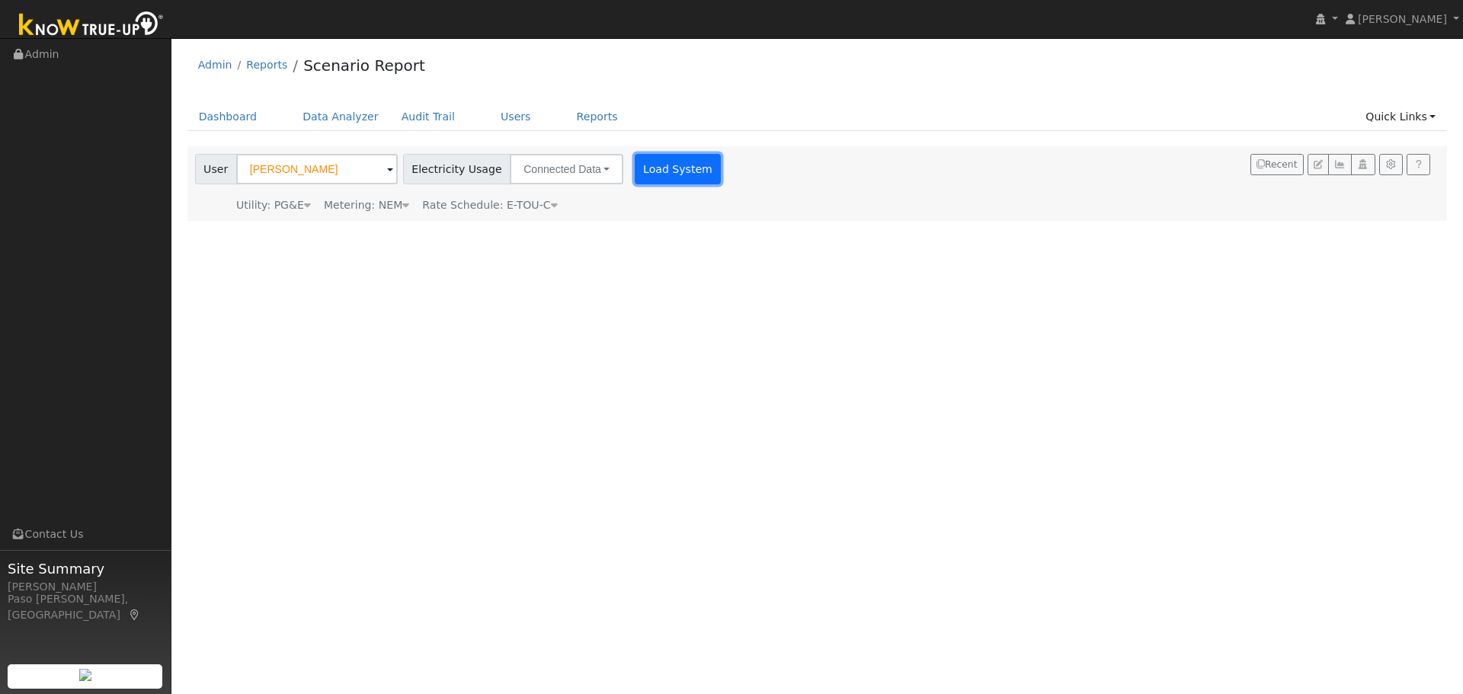
click at [641, 168] on button "Load System" at bounding box center [678, 169] width 87 height 30
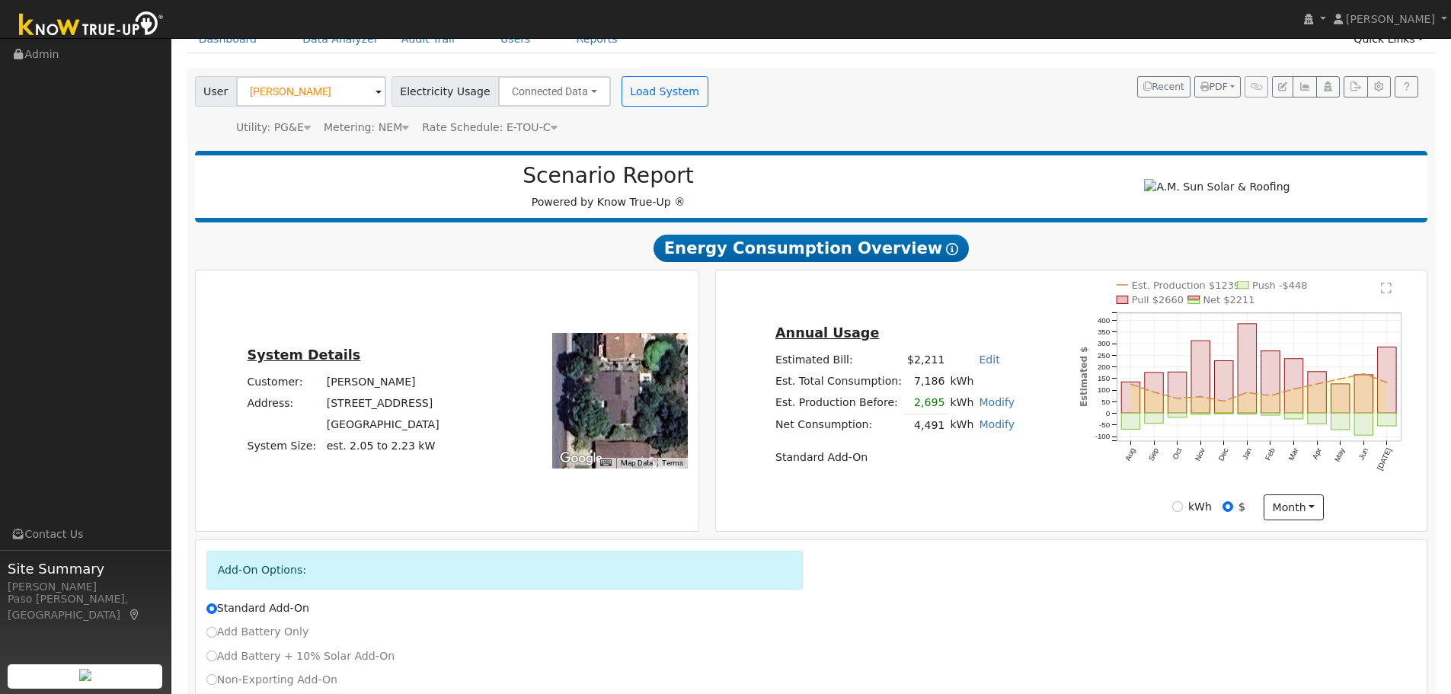
scroll to position [0, 0]
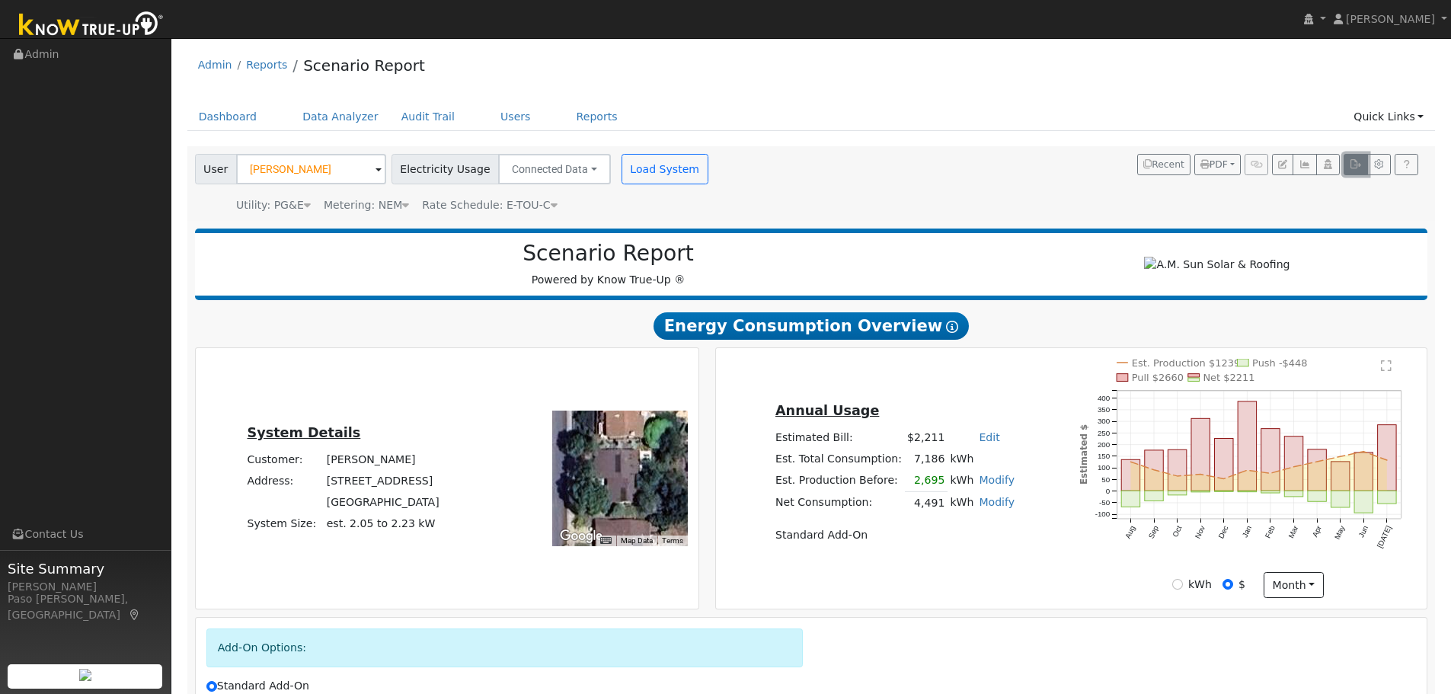
click at [1358, 165] on icon "button" at bounding box center [1355, 164] width 11 height 9
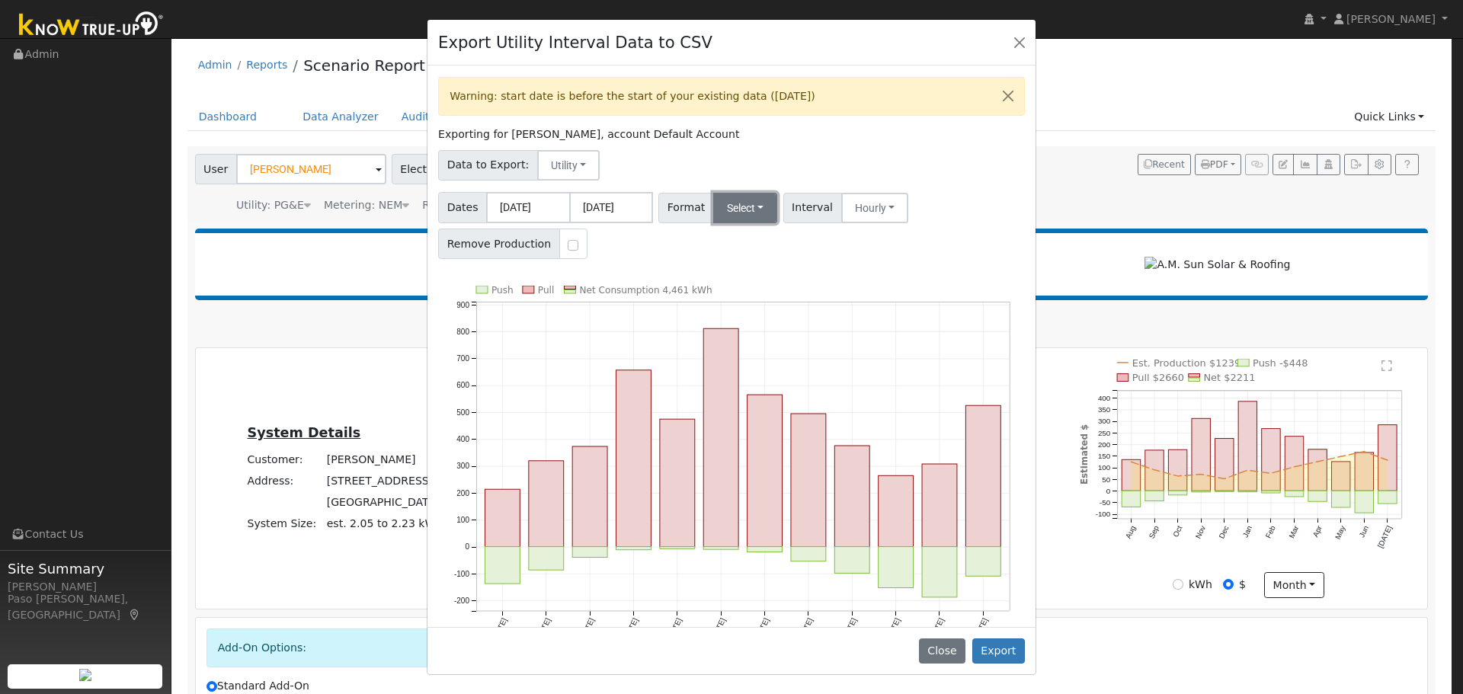
click at [755, 215] on button "Select" at bounding box center [745, 208] width 65 height 30
click at [738, 406] on link "Solargraf" at bounding box center [763, 402] width 109 height 21
click at [995, 648] on button "Export" at bounding box center [998, 651] width 53 height 26
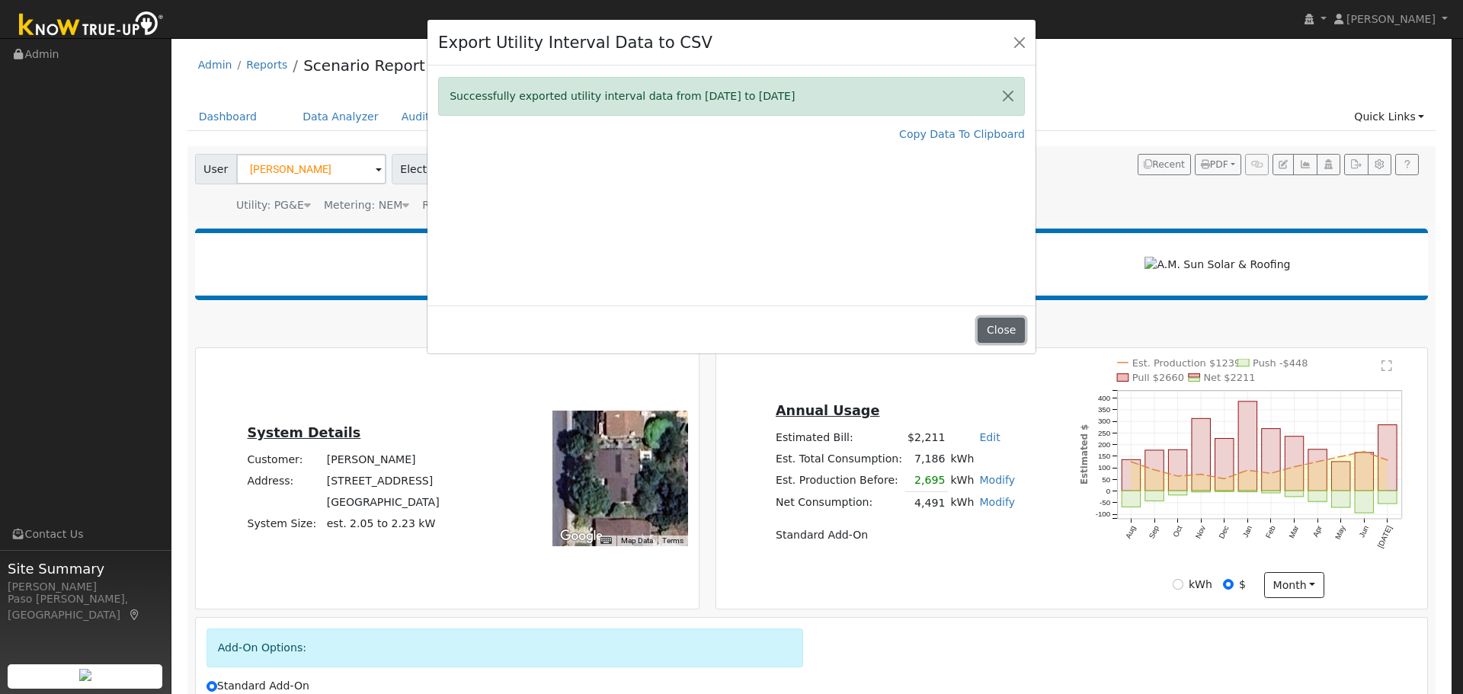
click at [1003, 328] on button "Close" at bounding box center [1000, 331] width 46 height 26
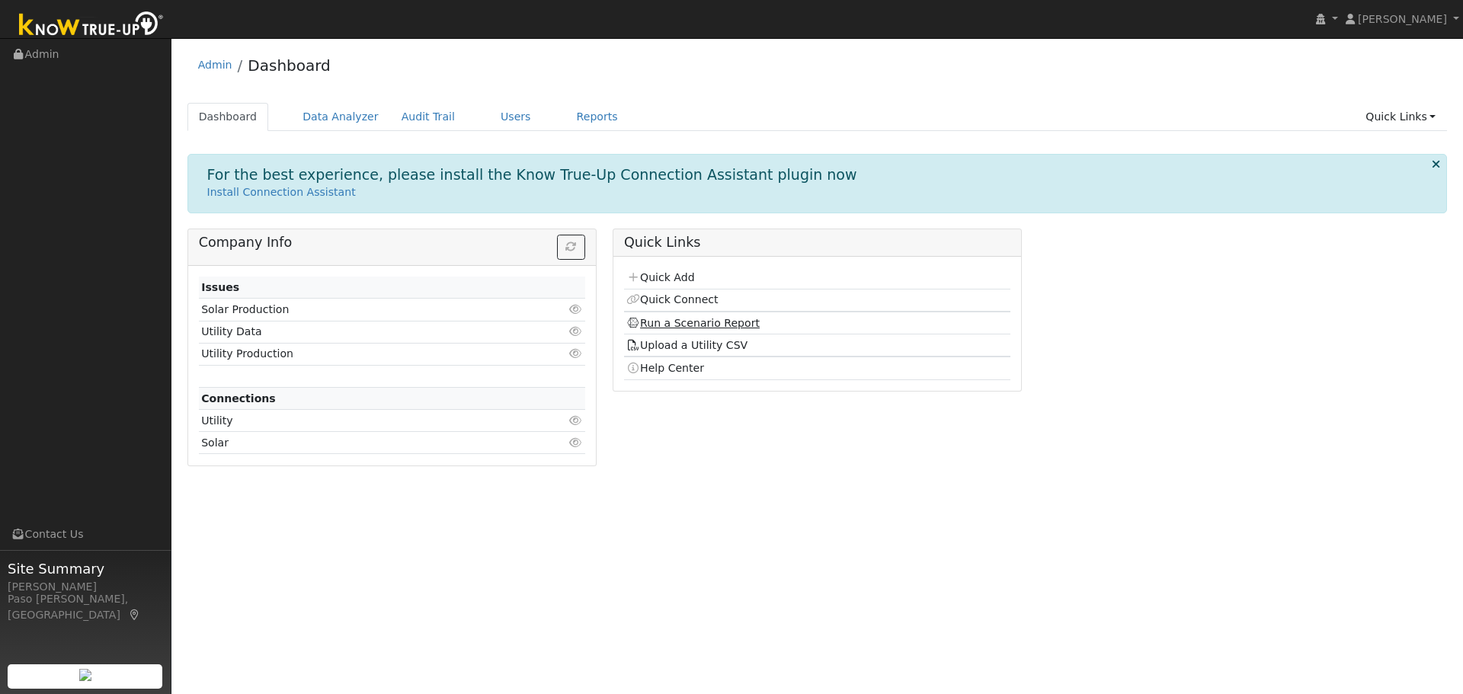
click at [647, 323] on link "Run a Scenario Report" at bounding box center [692, 323] width 133 height 12
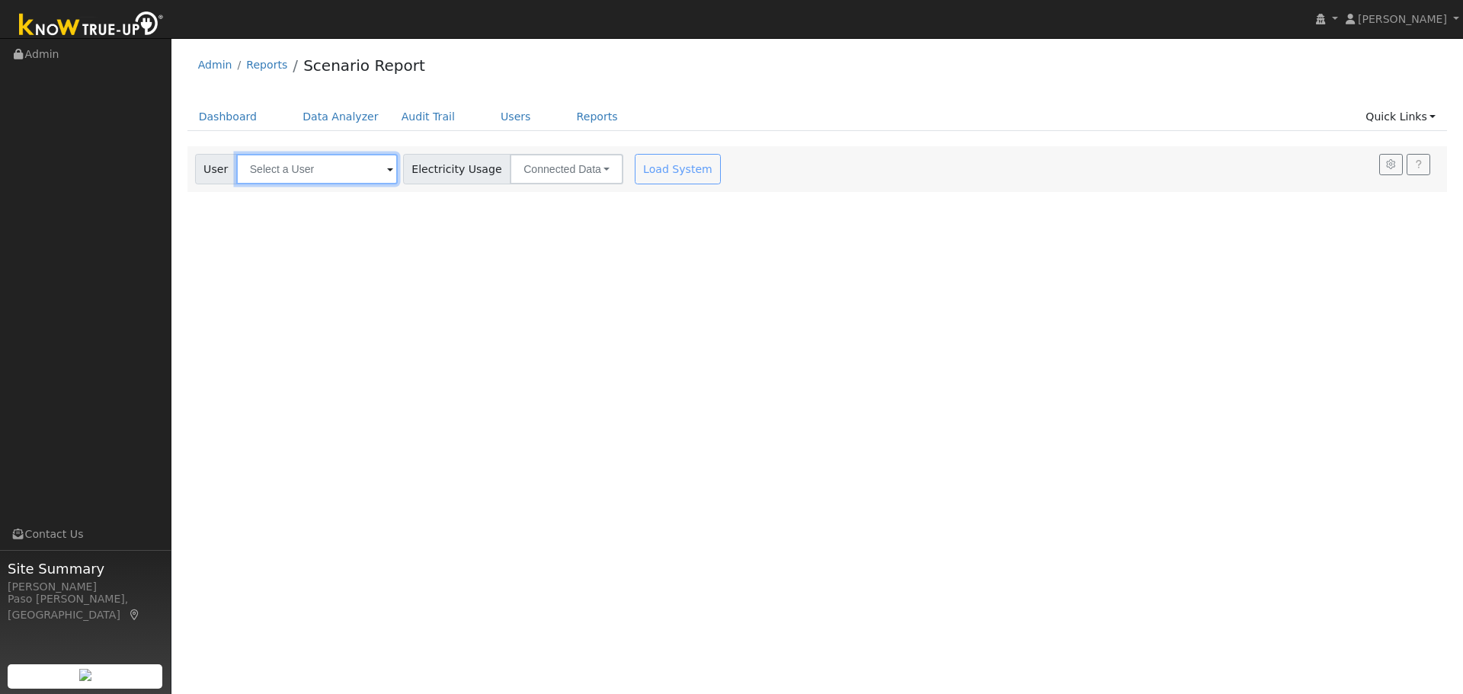
click at [290, 169] on input "text" at bounding box center [317, 169] width 162 height 30
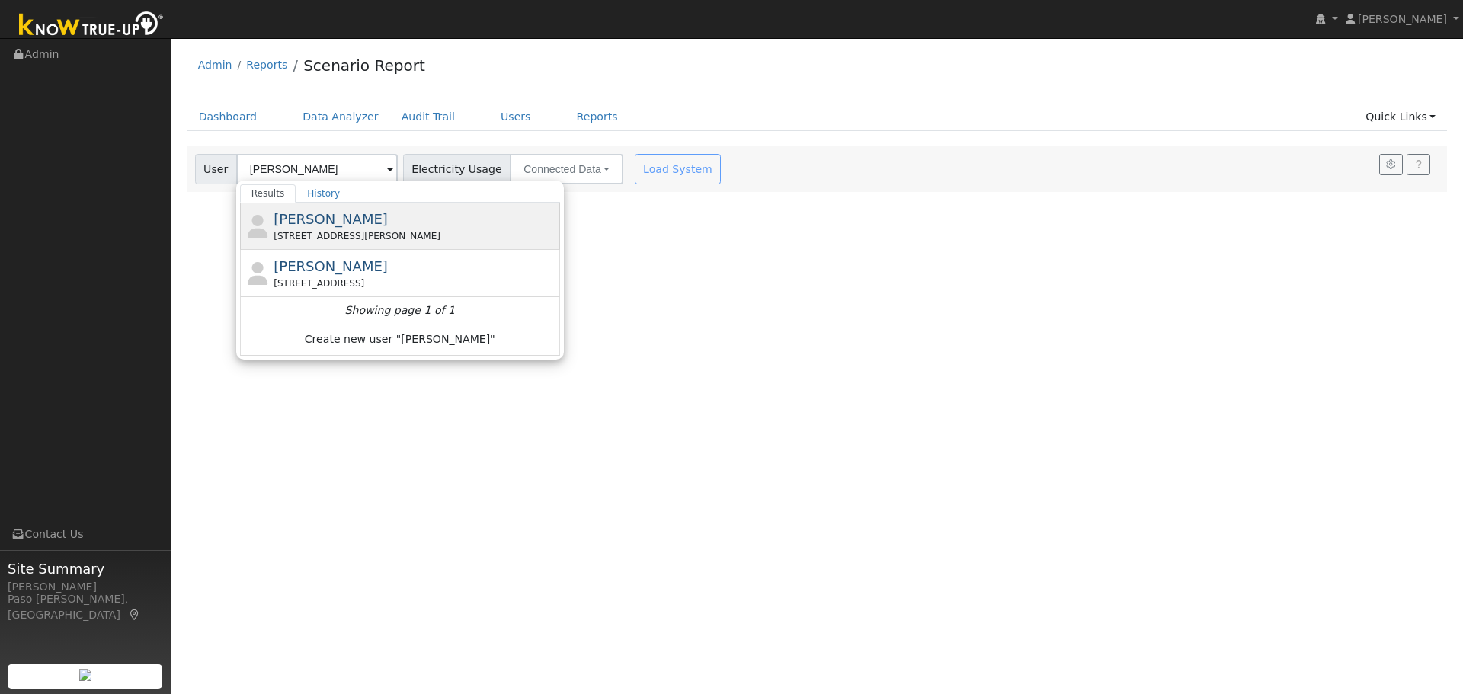
click at [302, 216] on span "[PERSON_NAME]" at bounding box center [330, 219] width 114 height 16
type input "[PERSON_NAME]"
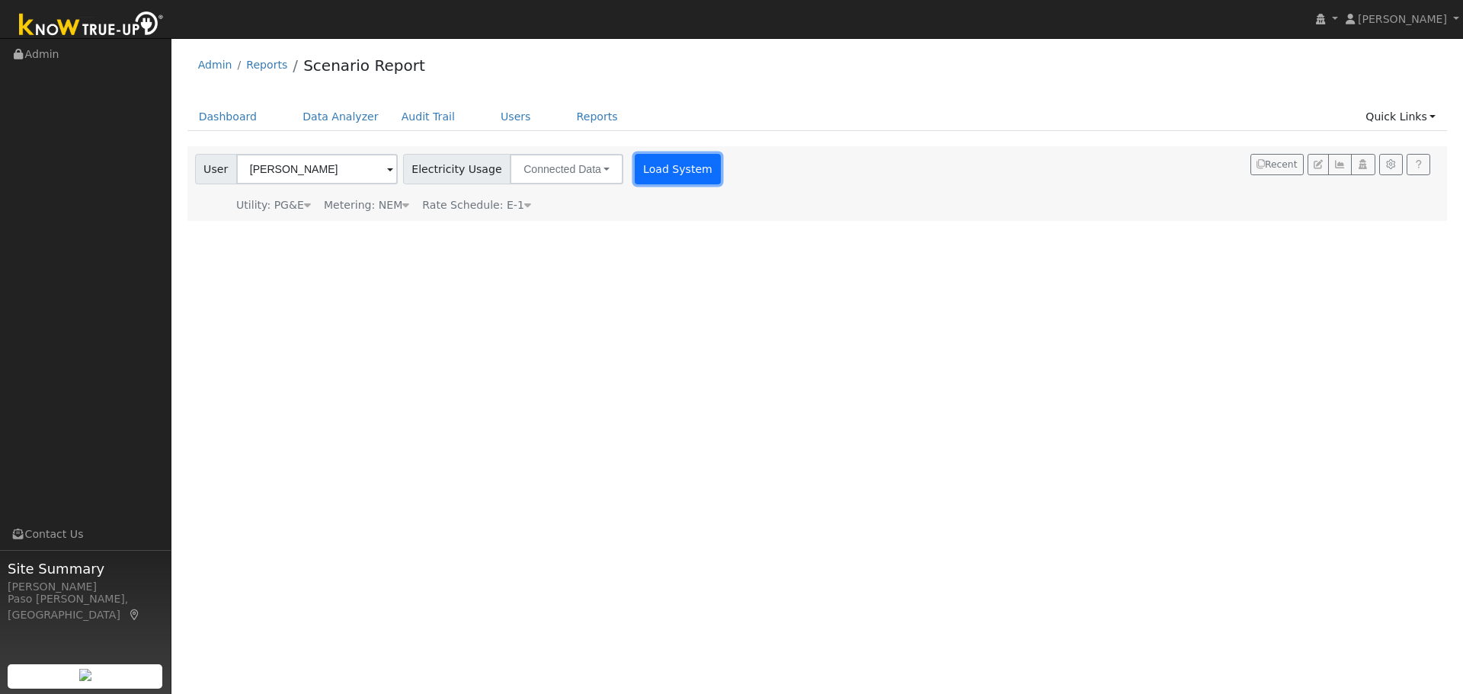
click at [640, 175] on button "Load System" at bounding box center [678, 169] width 87 height 30
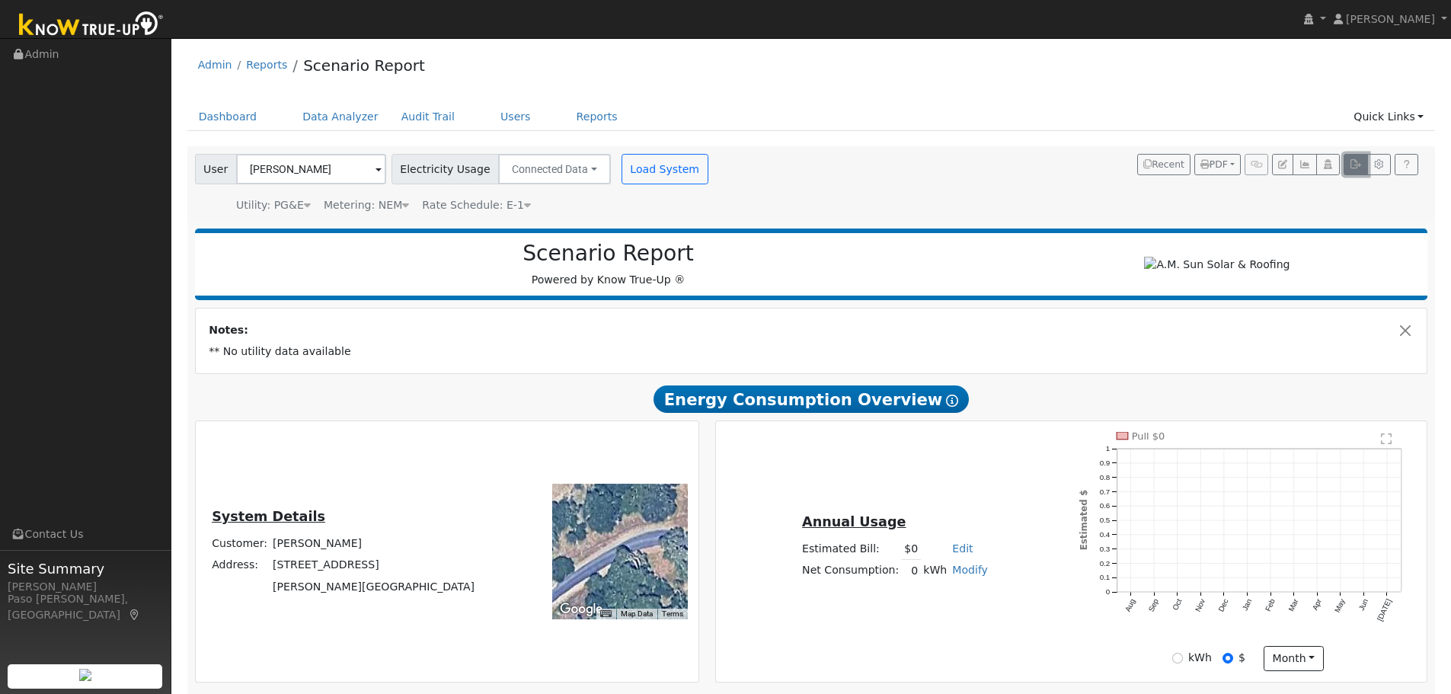
click at [1361, 167] on icon "button" at bounding box center [1355, 164] width 11 height 9
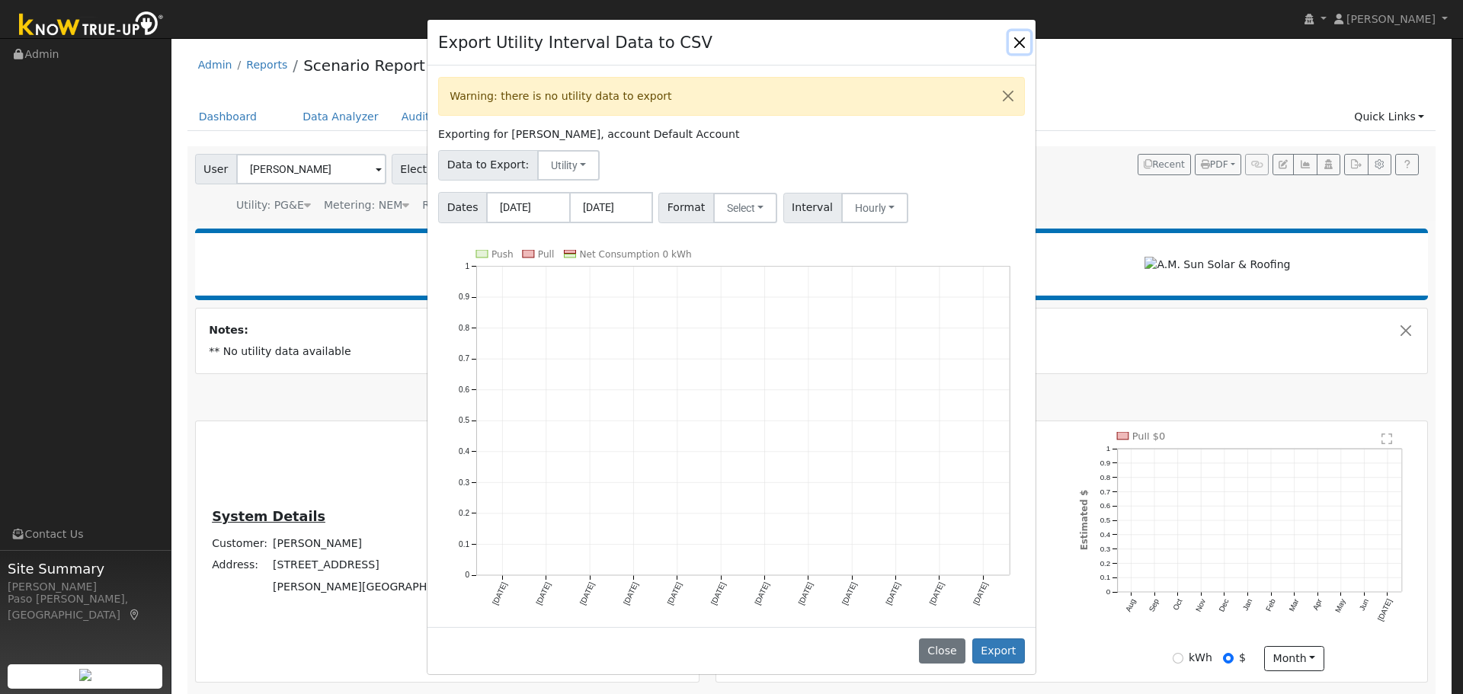
click at [1025, 38] on button "Close" at bounding box center [1019, 41] width 21 height 21
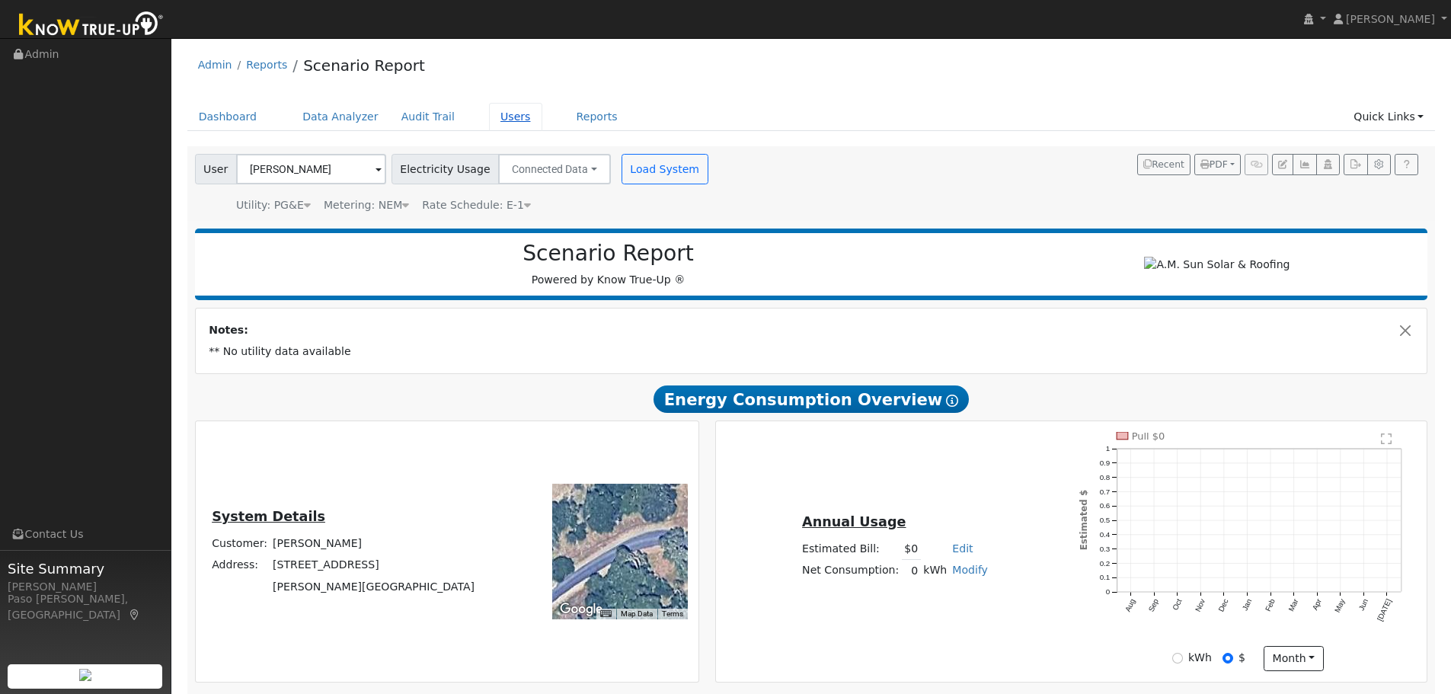
click at [501, 115] on link "Users" at bounding box center [515, 117] width 53 height 28
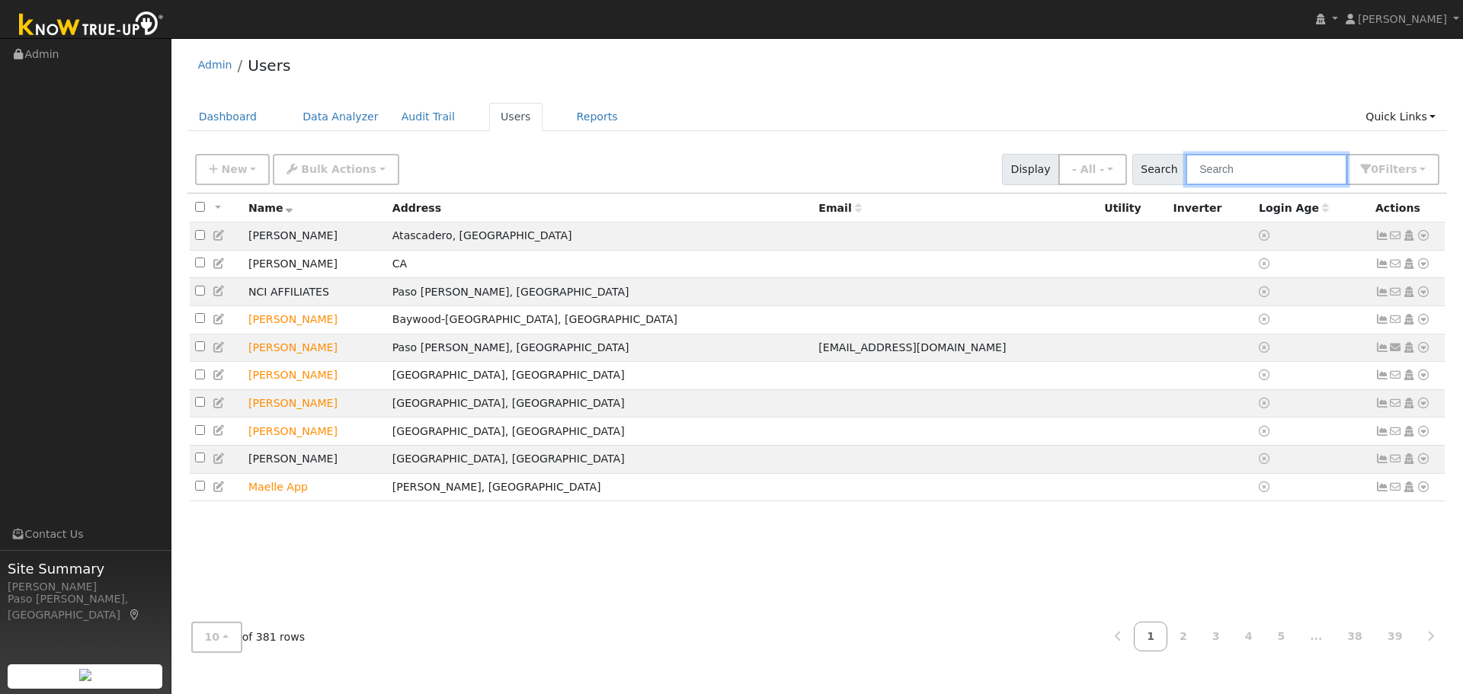
click at [1236, 181] on input "text" at bounding box center [1266, 169] width 162 height 31
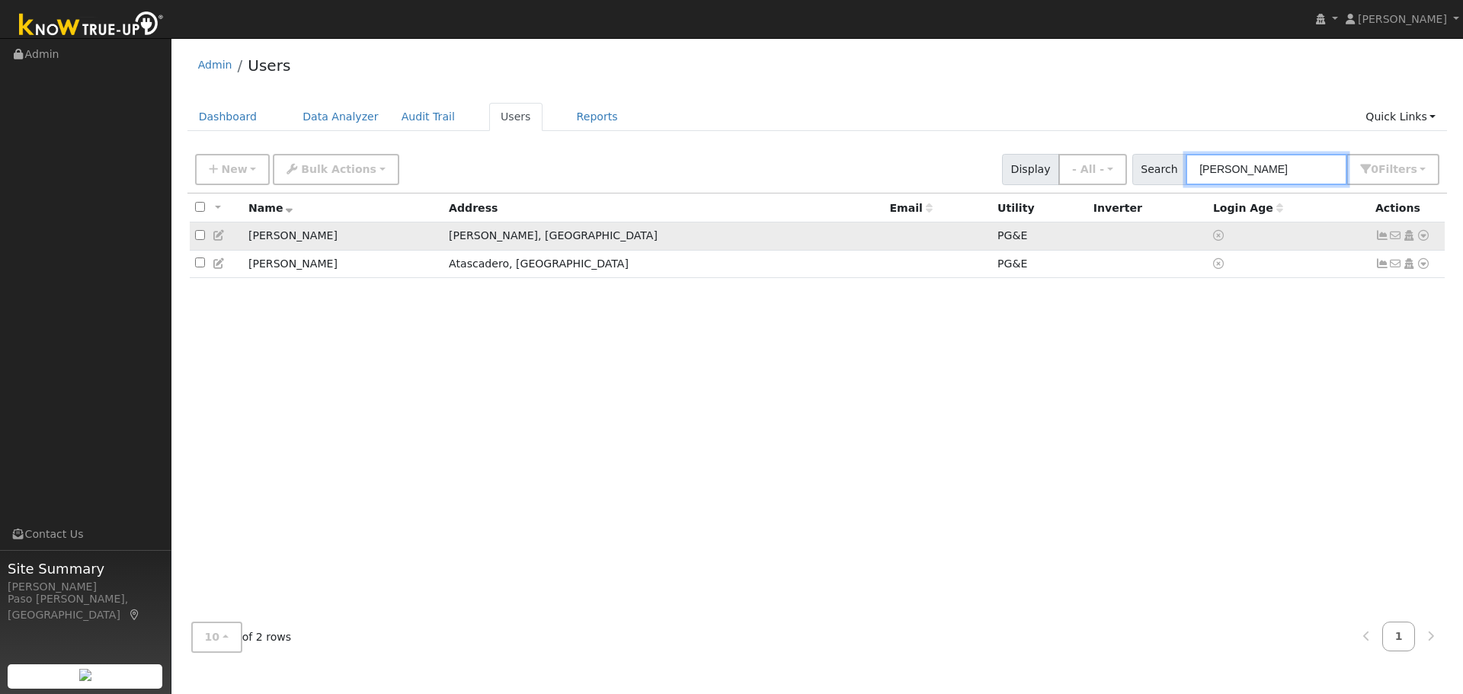
type input "[PERSON_NAME]"
click at [1422, 237] on icon at bounding box center [1423, 235] width 14 height 11
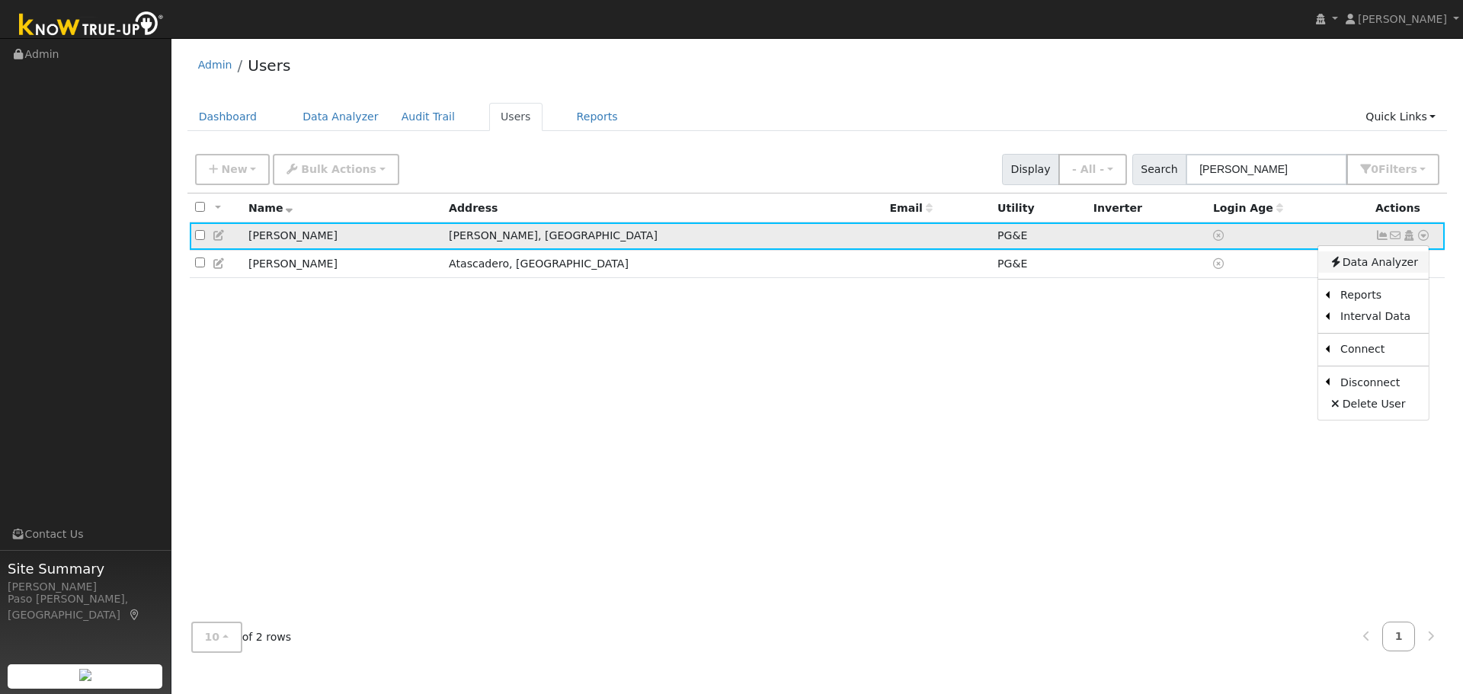
click at [1367, 266] on link "Data Analyzer" at bounding box center [1373, 261] width 110 height 21
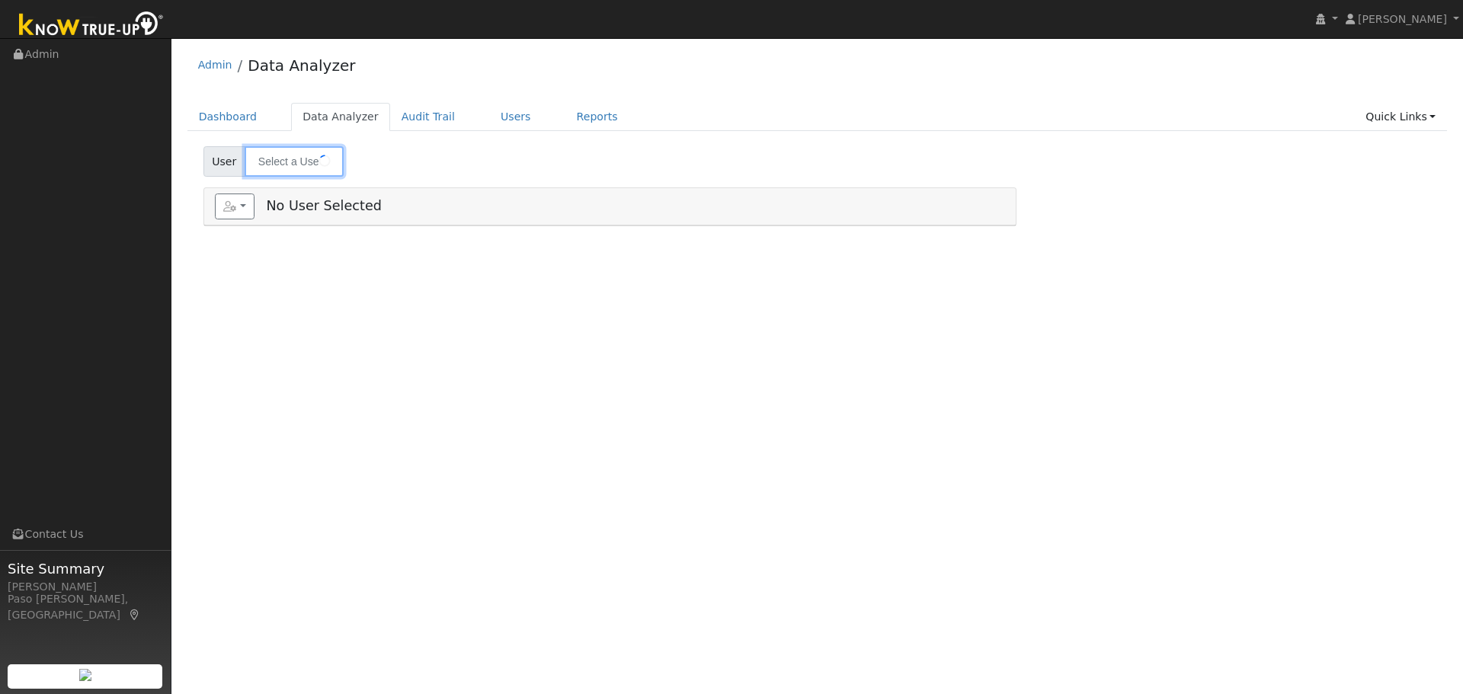
type input "[PERSON_NAME]"
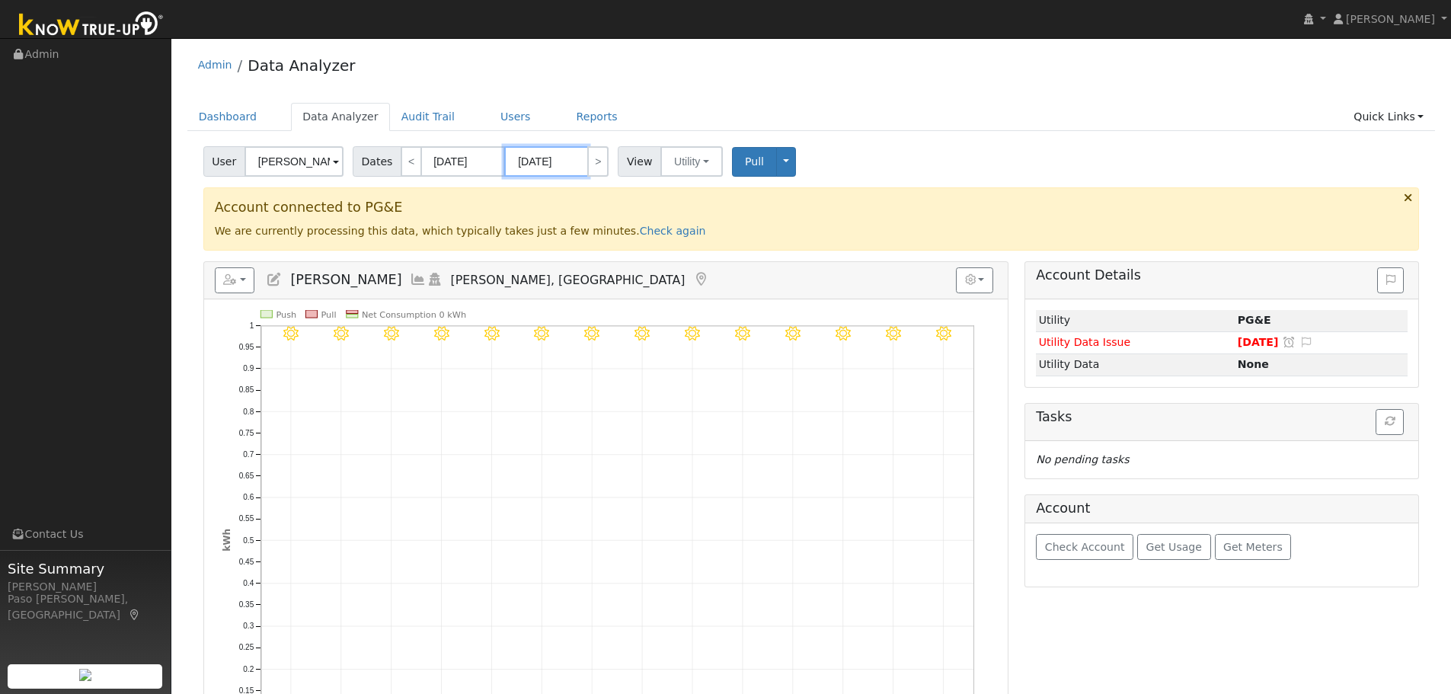
click at [532, 162] on input "[DATE]" at bounding box center [546, 161] width 84 height 30
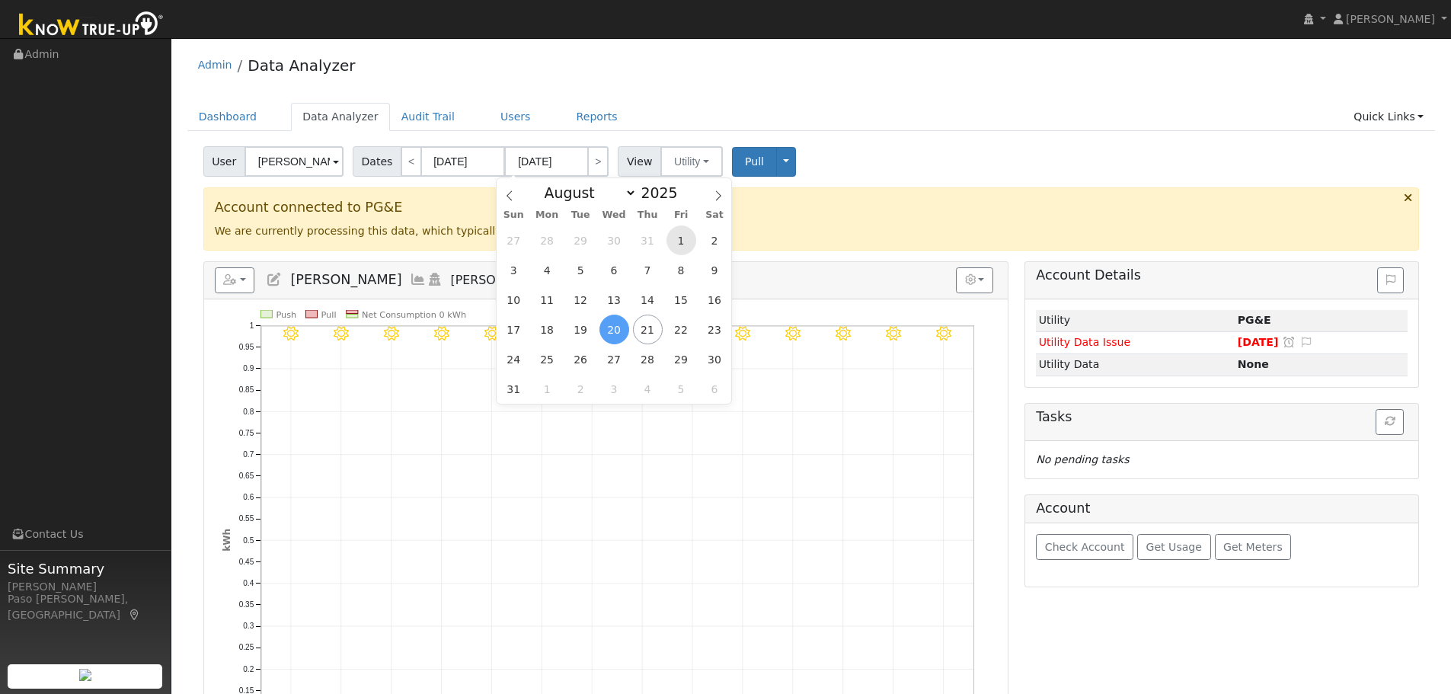
click at [681, 243] on span "1" at bounding box center [682, 241] width 30 height 30
type input "[DATE]"
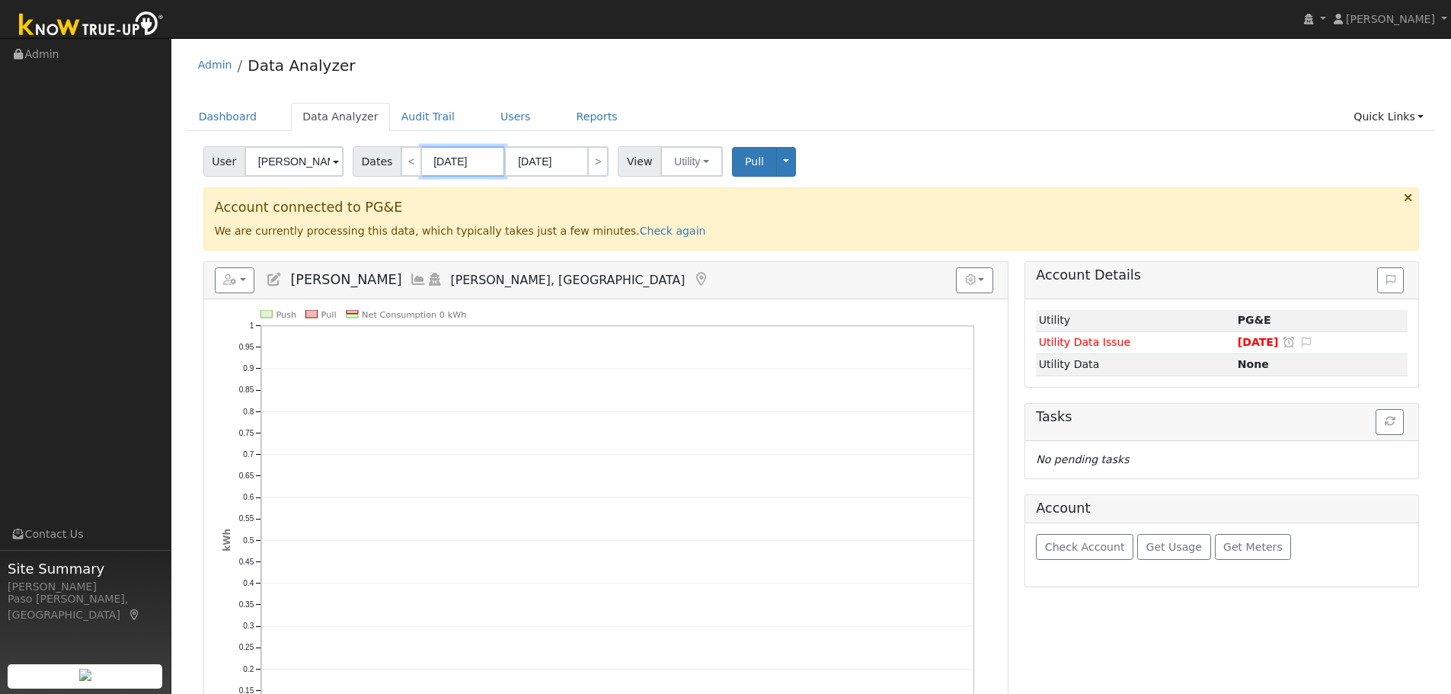
click at [472, 156] on input "[DATE]" at bounding box center [463, 161] width 84 height 30
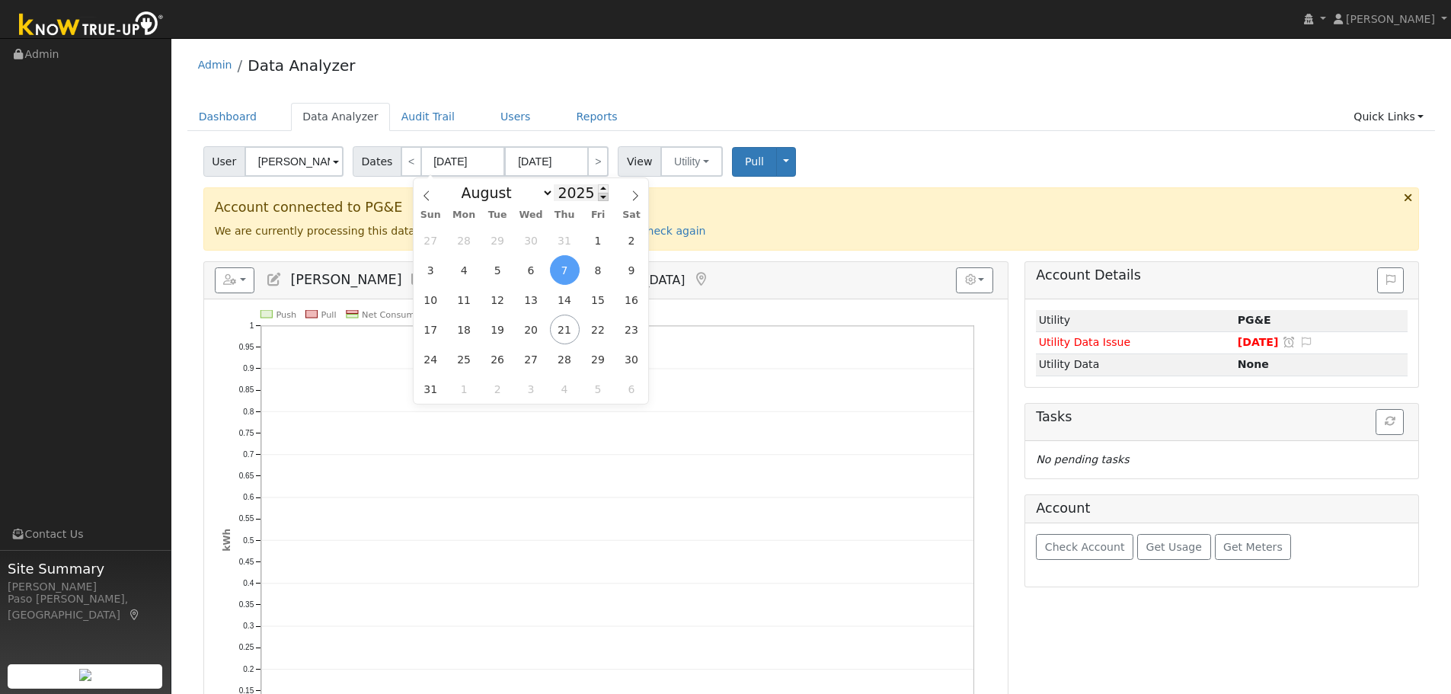
click at [598, 199] on span at bounding box center [603, 197] width 11 height 8
type input "2024"
click at [562, 238] on span "1" at bounding box center [565, 241] width 30 height 30
type input "08/01/2024"
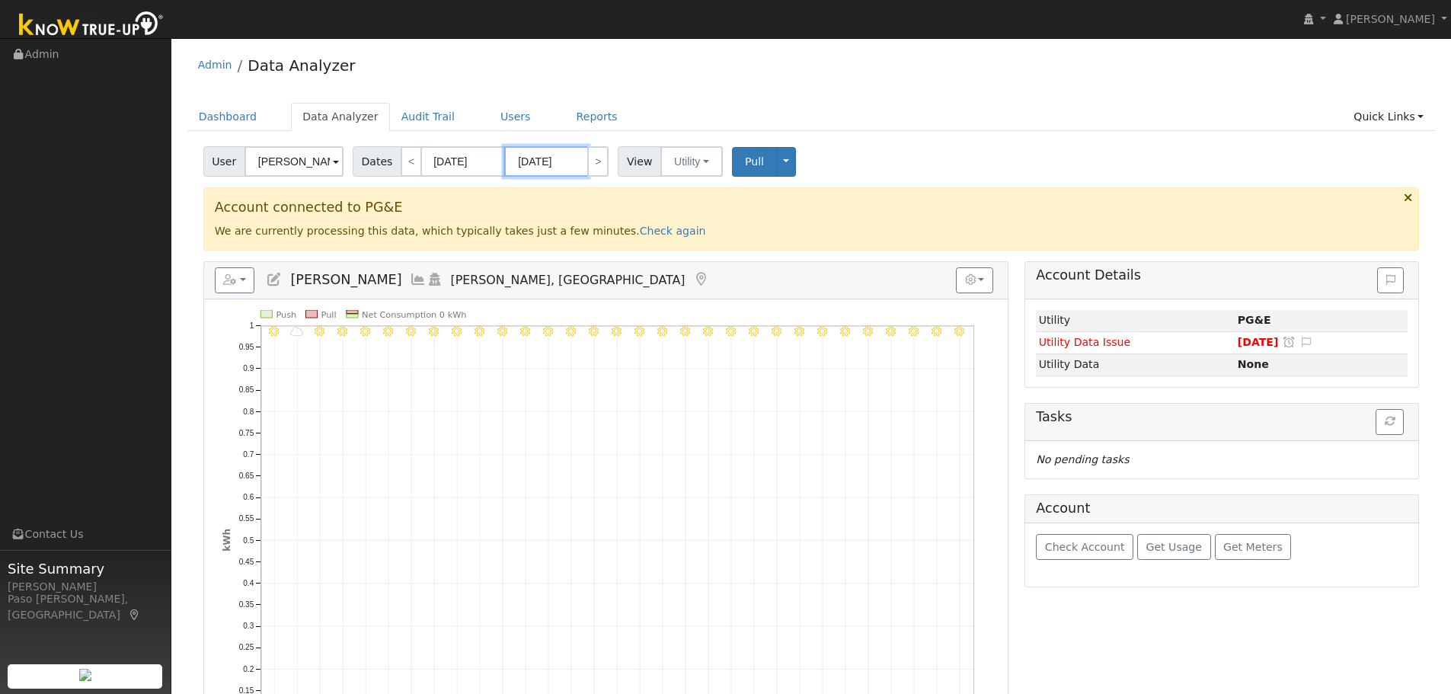
click at [519, 161] on input "08/31/2024" at bounding box center [546, 161] width 84 height 30
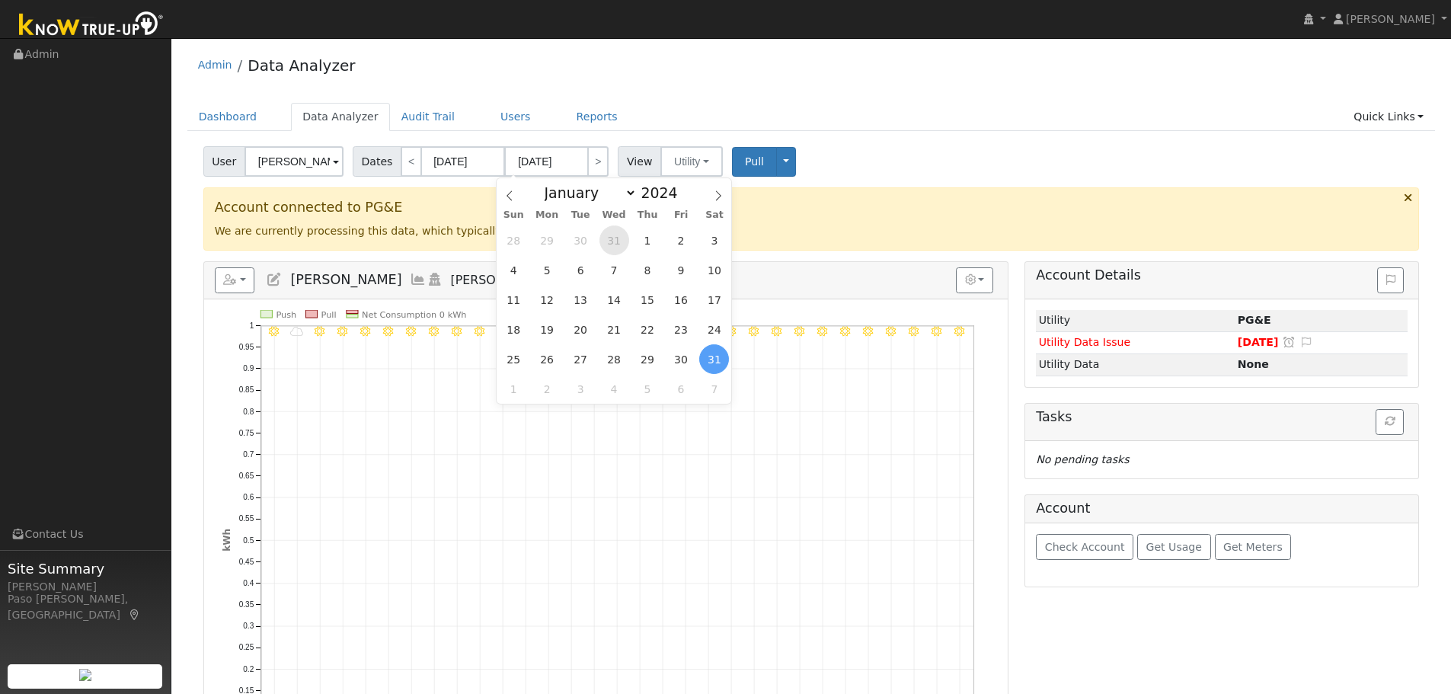
click at [608, 238] on span "31" at bounding box center [615, 241] width 30 height 30
type input "07/31/2024"
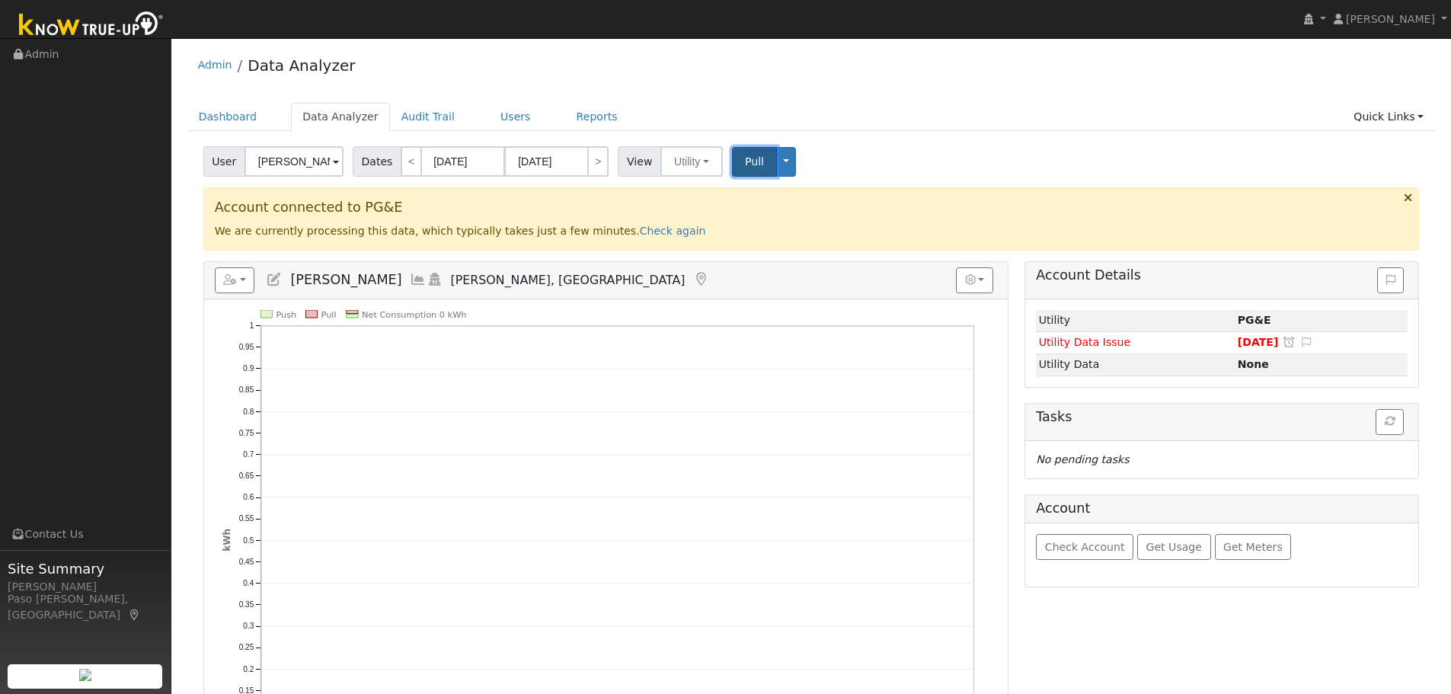
click at [745, 163] on span "Pull" at bounding box center [754, 161] width 19 height 12
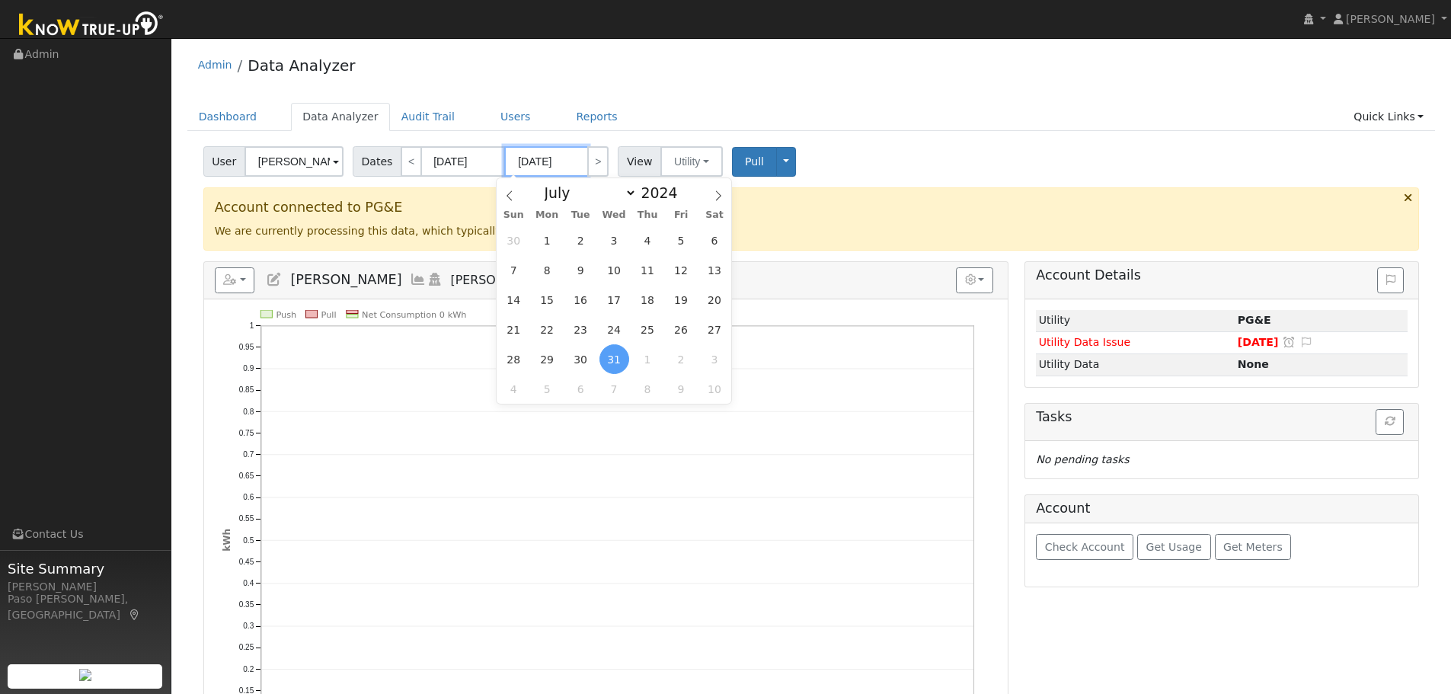
click at [566, 162] on input "07/31/2024" at bounding box center [546, 161] width 84 height 30
click at [681, 189] on span at bounding box center [686, 188] width 11 height 8
type input "2025"
click at [641, 357] on span "31" at bounding box center [648, 359] width 30 height 30
type input "07/31/2025"
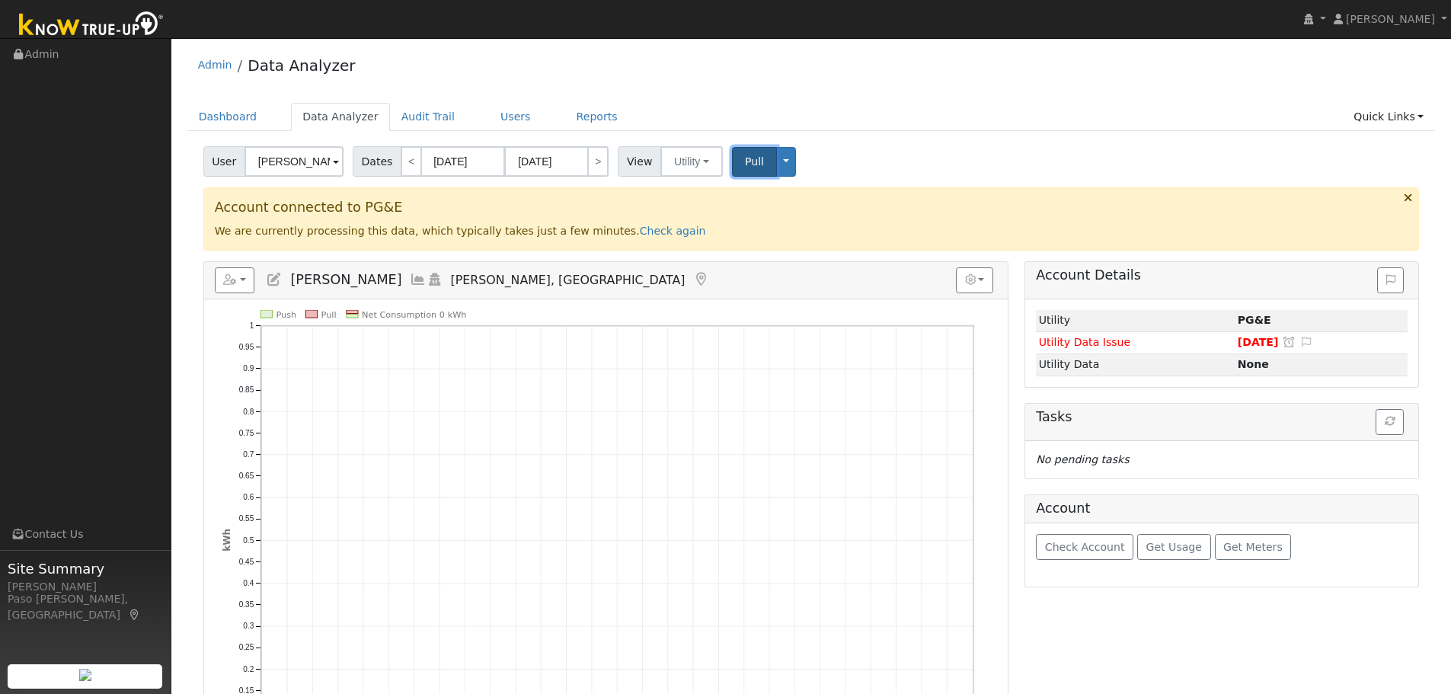
click at [745, 158] on span "Pull" at bounding box center [754, 161] width 19 height 12
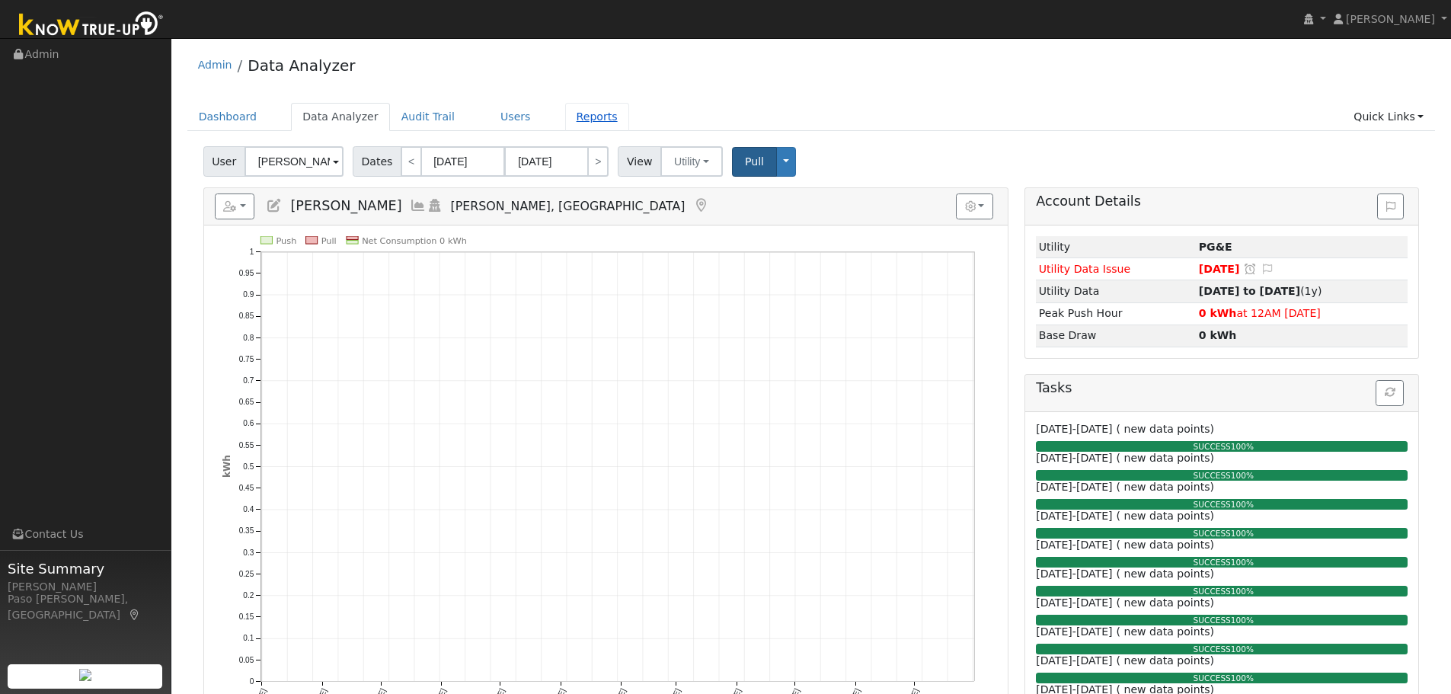
click at [567, 116] on link "Reports" at bounding box center [597, 117] width 64 height 28
